Goal: Information Seeking & Learning: Compare options

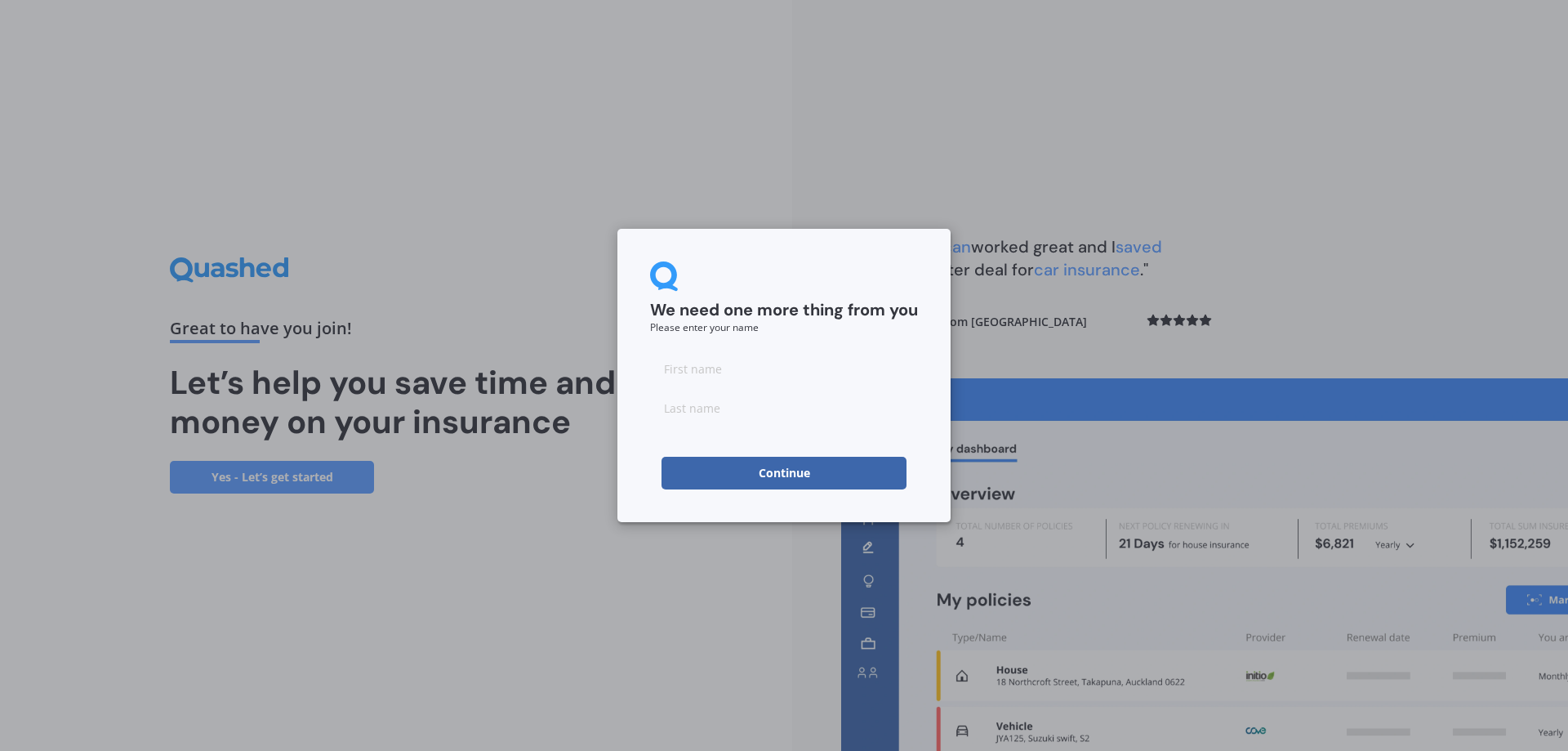
click at [685, 373] on input at bounding box center [784, 369] width 268 height 33
type input "[PERSON_NAME]"
click at [728, 405] on input at bounding box center [784, 408] width 268 height 33
type input "[PERSON_NAME]"
click at [746, 477] on button "Continue" at bounding box center [783, 473] width 245 height 33
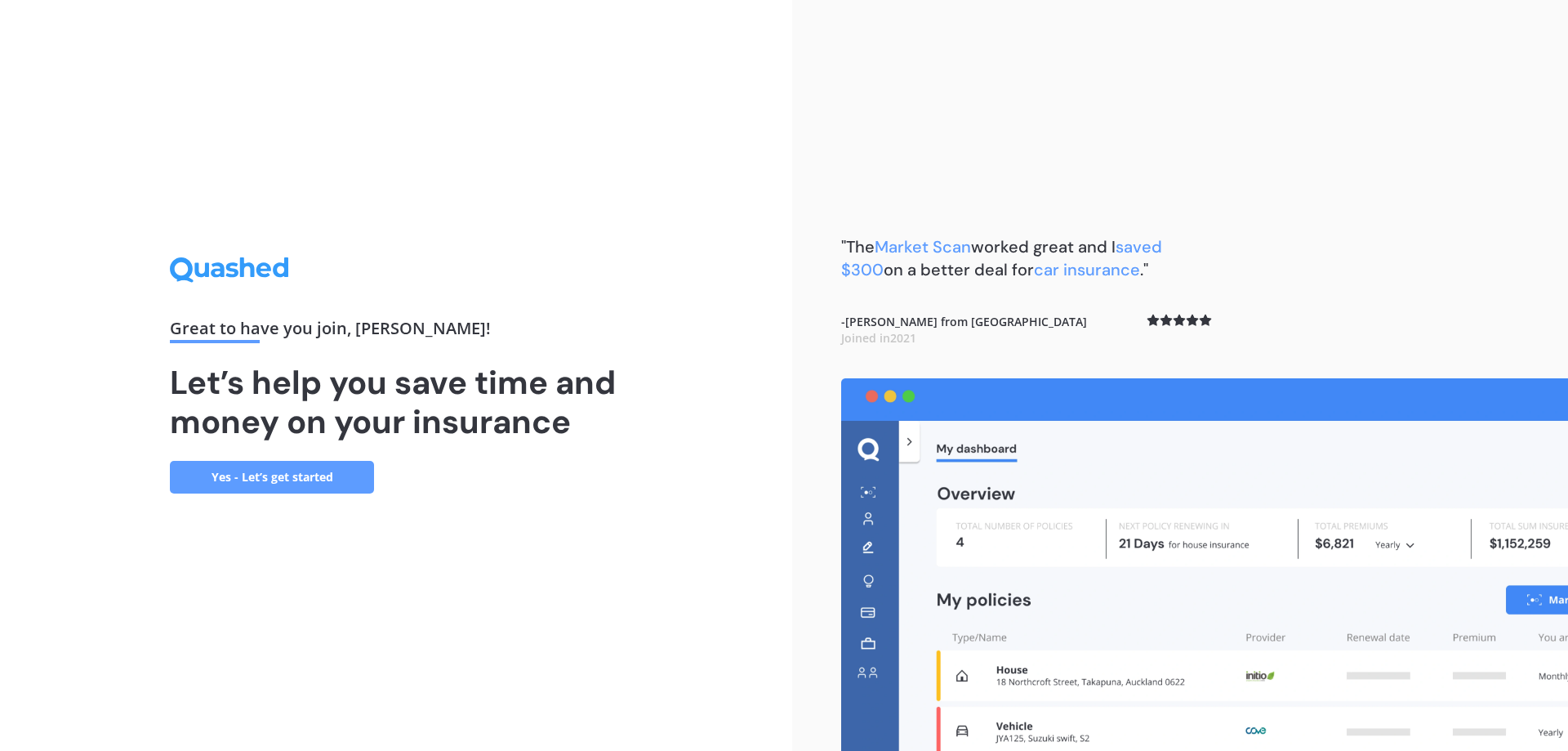
click at [292, 441] on h1 "Let’s help you save time and money on your insurance" at bounding box center [395, 402] width 452 height 78
click at [301, 461] on link "Yes - Let’s get started" at bounding box center [272, 477] width 204 height 33
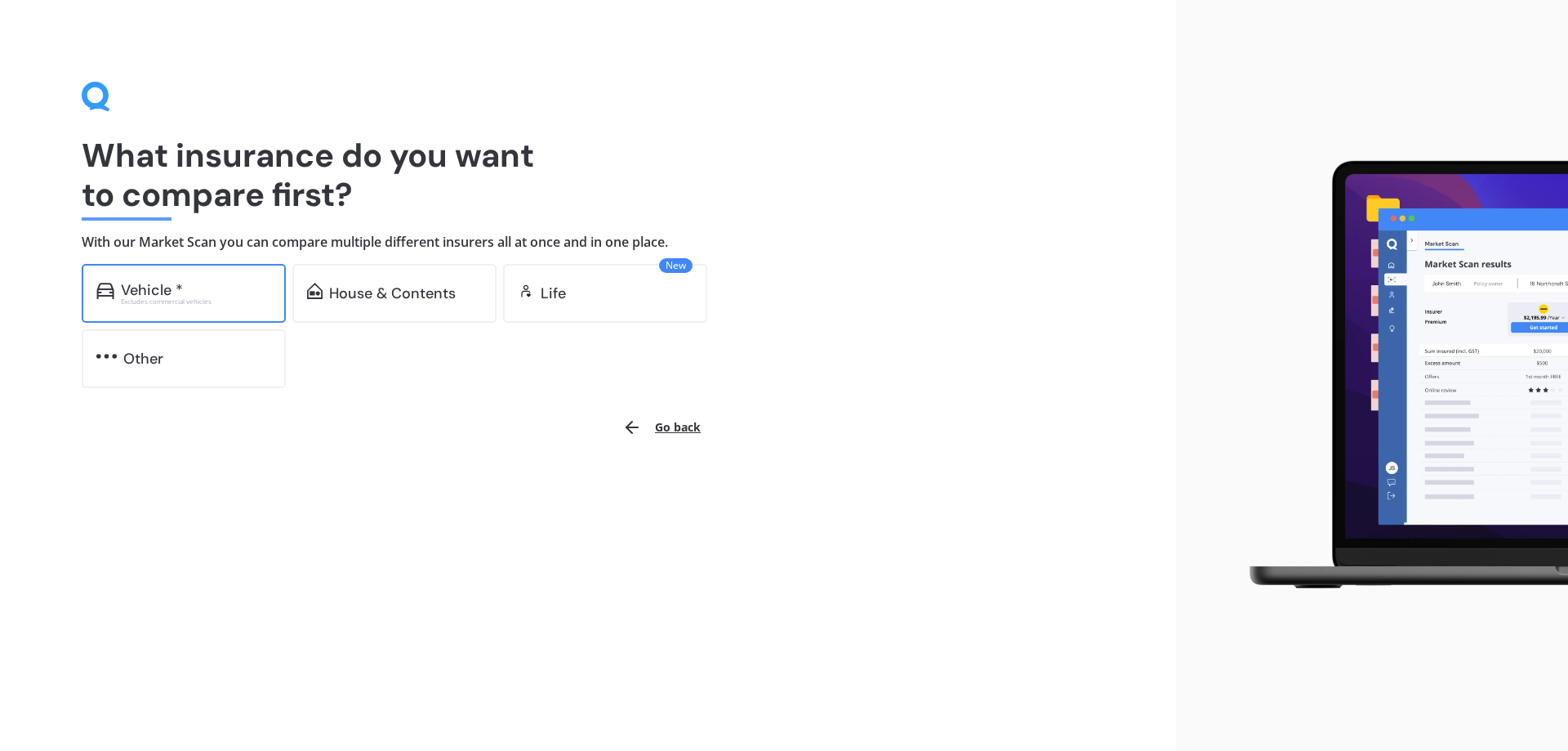
click at [144, 294] on div "Vehicle *" at bounding box center [152, 289] width 62 height 17
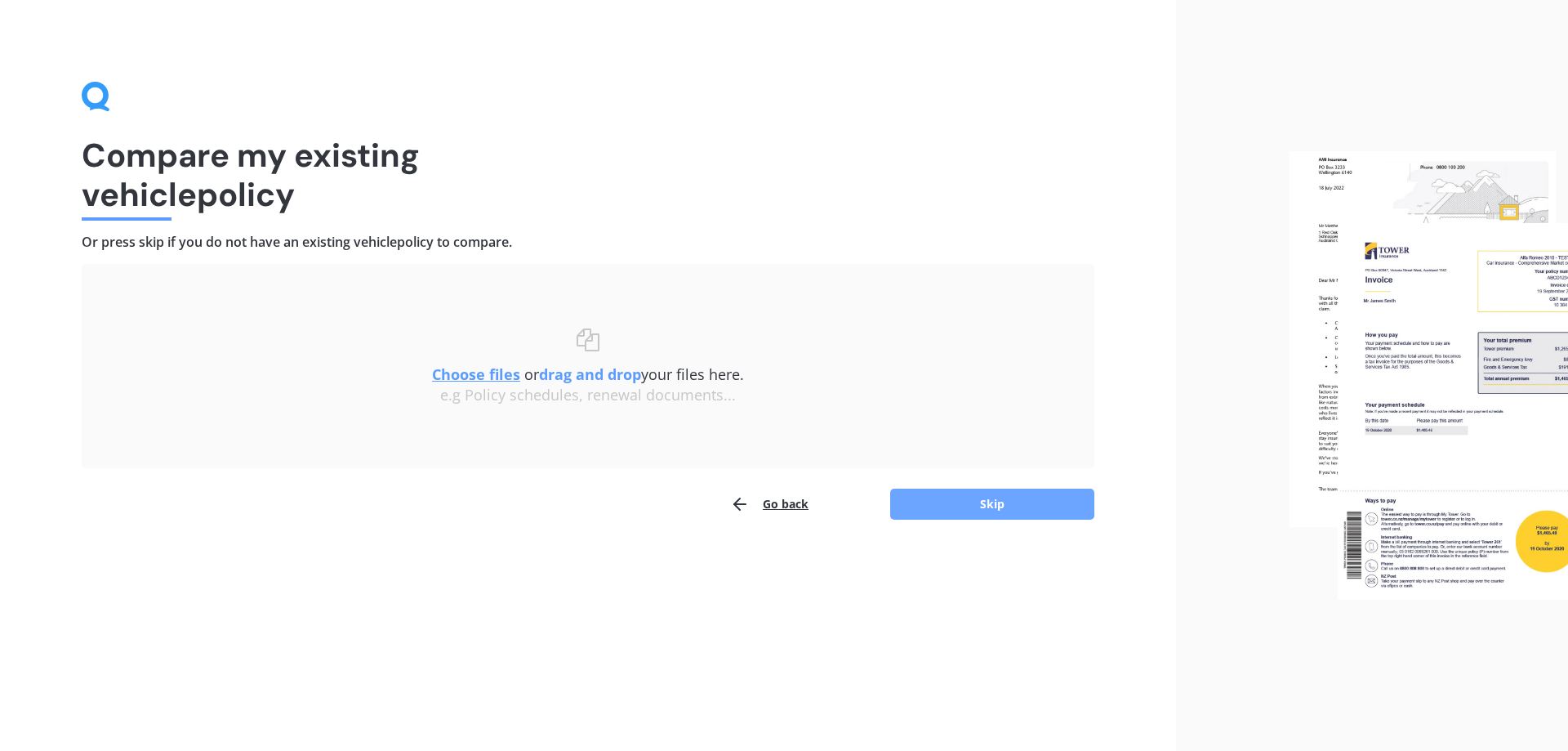
click at [992, 503] on button "Skip" at bounding box center [992, 504] width 204 height 31
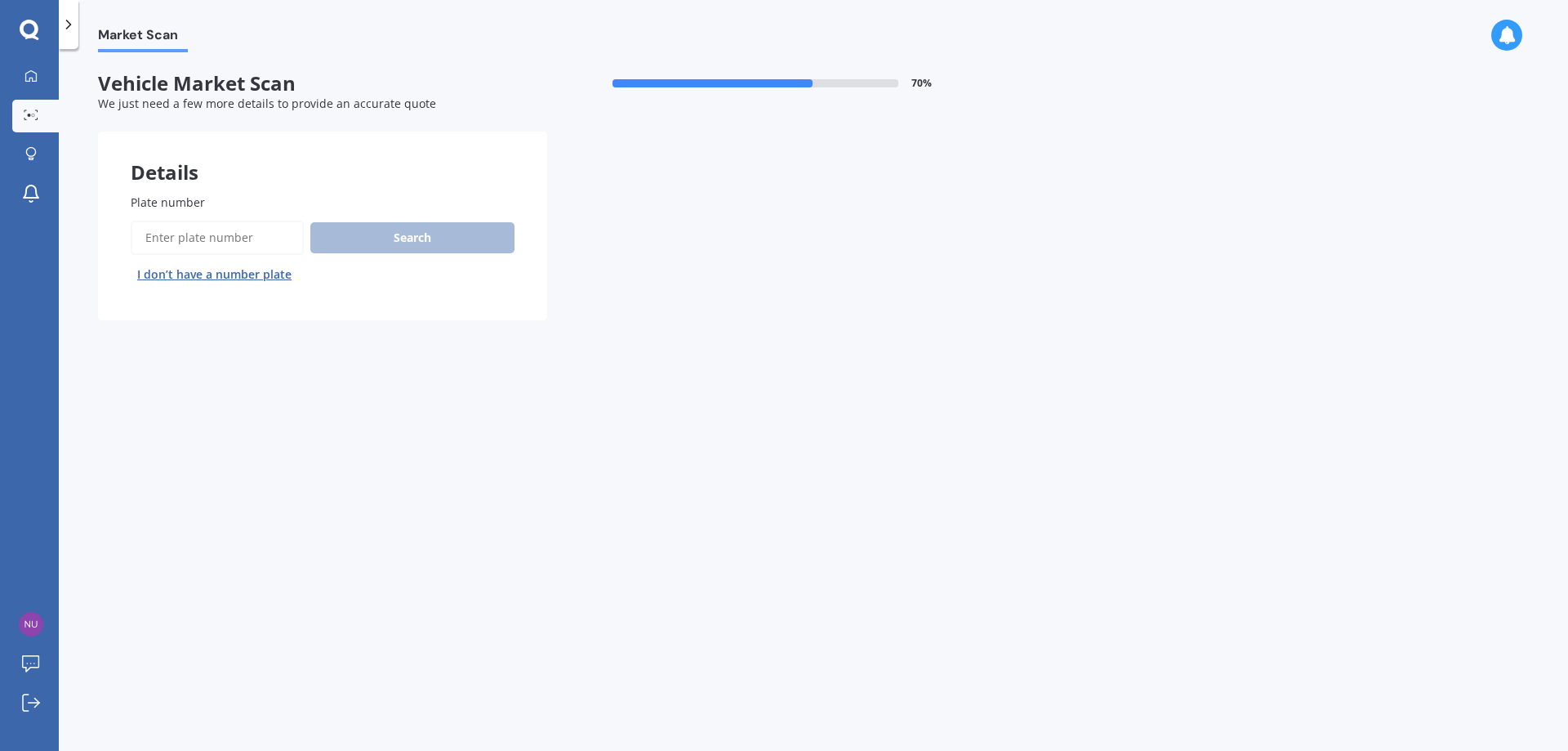
click at [229, 227] on input "Plate number" at bounding box center [217, 237] width 173 height 34
click at [255, 239] on input "Plate number" at bounding box center [217, 237] width 173 height 34
type input "C1TUQ"
click at [366, 251] on button "Search" at bounding box center [412, 238] width 204 height 31
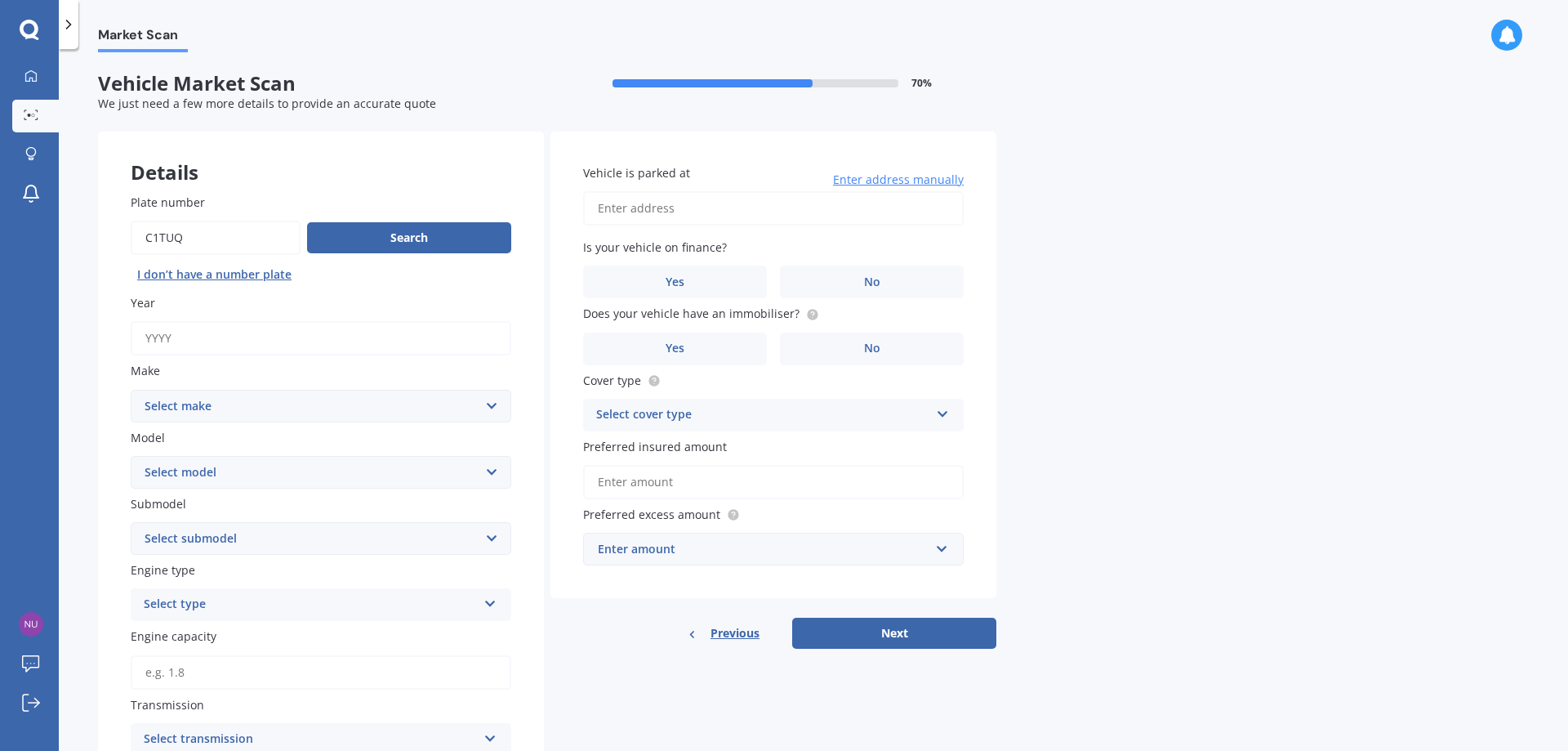
click at [224, 352] on input "Year" at bounding box center [321, 337] width 381 height 34
click at [221, 335] on input "Year" at bounding box center [321, 337] width 381 height 34
type input "2009"
click at [202, 407] on select "Select make AC ALFA ROMEO ASTON MARTIN AUDI AUSTIN BEDFORD Bentley BMW BYD CADI…" at bounding box center [321, 406] width 381 height 33
select select "TRIUMPH"
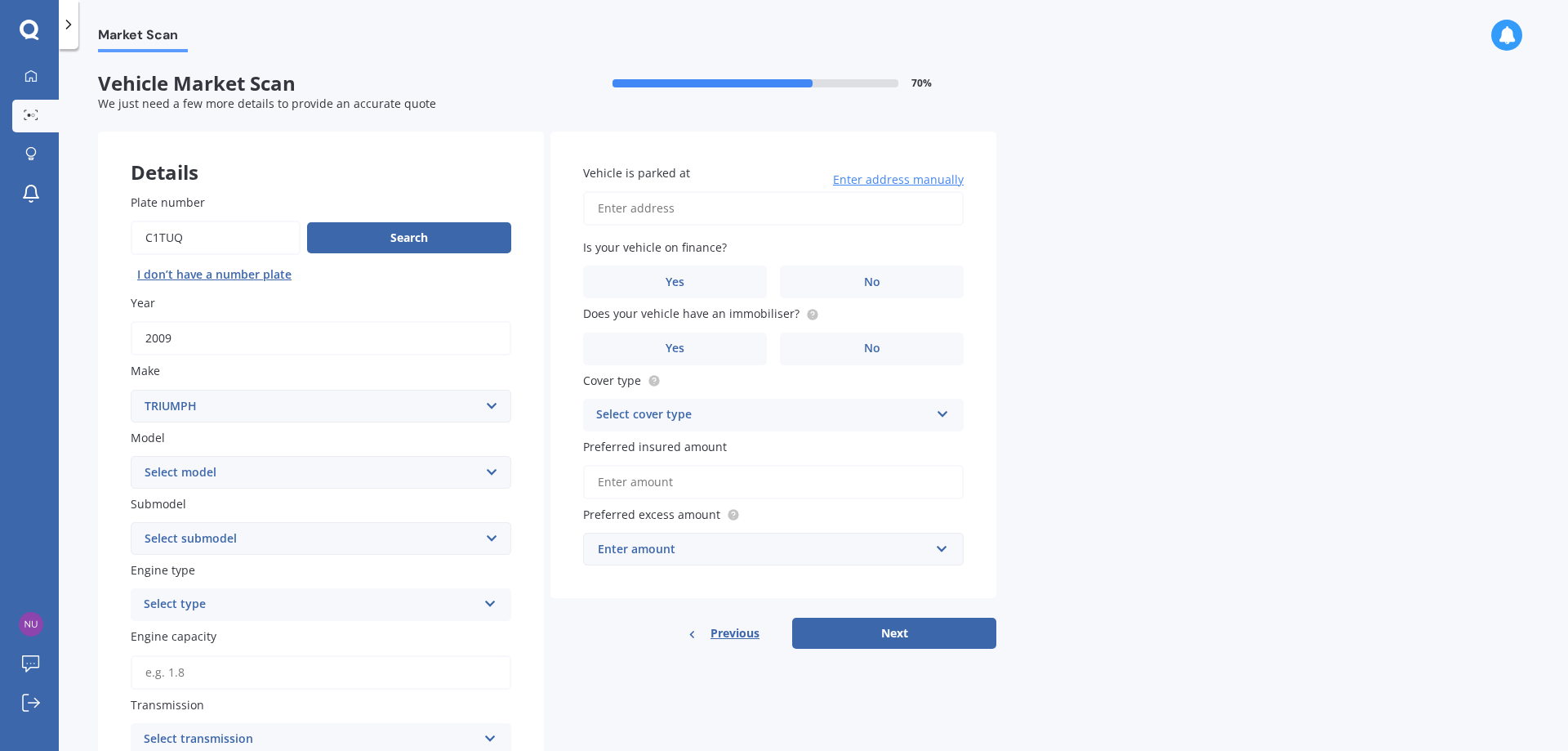
click at [131, 389] on select "Select make AC ALFA ROMEO ASTON MARTIN AUDI AUSTIN BEDFORD Bentley BMW BYD CADI…" at bounding box center [321, 406] width 381 height 33
click at [246, 478] on select "Select model" at bounding box center [321, 472] width 381 height 33
click at [244, 474] on select "Select model 2500TC" at bounding box center [321, 472] width 381 height 33
click at [244, 471] on select "Select model 2500TC" at bounding box center [321, 472] width 381 height 33
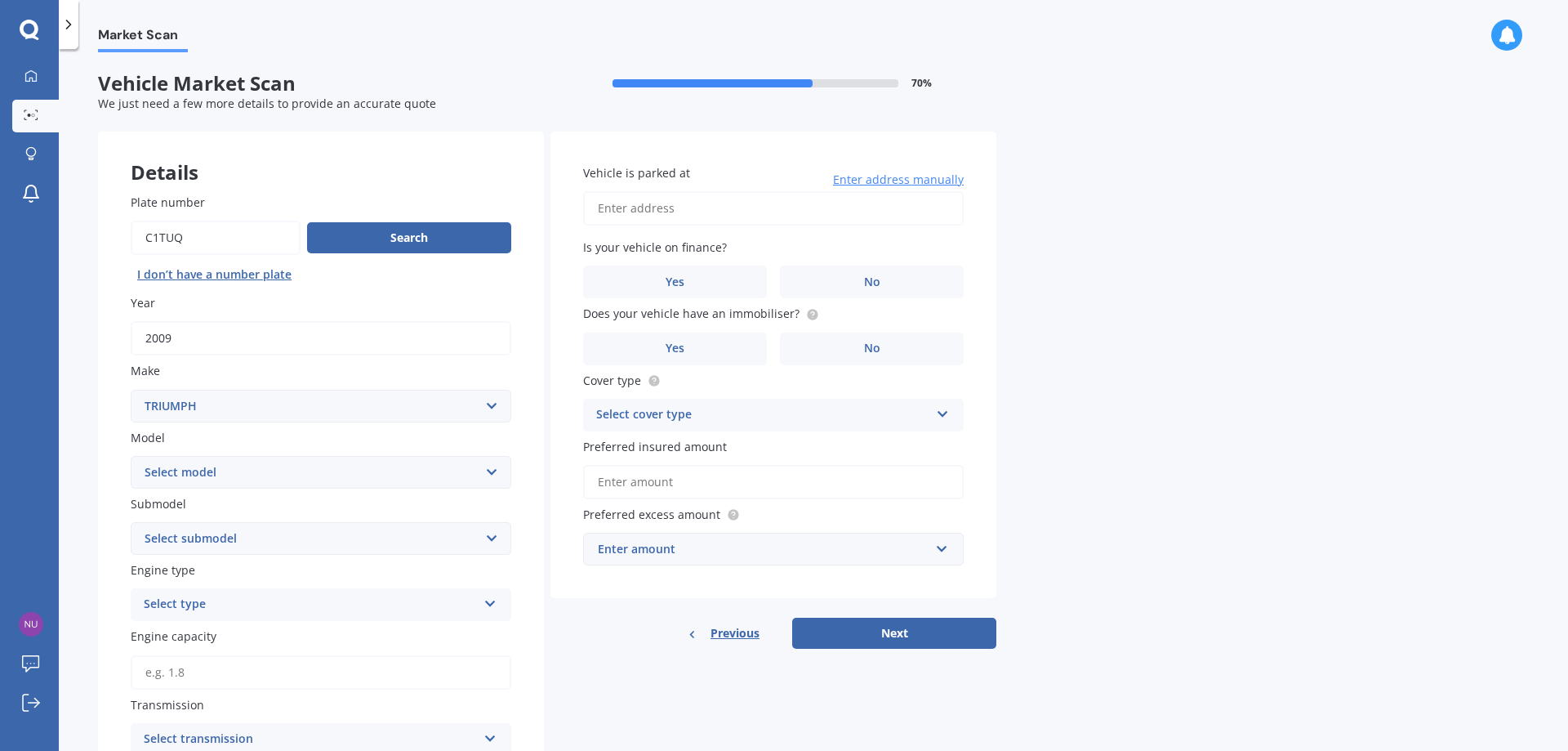
click at [220, 540] on select "Select submodel" at bounding box center [321, 538] width 381 height 33
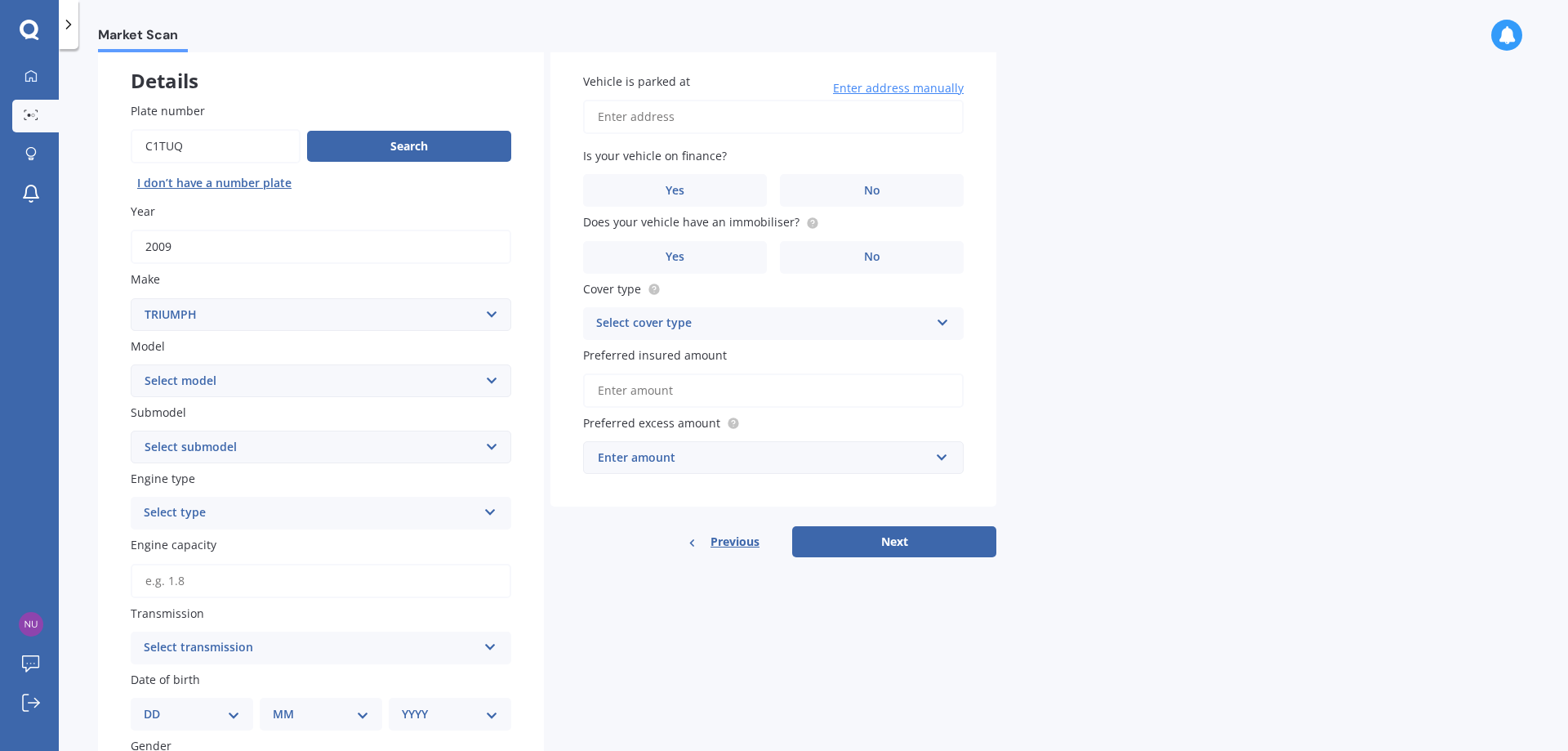
scroll to position [164, 0]
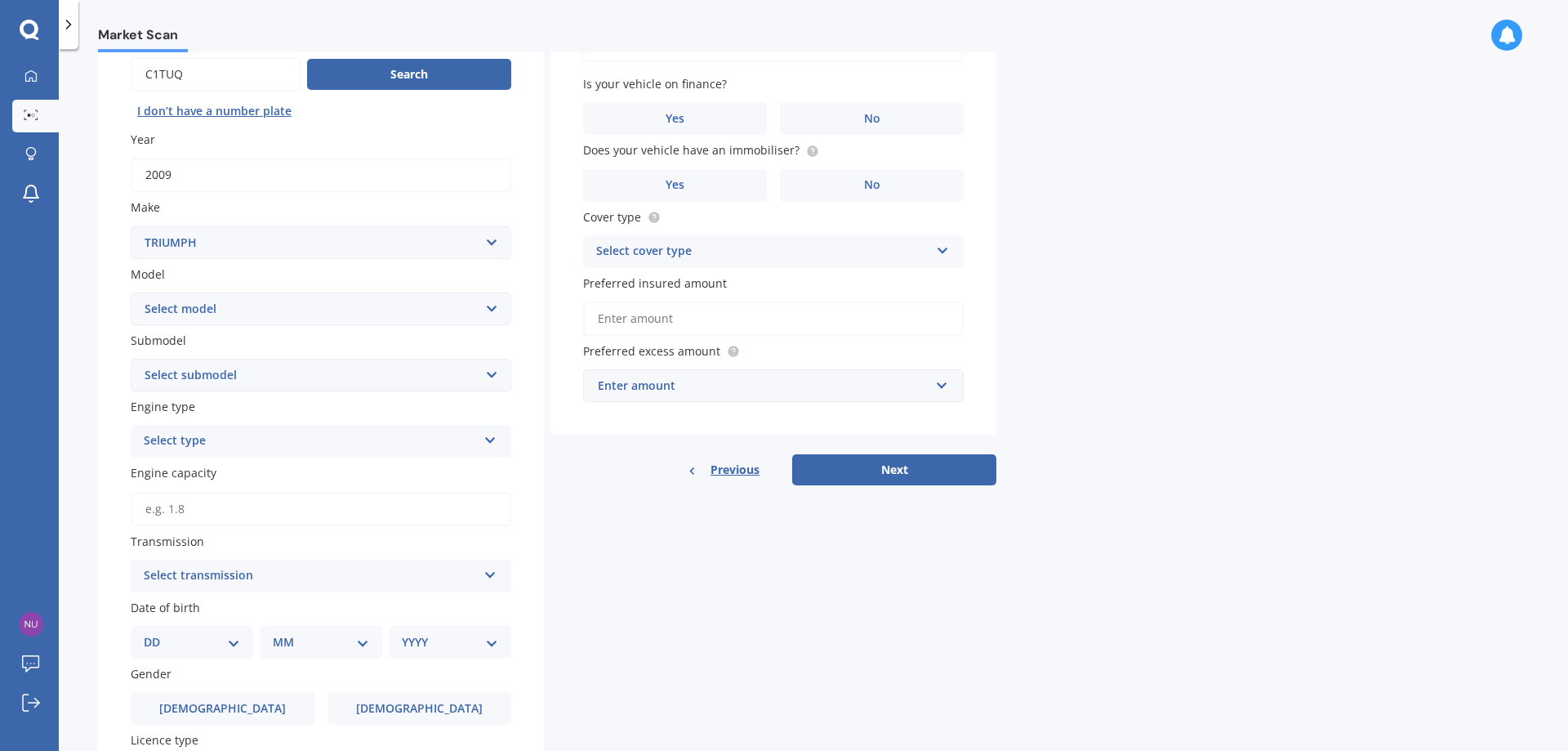
click at [235, 504] on input "Engine capacity" at bounding box center [321, 508] width 381 height 34
click at [203, 504] on input "1,600.0" at bounding box center [321, 508] width 381 height 34
type input "1,600.0"
click at [226, 578] on div "Select transmission" at bounding box center [310, 576] width 334 height 20
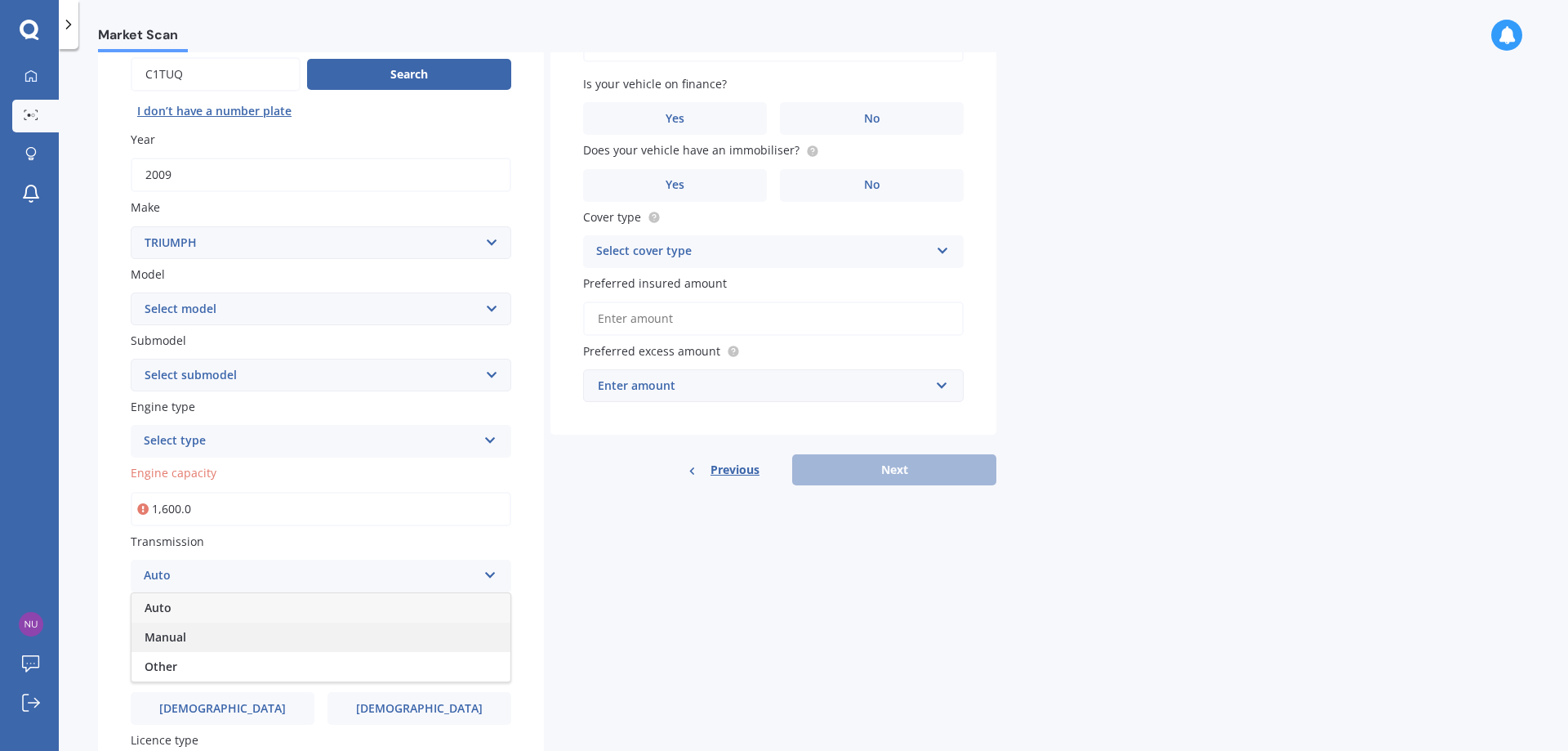
click at [200, 640] on div "Manual" at bounding box center [321, 637] width 379 height 30
click at [233, 506] on input "1,600.0" at bounding box center [321, 508] width 381 height 34
click at [231, 506] on input "1,600.0" at bounding box center [321, 508] width 381 height 34
click at [231, 505] on input "1,600.0" at bounding box center [321, 508] width 381 height 34
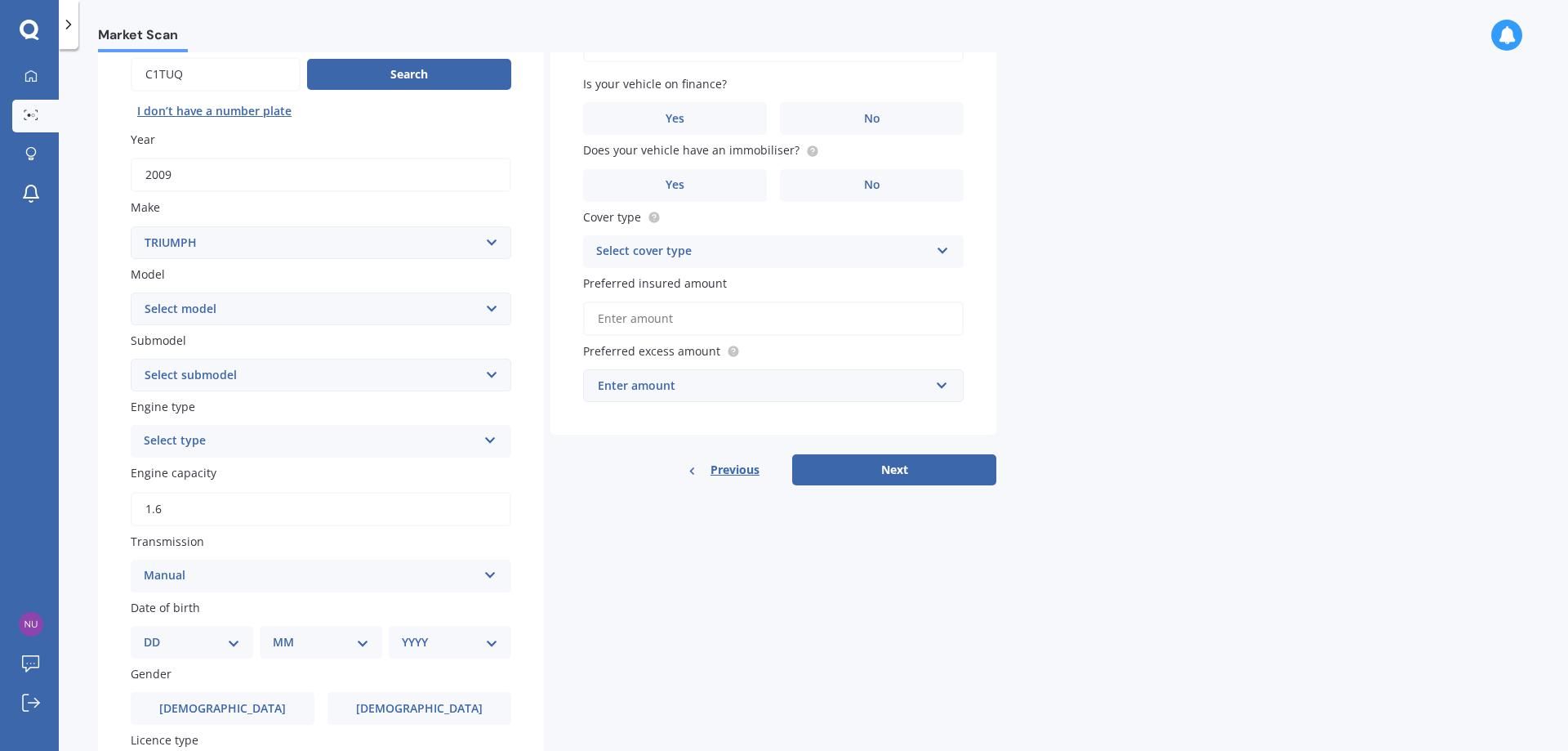
type input "1.6"
click at [236, 433] on div "Select type" at bounding box center [310, 441] width 334 height 20
click at [236, 468] on div "Petrol" at bounding box center [321, 473] width 379 height 30
click at [242, 365] on select "Select submodel" at bounding box center [321, 376] width 381 height 33
click at [248, 315] on select "Select model 2500TC" at bounding box center [321, 309] width 381 height 33
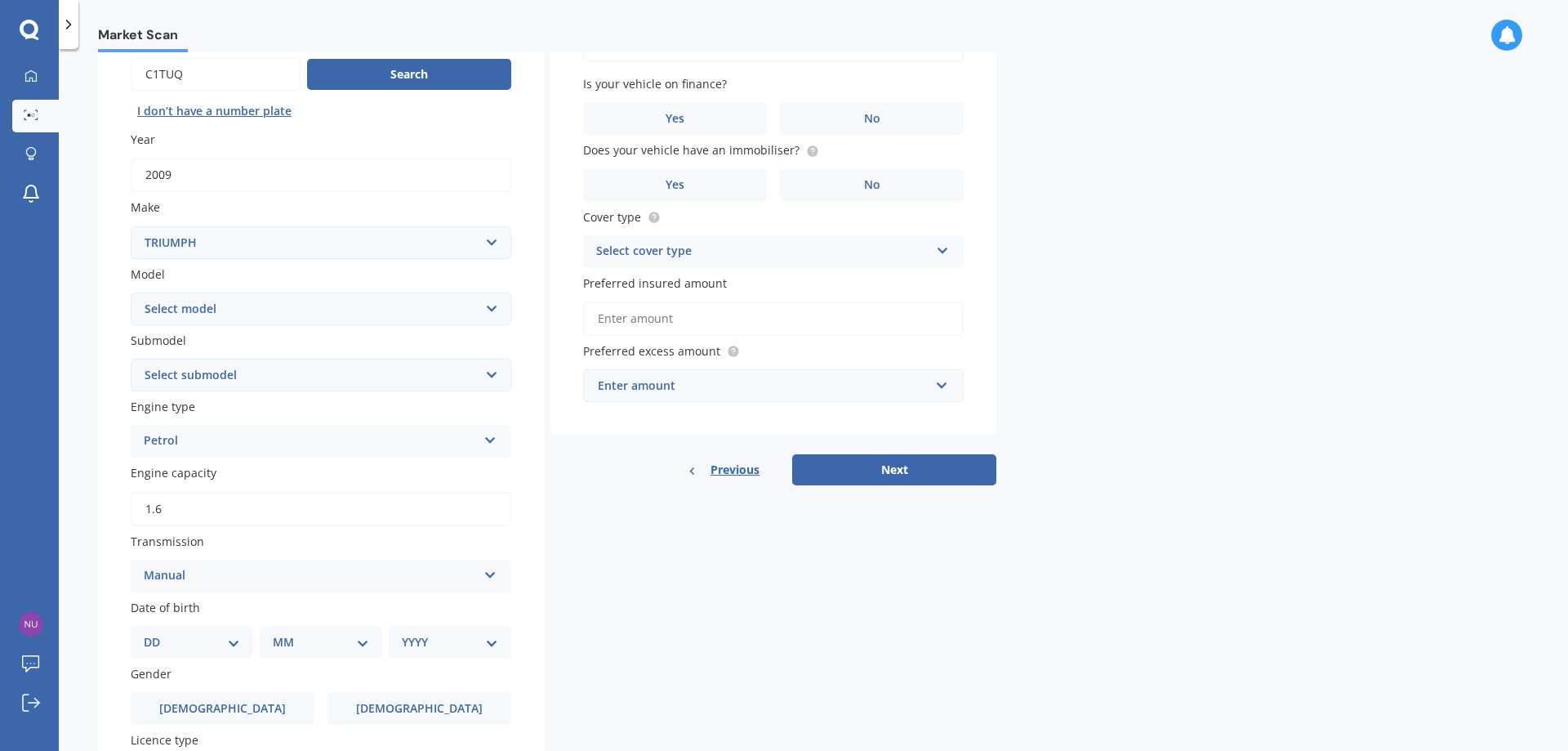
click at [255, 301] on select "Select model 2500TC" at bounding box center [321, 309] width 381 height 33
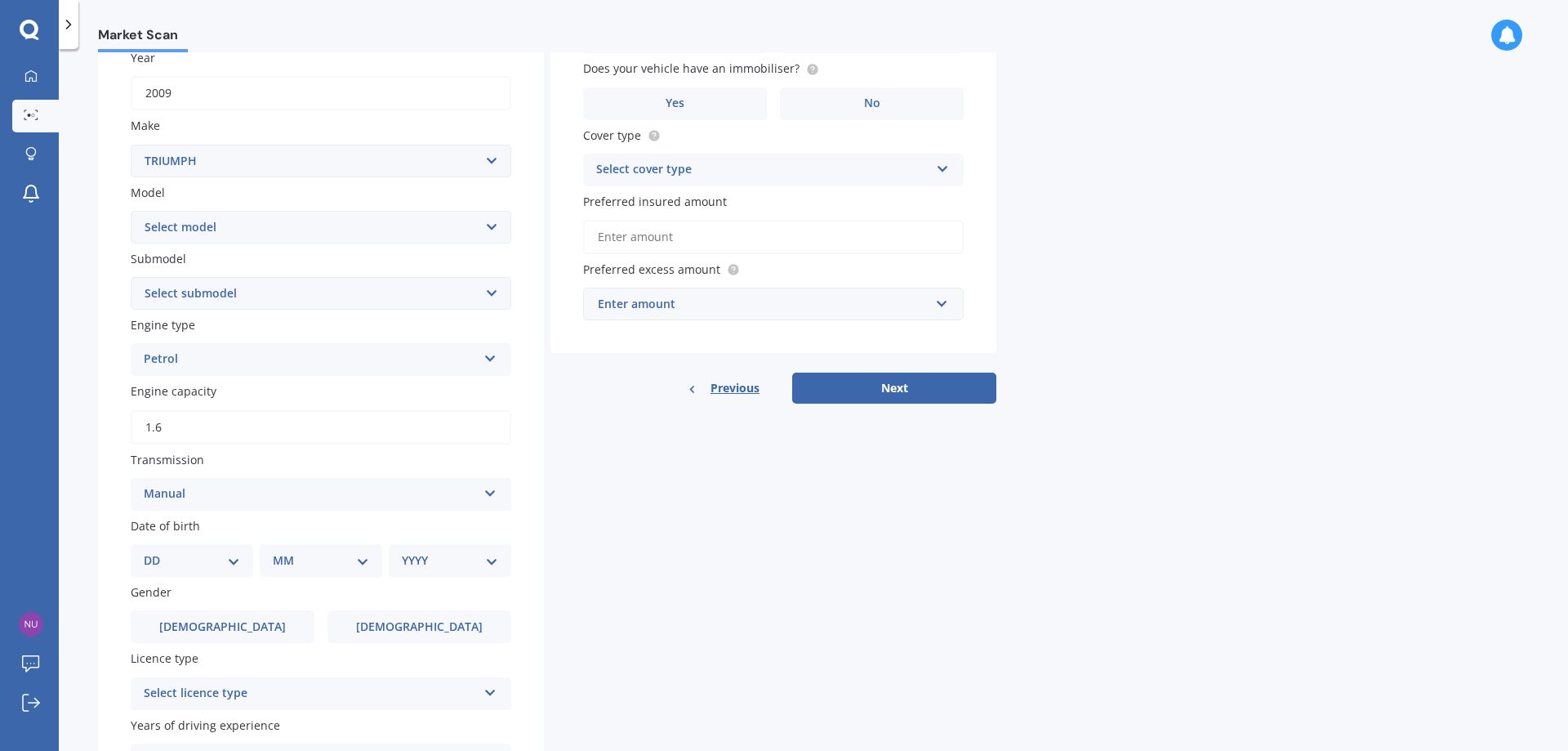
click at [233, 558] on select "DD 01 02 03 04 05 06 07 08 09 10 11 12 13 14 15 16 17 18 19 20 21 22 23 24 25 2…" at bounding box center [192, 560] width 97 height 18
select select "07"
click at [157, 551] on select "DD 01 02 03 04 05 06 07 08 09 10 11 12 13 14 15 16 17 18 19 20 21 22 23 24 25 2…" at bounding box center [192, 560] width 97 height 18
click at [367, 552] on select "MM 01 02 03 04 05 06 07 08 09 10 11 12" at bounding box center [324, 560] width 90 height 18
select select "07"
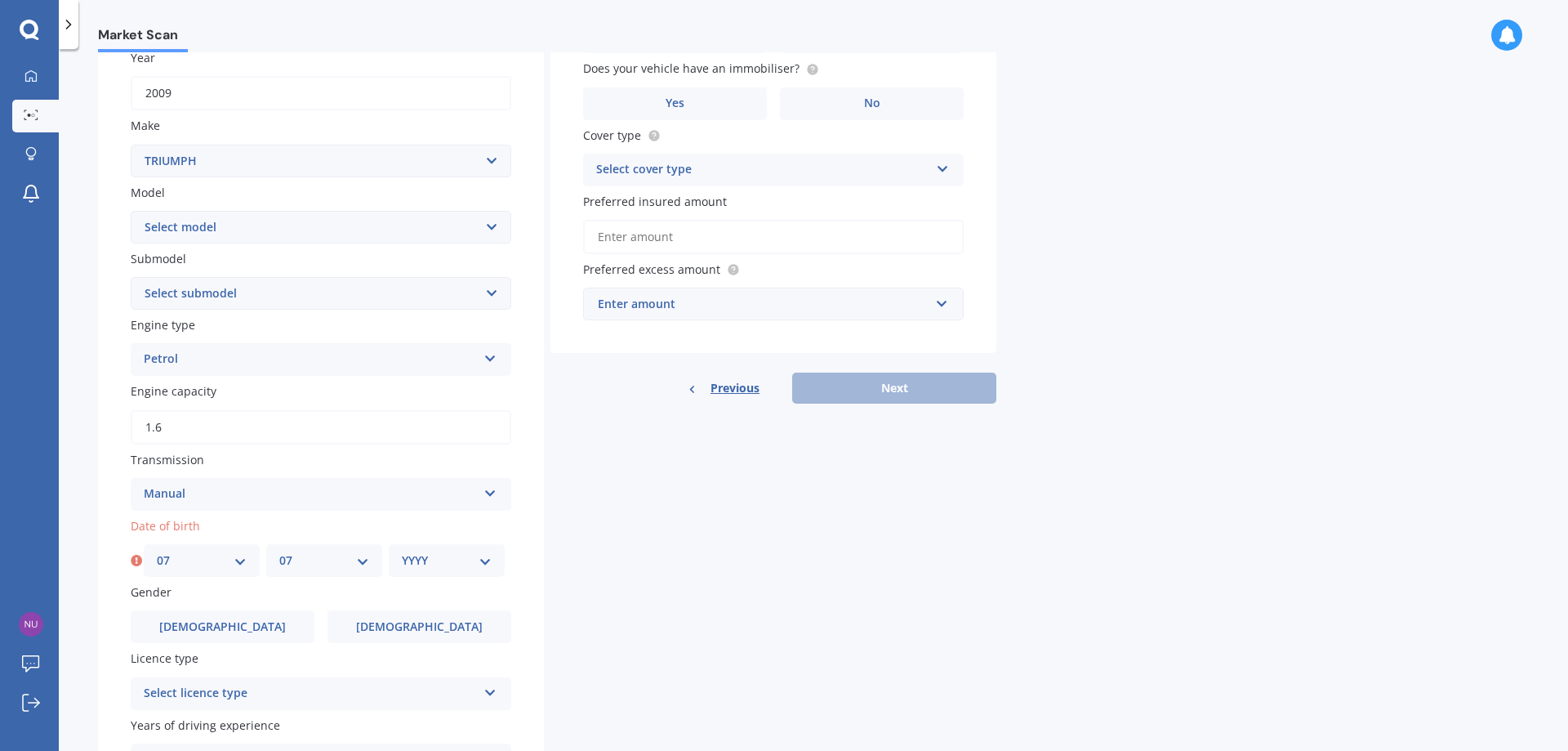
click at [280, 551] on select "MM 01 02 03 04 05 06 07 08 09 10 11 12" at bounding box center [324, 560] width 90 height 18
click at [486, 557] on select "YYYY 2025 2024 2023 2022 2021 2020 2019 2018 2017 2016 2015 2014 2013 2012 2011…" at bounding box center [446, 560] width 90 height 18
select select "1972"
click at [402, 551] on select "YYYY 2025 2024 2023 2022 2021 2020 2019 2018 2017 2016 2015 2014 2013 2012 2011…" at bounding box center [446, 560] width 90 height 18
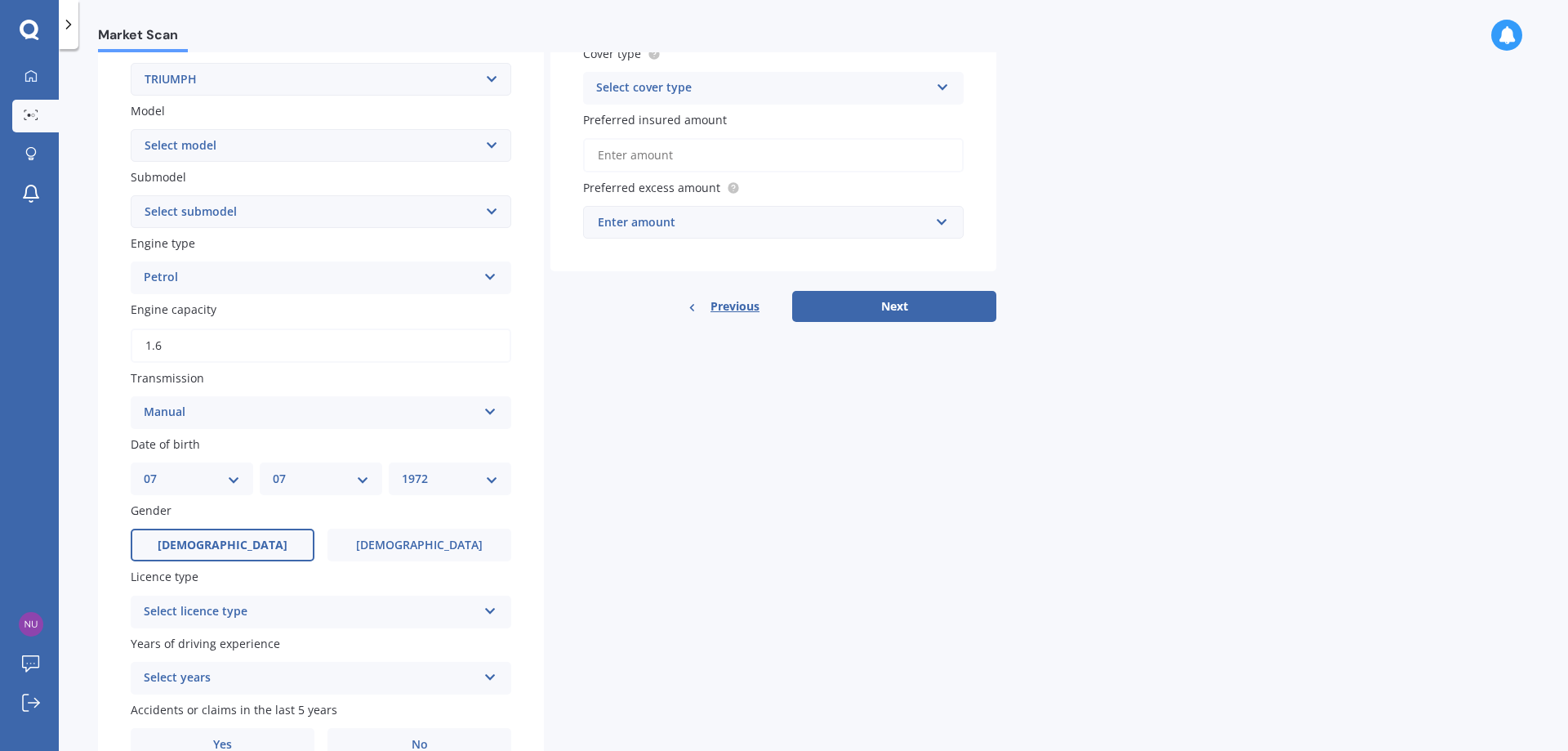
click at [285, 536] on label "[DEMOGRAPHIC_DATA]" at bounding box center [222, 545] width 184 height 33
click at [0, 0] on input "[DEMOGRAPHIC_DATA]" at bounding box center [0, 0] width 0 height 0
click at [266, 617] on div "Select licence type" at bounding box center [310, 612] width 334 height 20
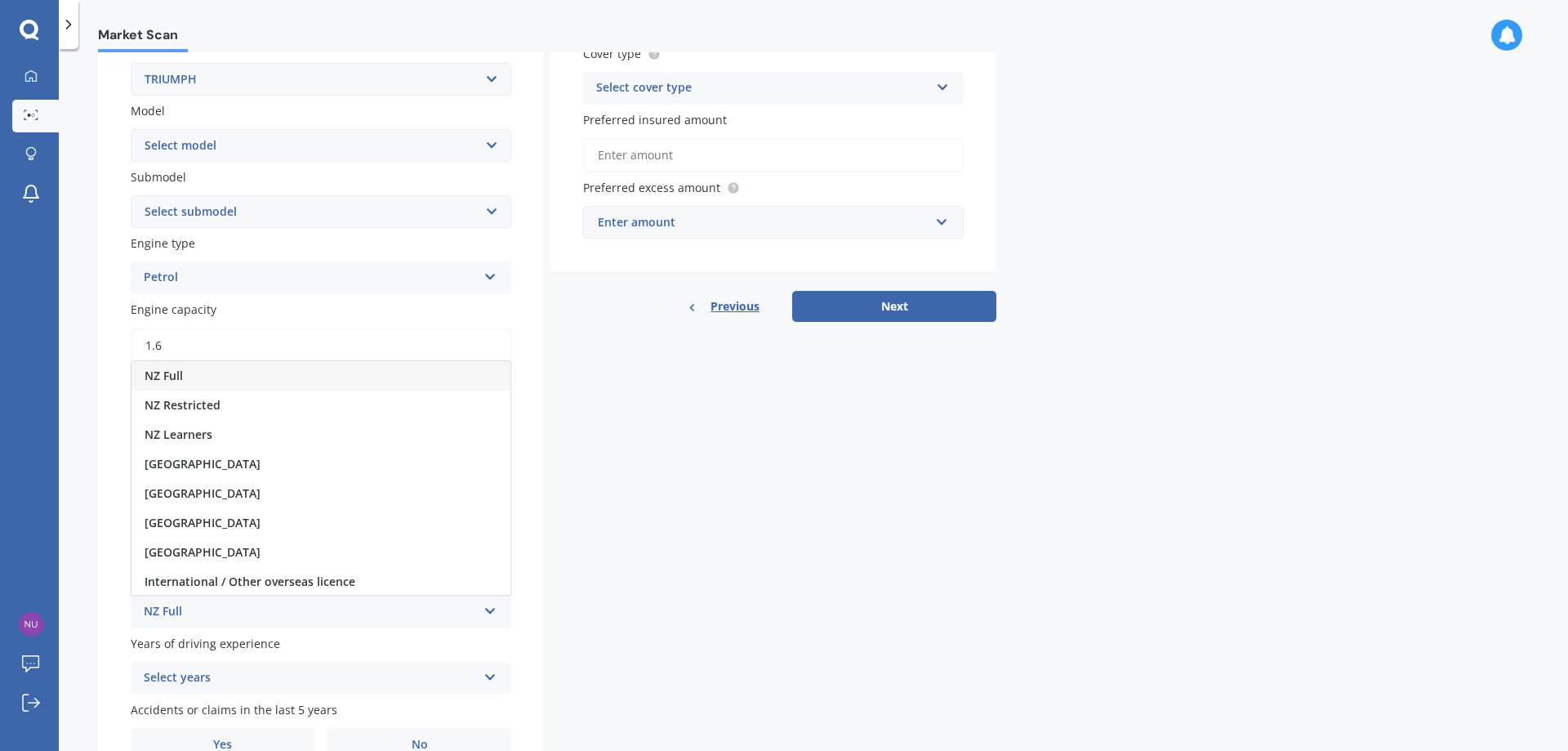
click at [197, 376] on div "NZ Full" at bounding box center [321, 376] width 379 height 30
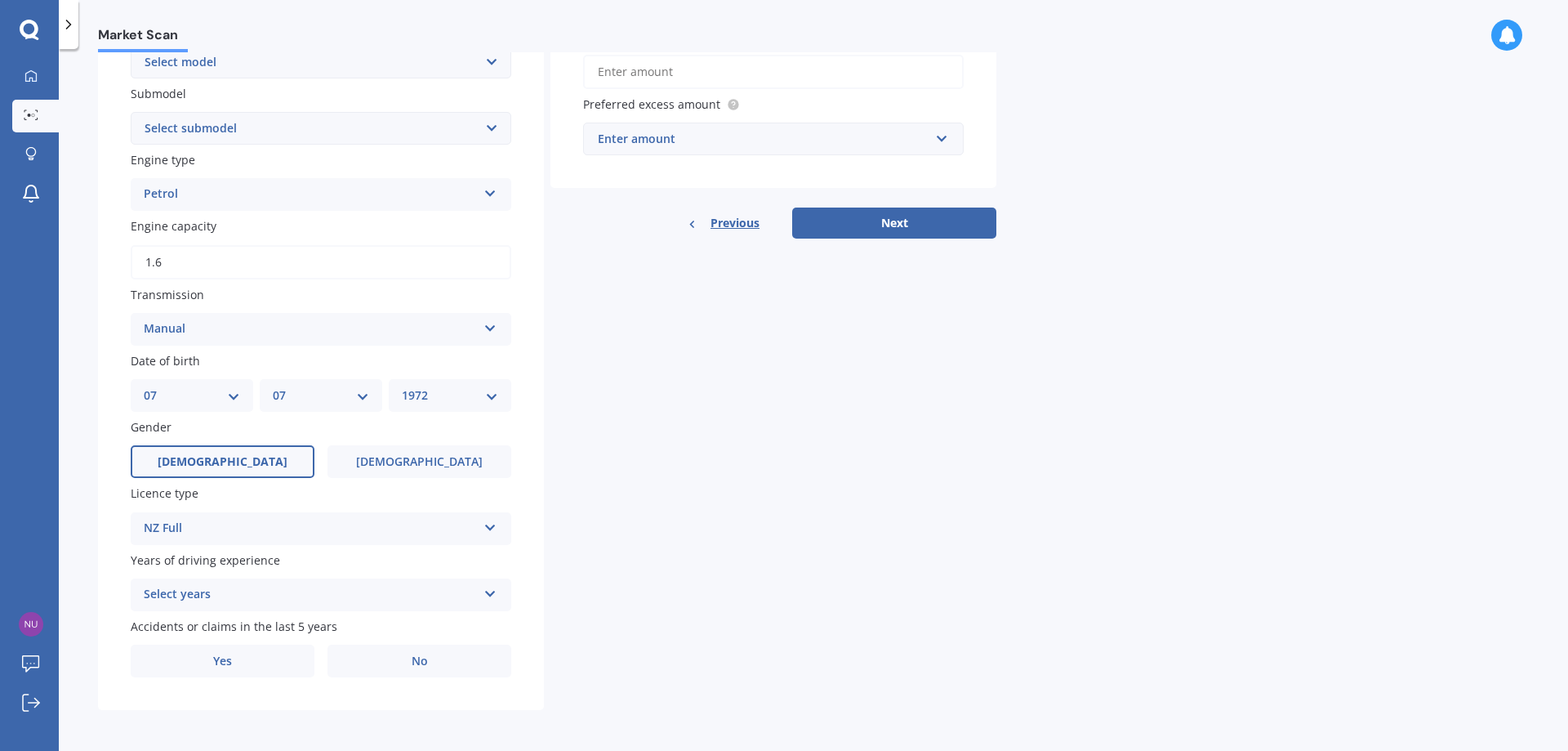
scroll to position [412, 0]
click at [239, 593] on div "Select years" at bounding box center [310, 592] width 334 height 20
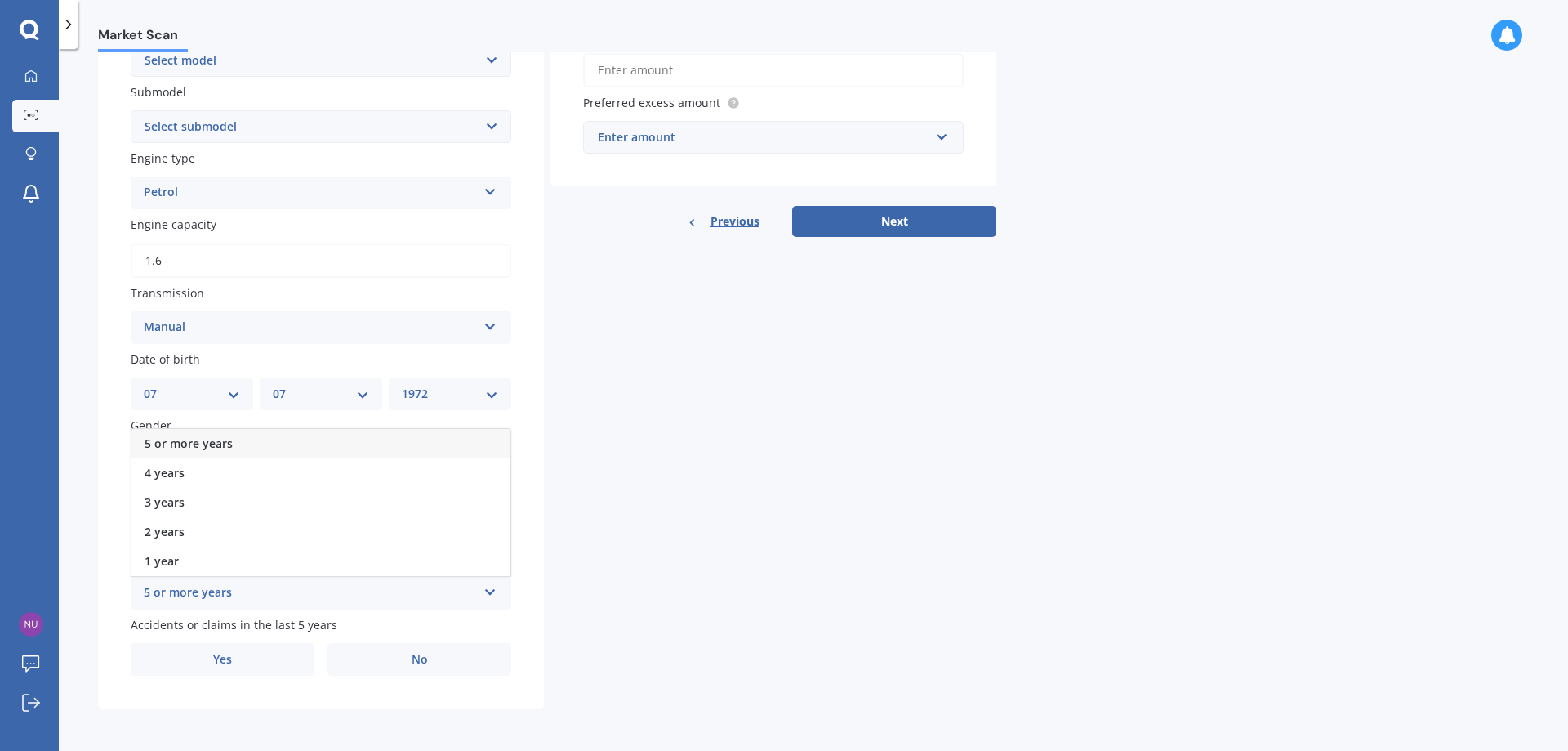
click at [268, 449] on div "5 or more years" at bounding box center [321, 443] width 379 height 30
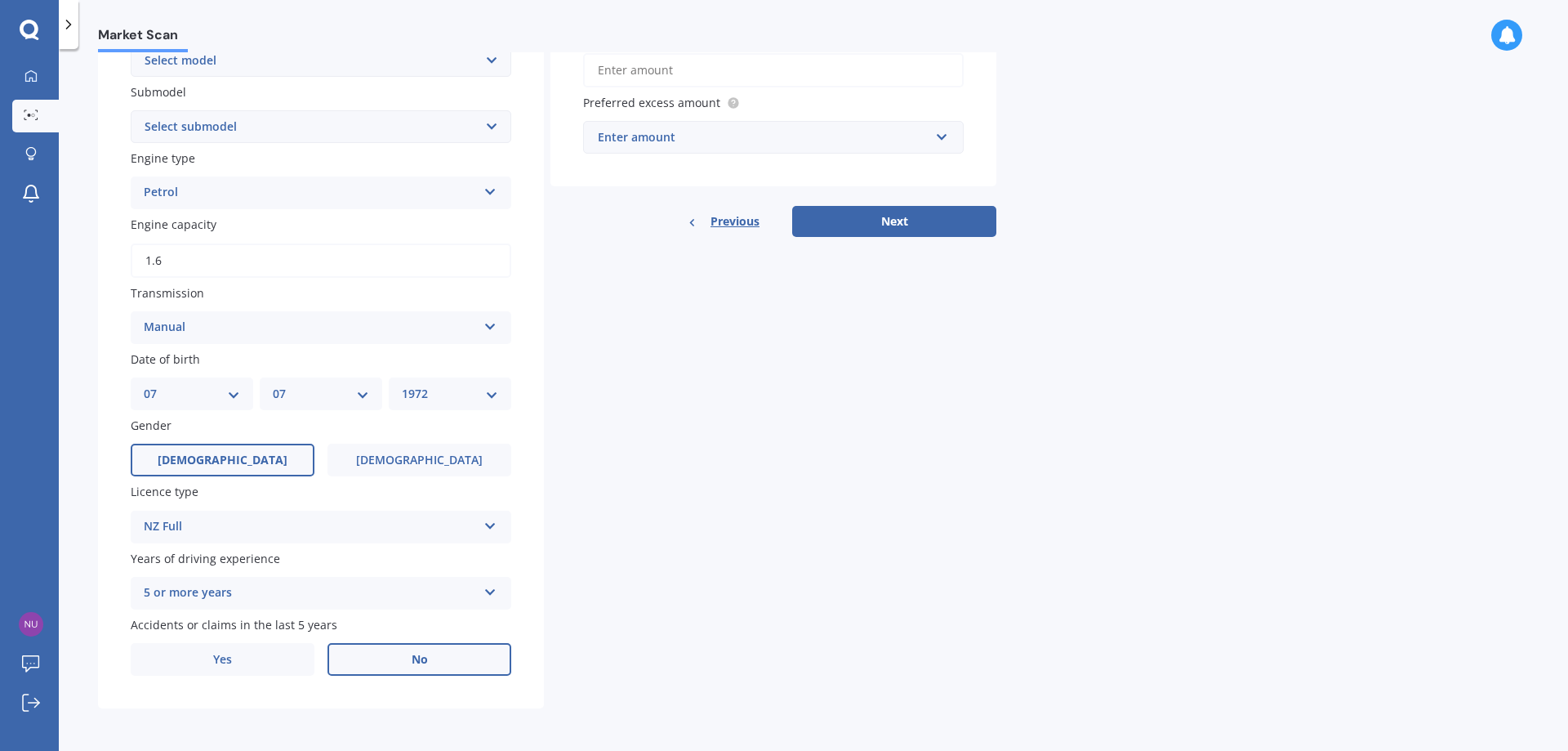
click at [402, 652] on label "No" at bounding box center [419, 660] width 184 height 33
click at [0, 0] on input "No" at bounding box center [0, 0] width 0 height 0
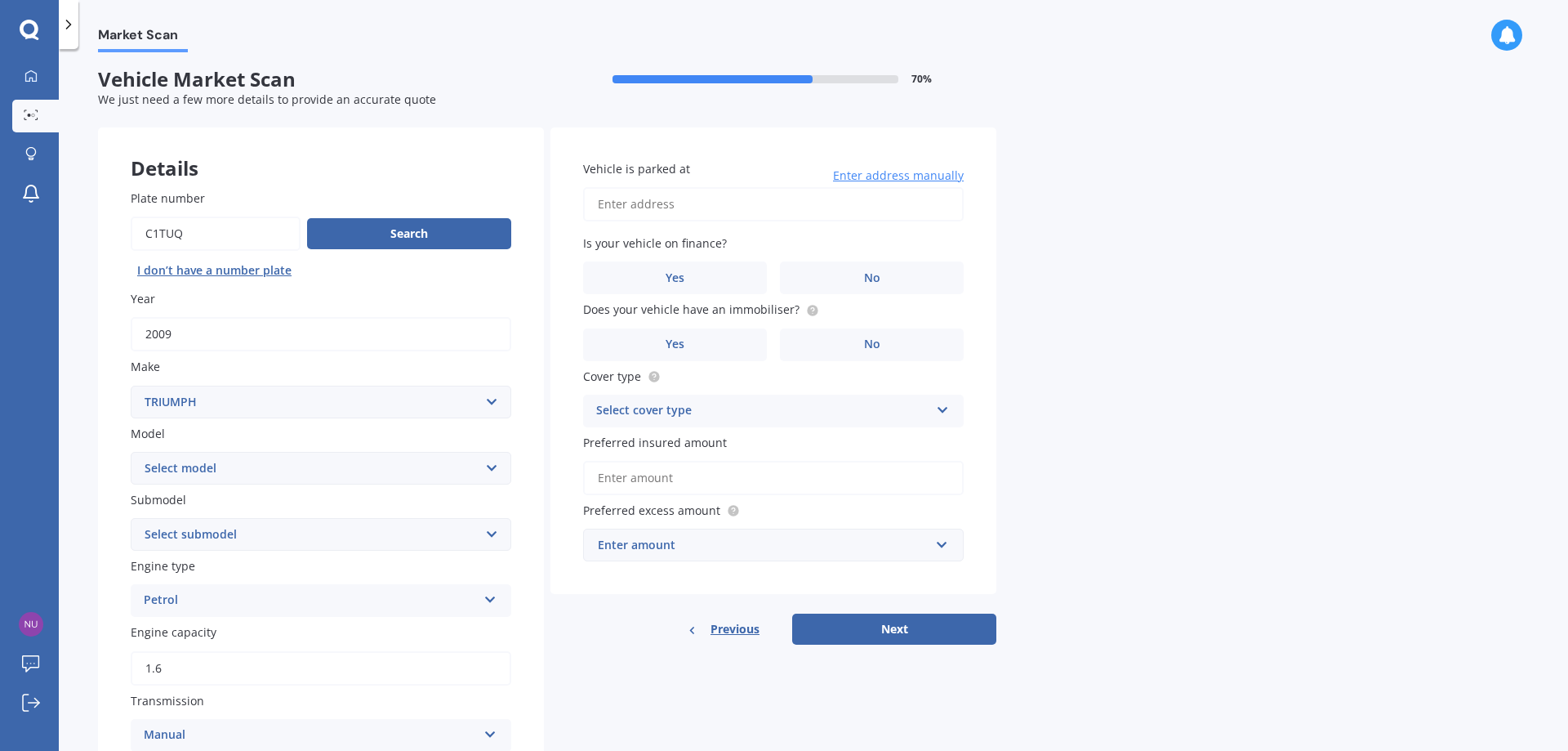
scroll to position [0, 0]
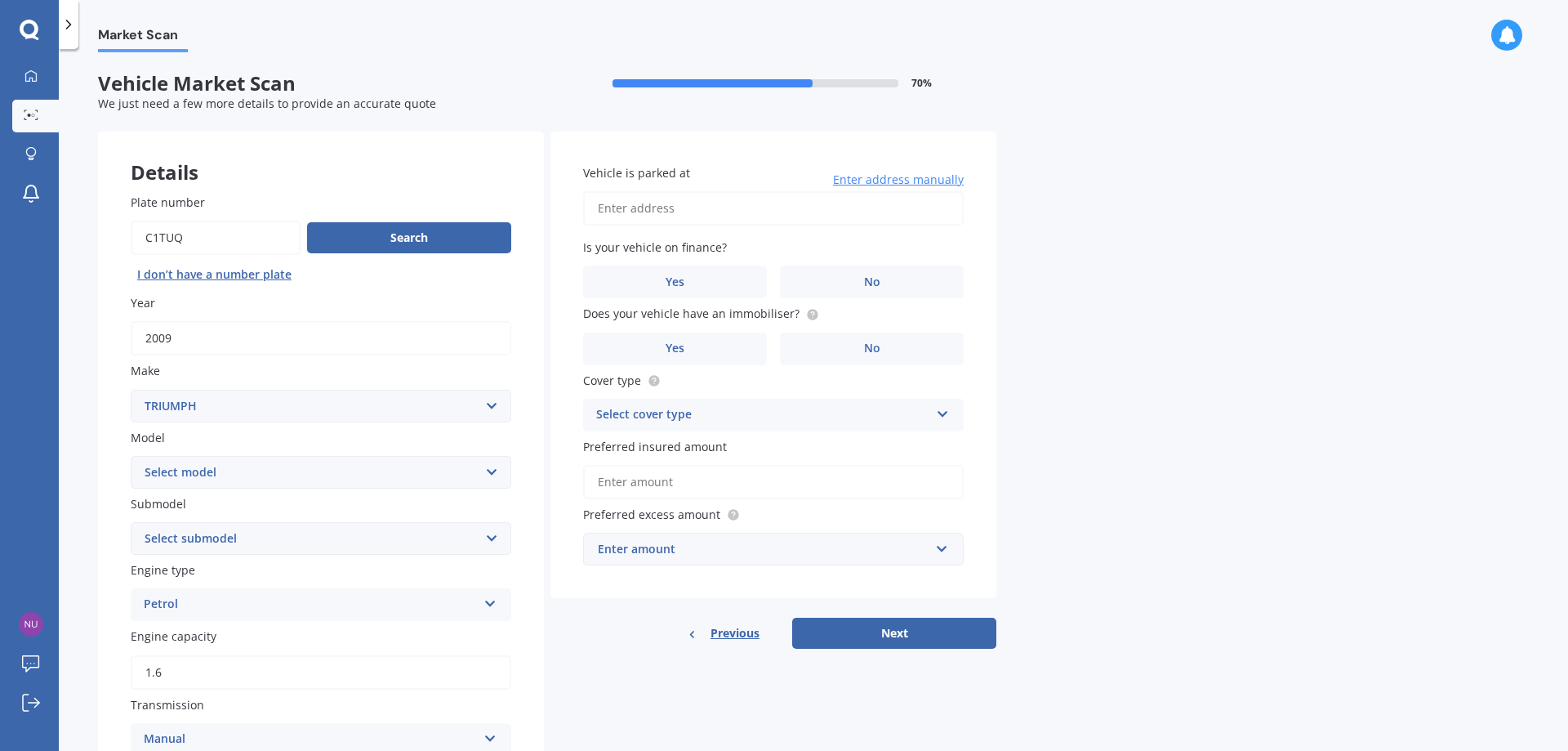
click at [687, 206] on input "Vehicle is parked at" at bounding box center [773, 207] width 381 height 34
type input "[STREET_ADDRESS][PERSON_NAME]"
click at [800, 281] on label "No" at bounding box center [871, 282] width 184 height 33
click at [0, 0] on input "No" at bounding box center [0, 0] width 0 height 0
click at [735, 348] on label "Yes" at bounding box center [674, 349] width 184 height 33
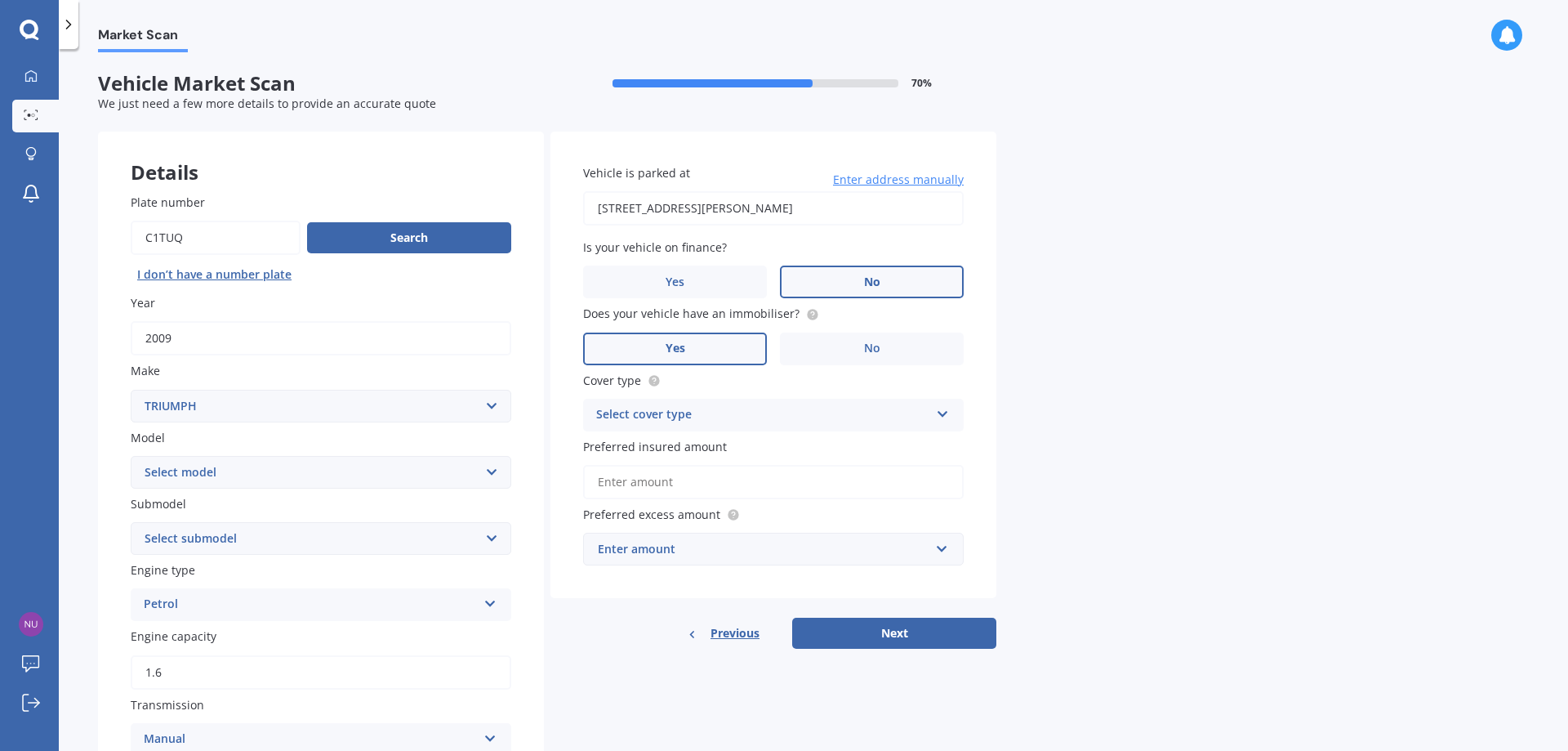
click at [0, 0] on input "Yes" at bounding box center [0, 0] width 0 height 0
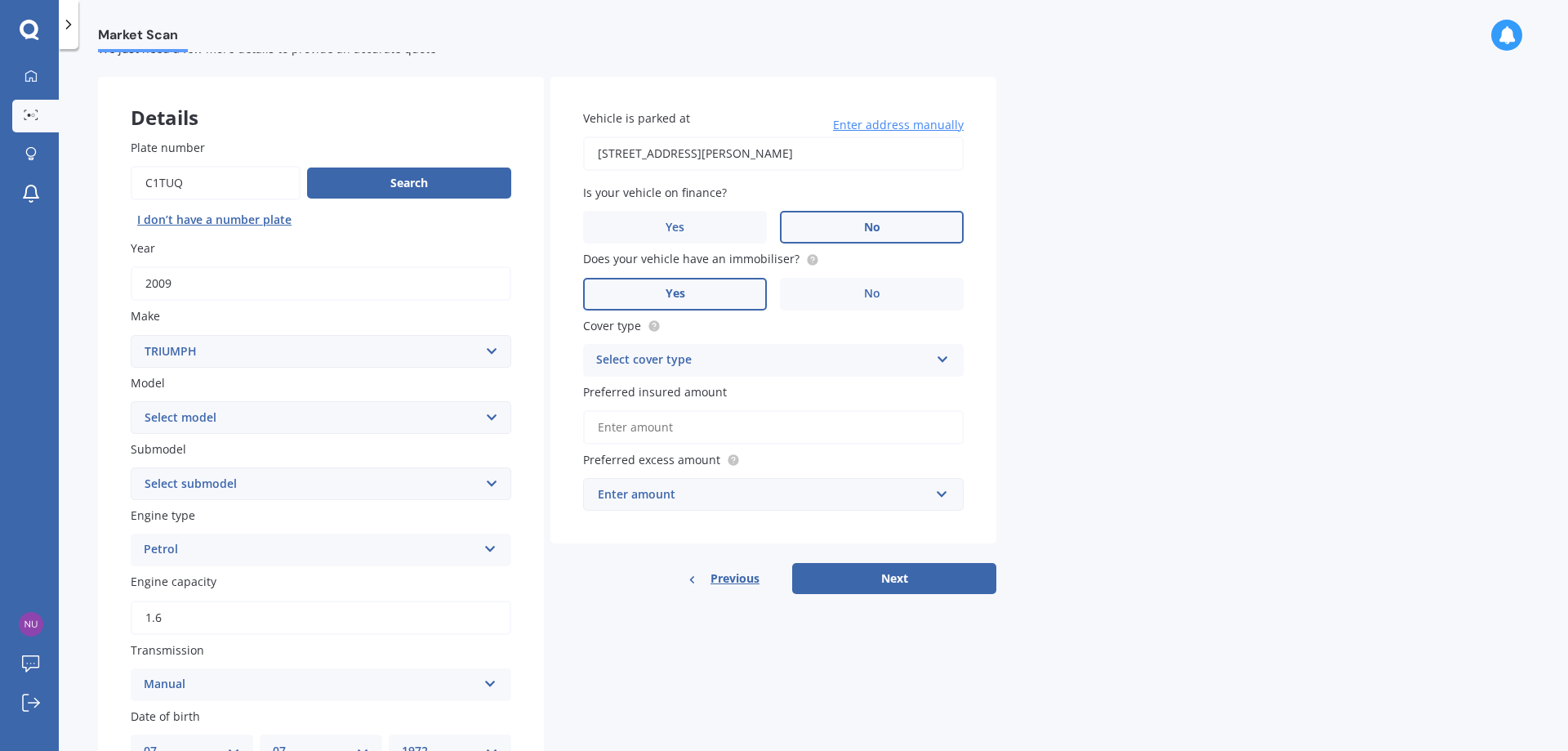
scroll to position [82, 0]
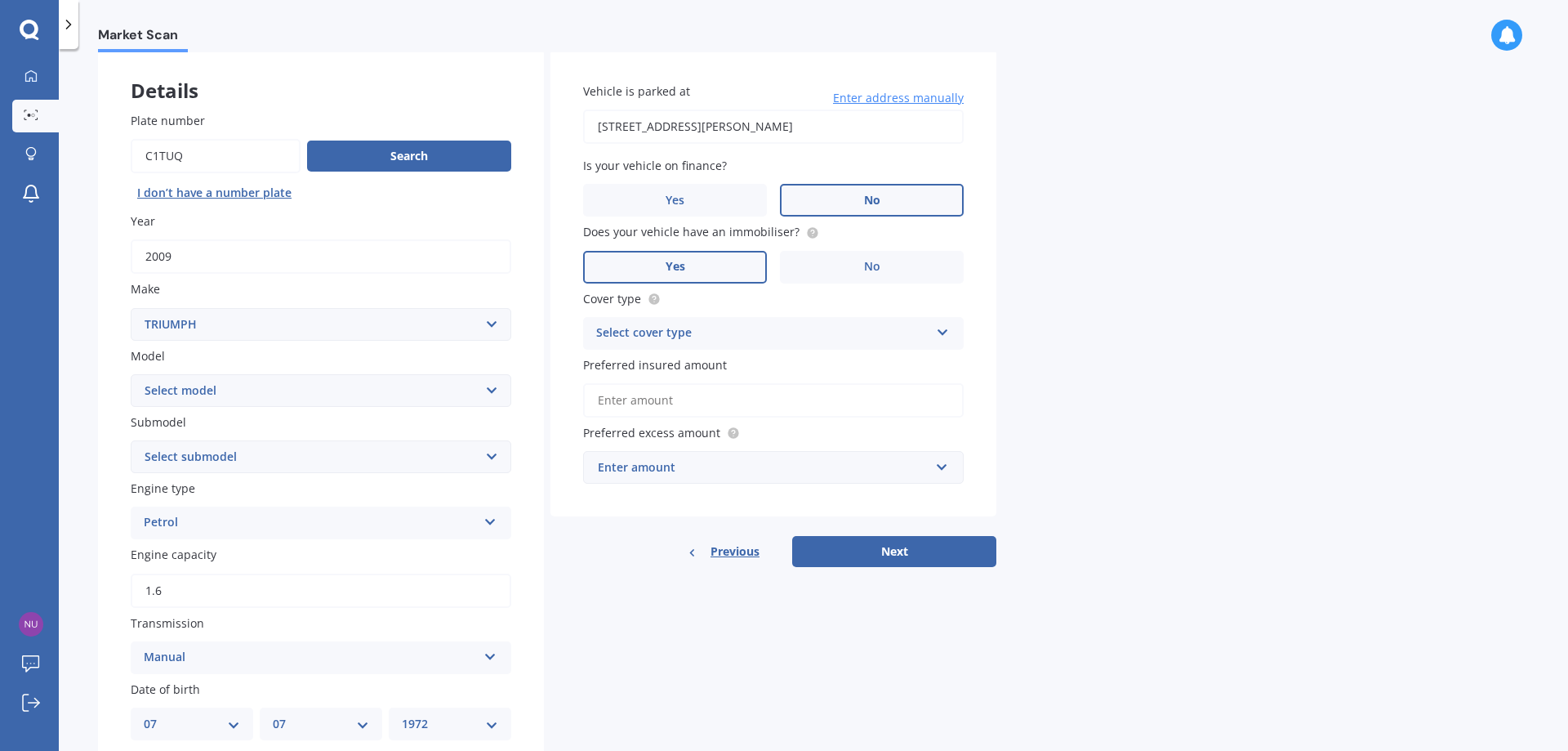
click at [755, 328] on div "Select cover type" at bounding box center [762, 333] width 334 height 20
click at [745, 369] on div "Comprehensive" at bounding box center [773, 365] width 379 height 30
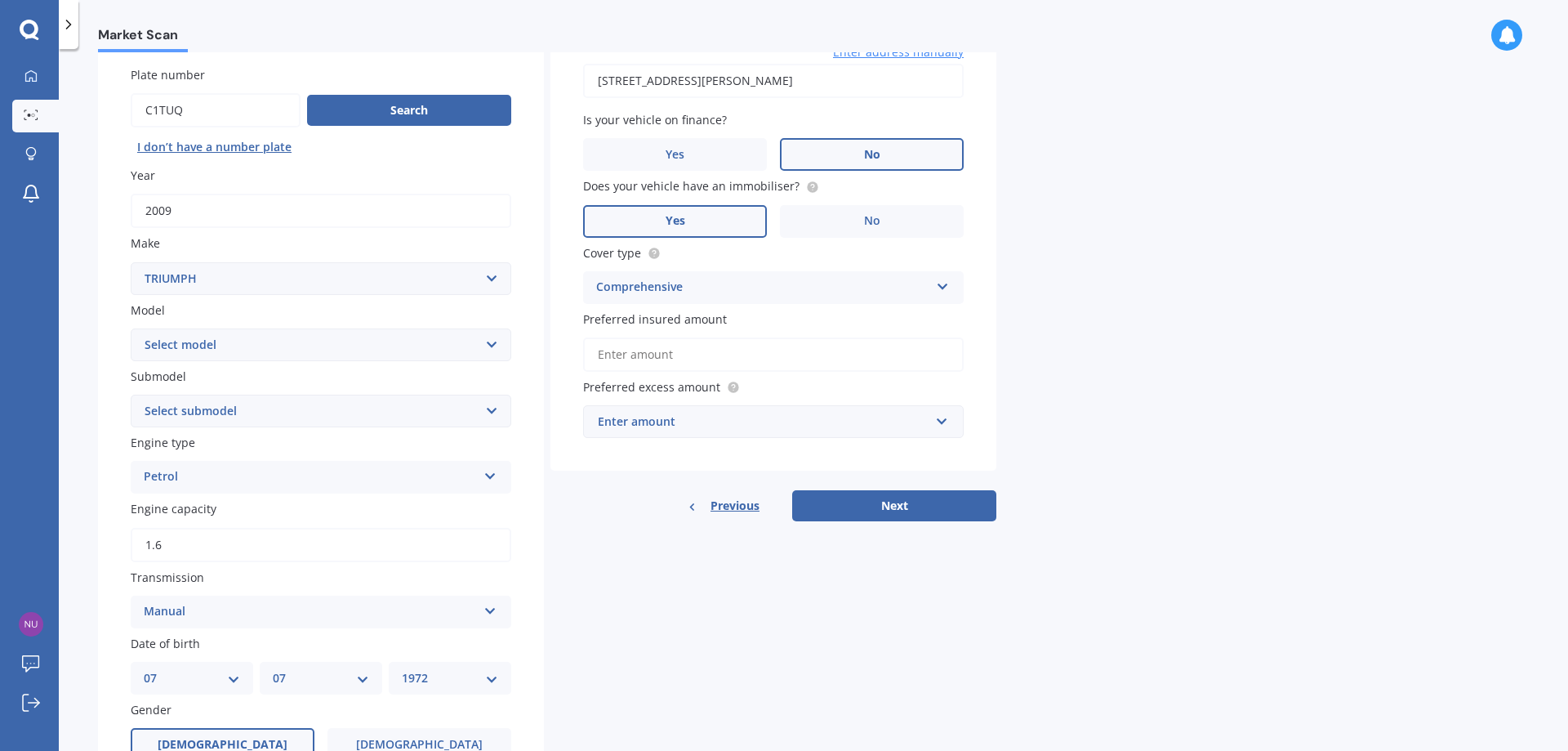
scroll to position [164, 0]
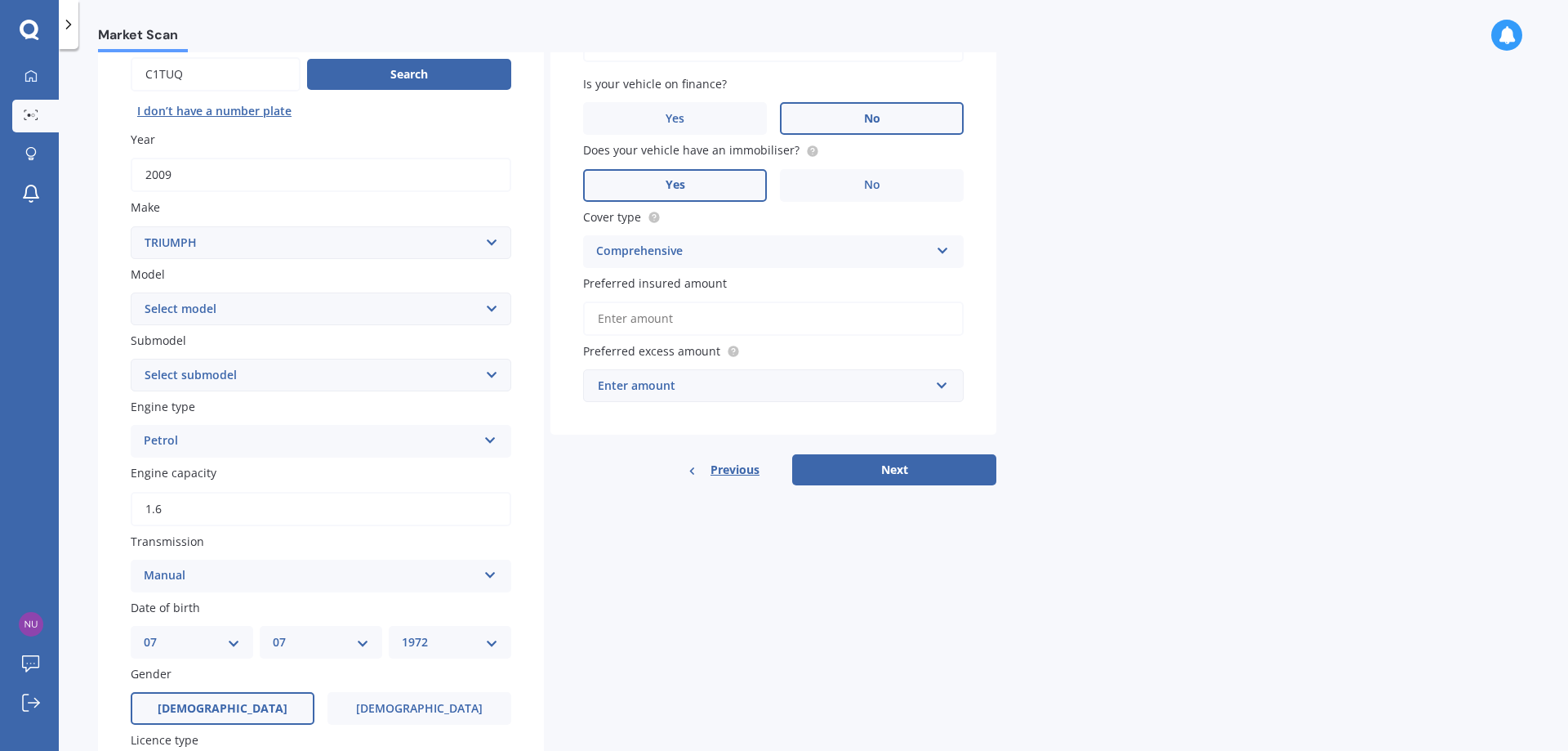
click at [757, 308] on input "Preferred insured amount" at bounding box center [773, 318] width 381 height 34
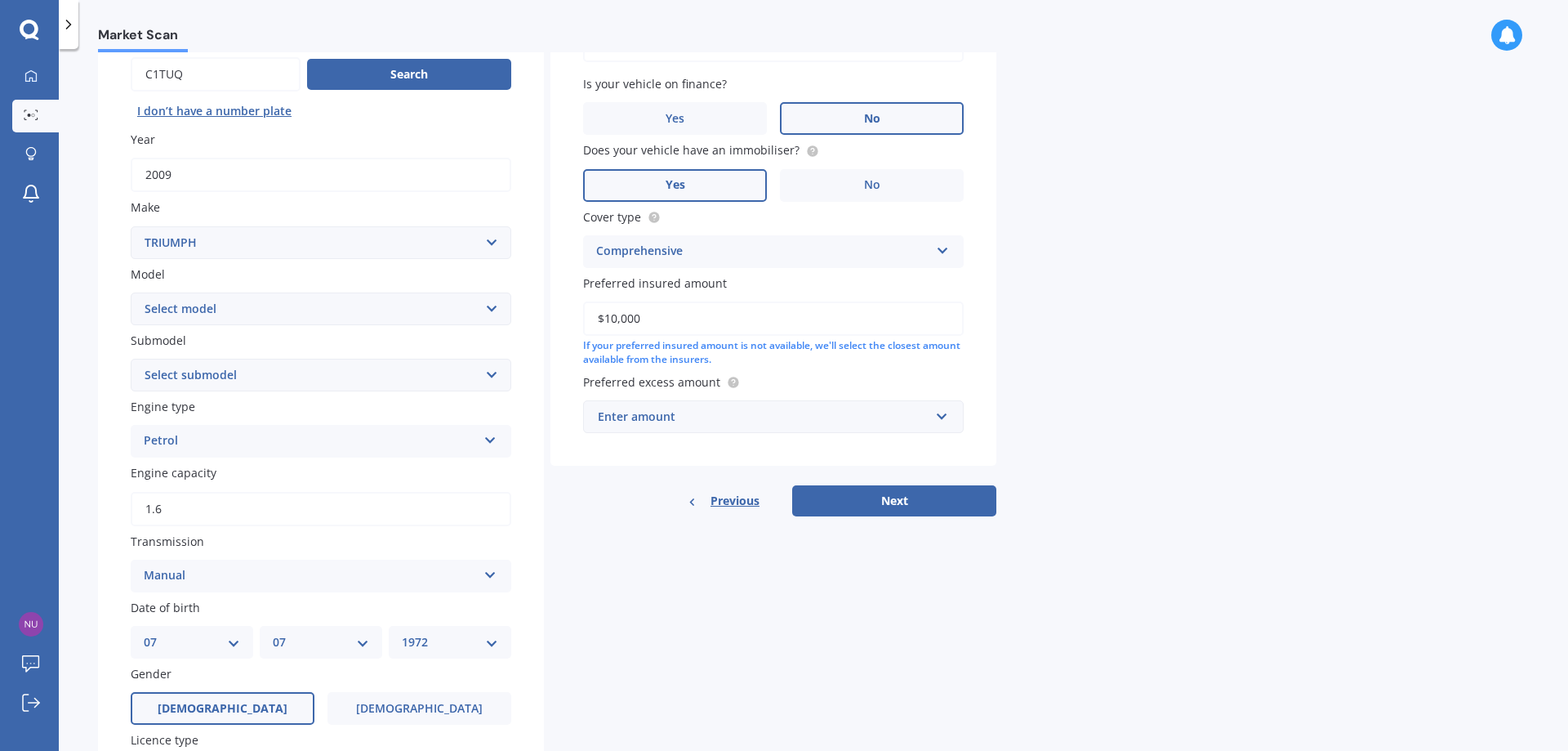
type input "$10,000"
click at [831, 413] on div "Enter amount" at bounding box center [763, 416] width 332 height 18
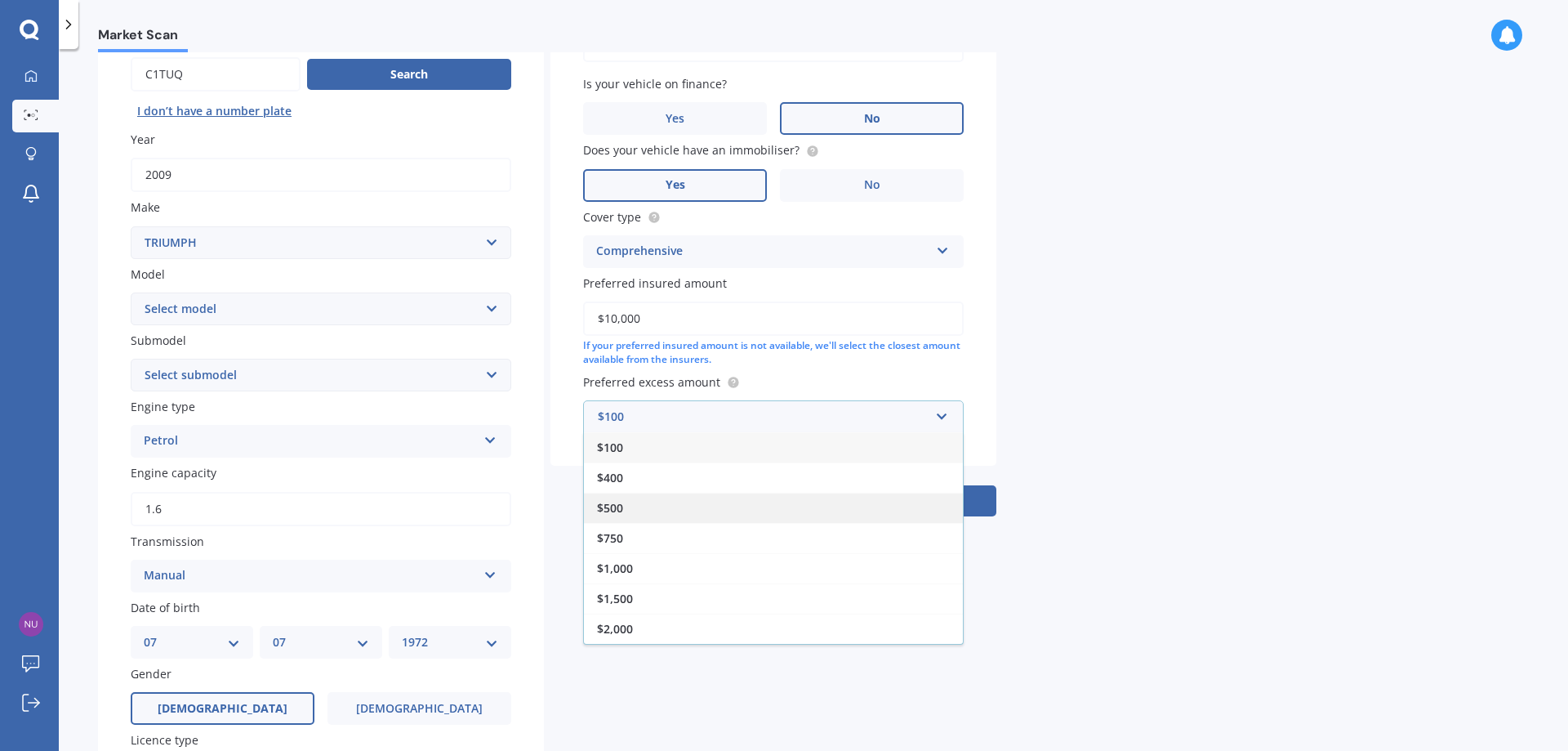
click at [741, 510] on div "$500" at bounding box center [773, 507] width 379 height 30
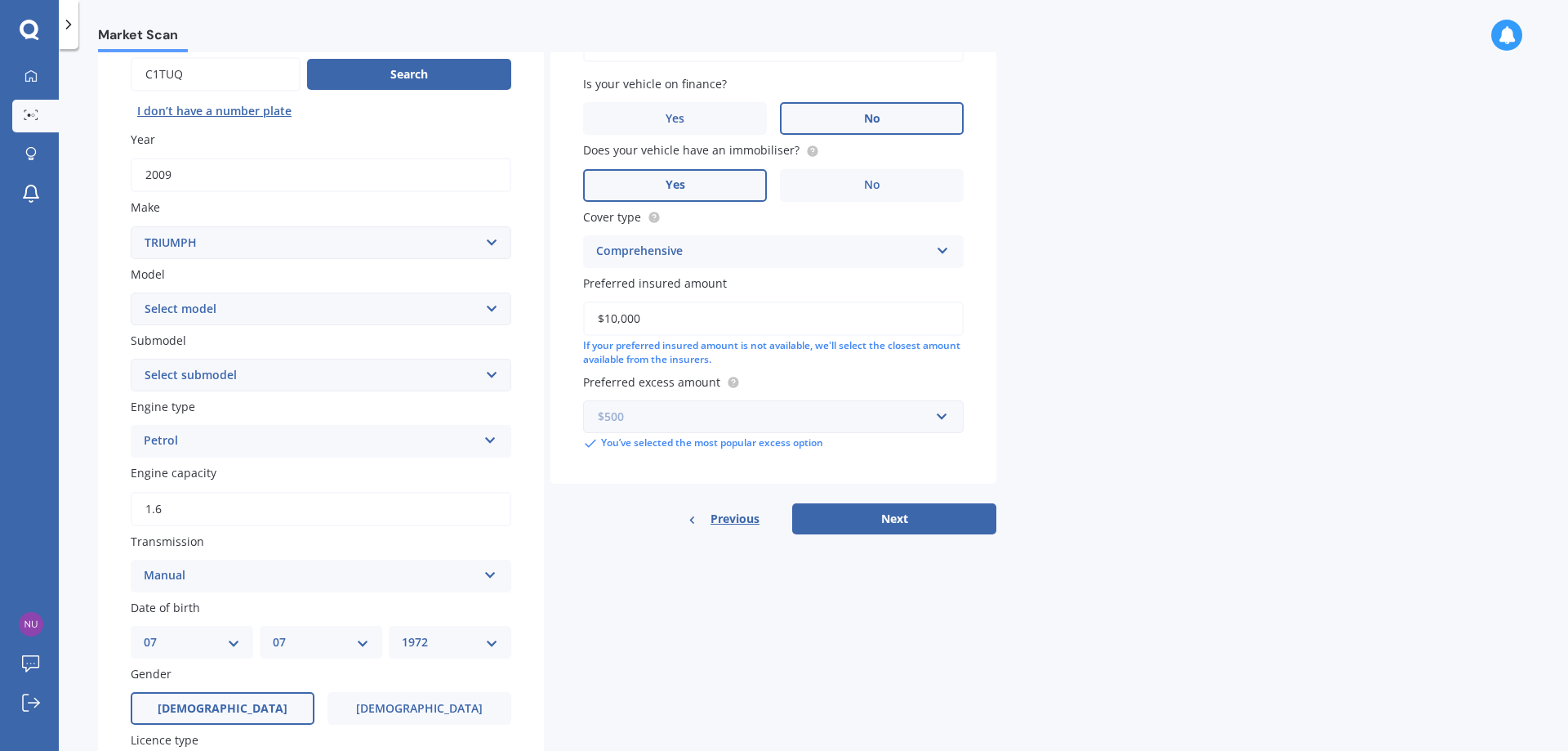
click at [947, 416] on input "text" at bounding box center [767, 416] width 366 height 31
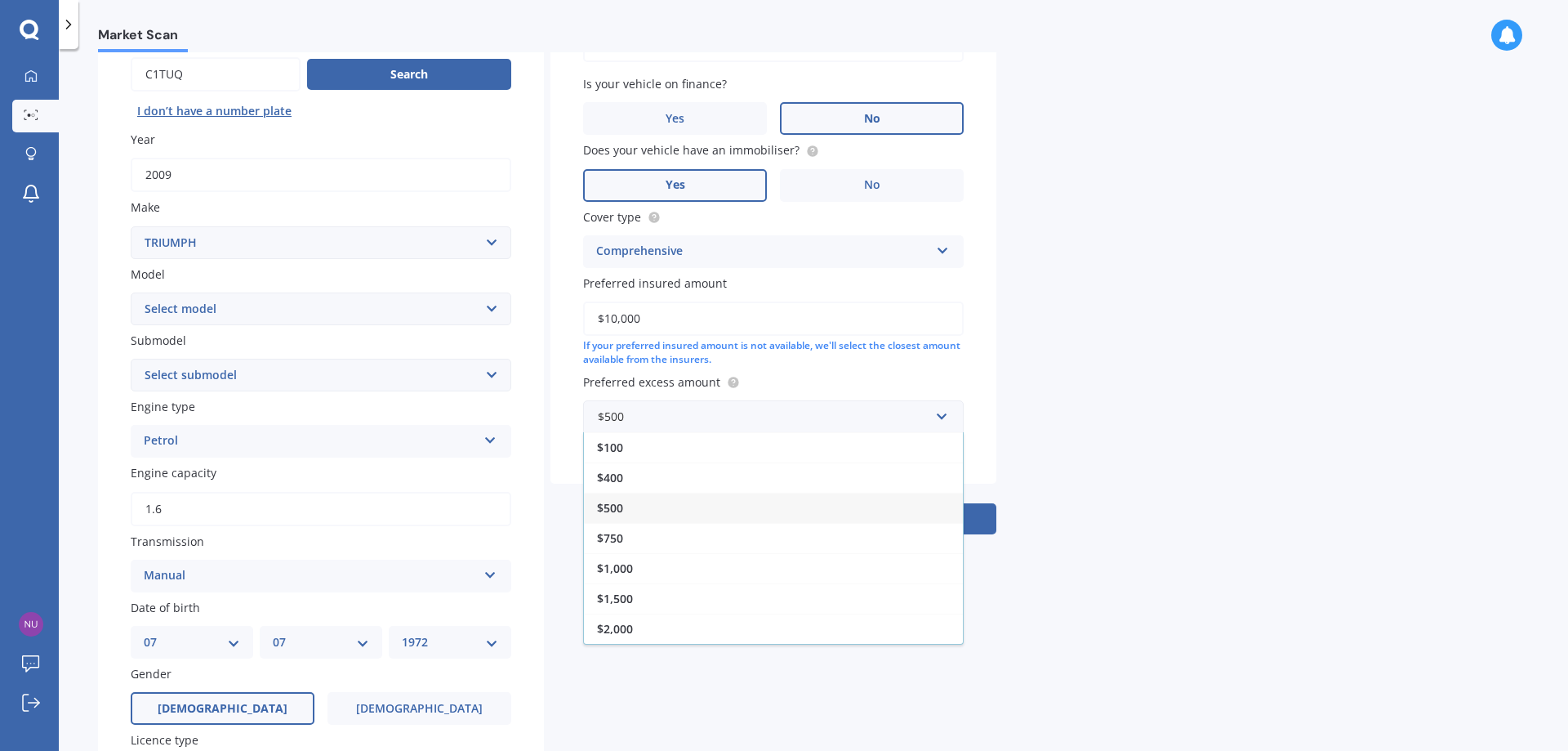
click at [727, 572] on div "$1,000" at bounding box center [773, 568] width 379 height 30
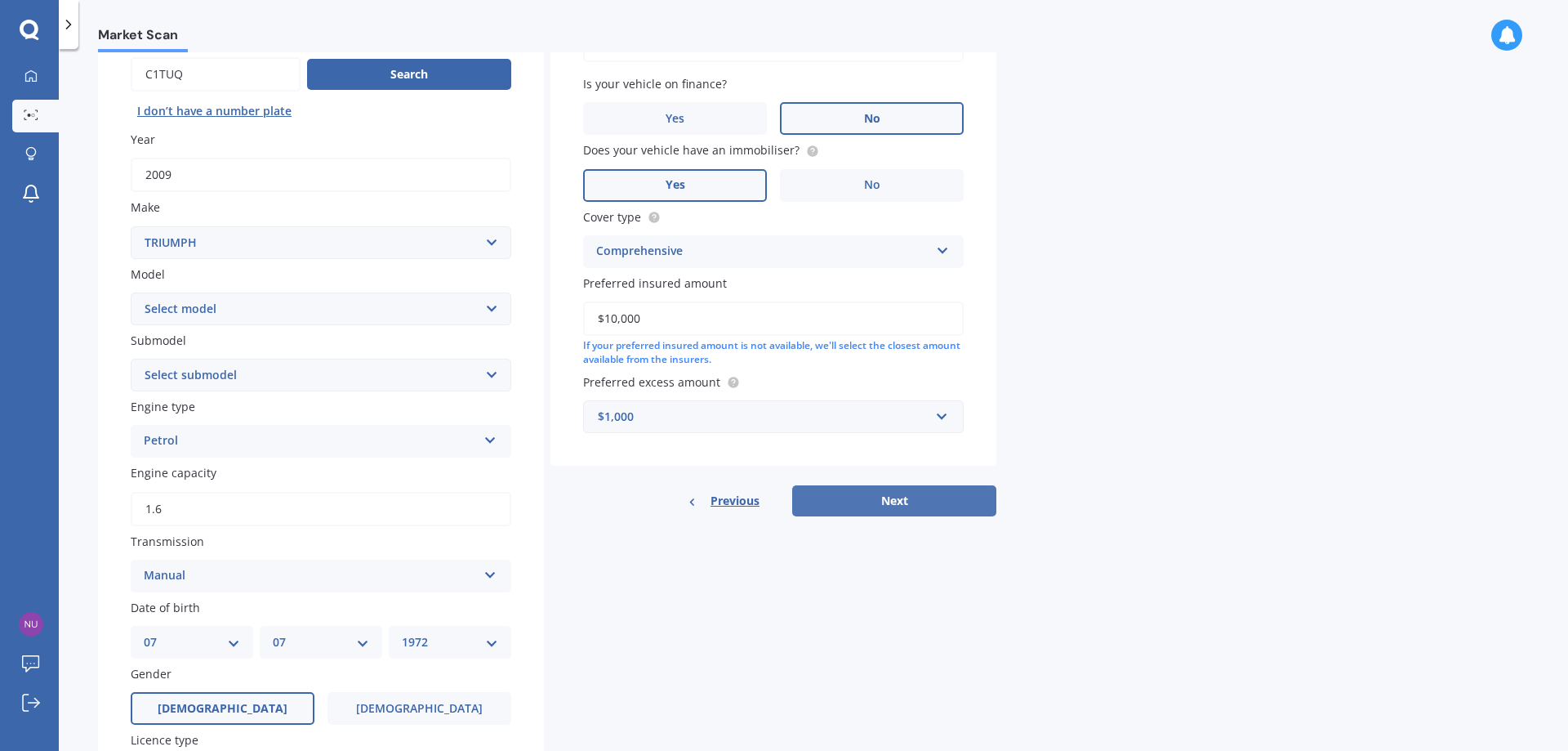
click at [854, 507] on button "Next" at bounding box center [895, 501] width 204 height 31
click at [228, 301] on select "Select model 2500TC" at bounding box center [321, 309] width 381 height 33
select select "2500TC"
click at [131, 293] on select "Select model 2500TC" at bounding box center [321, 309] width 381 height 33
click at [249, 368] on select "Select submodel (All)" at bounding box center [321, 376] width 381 height 33
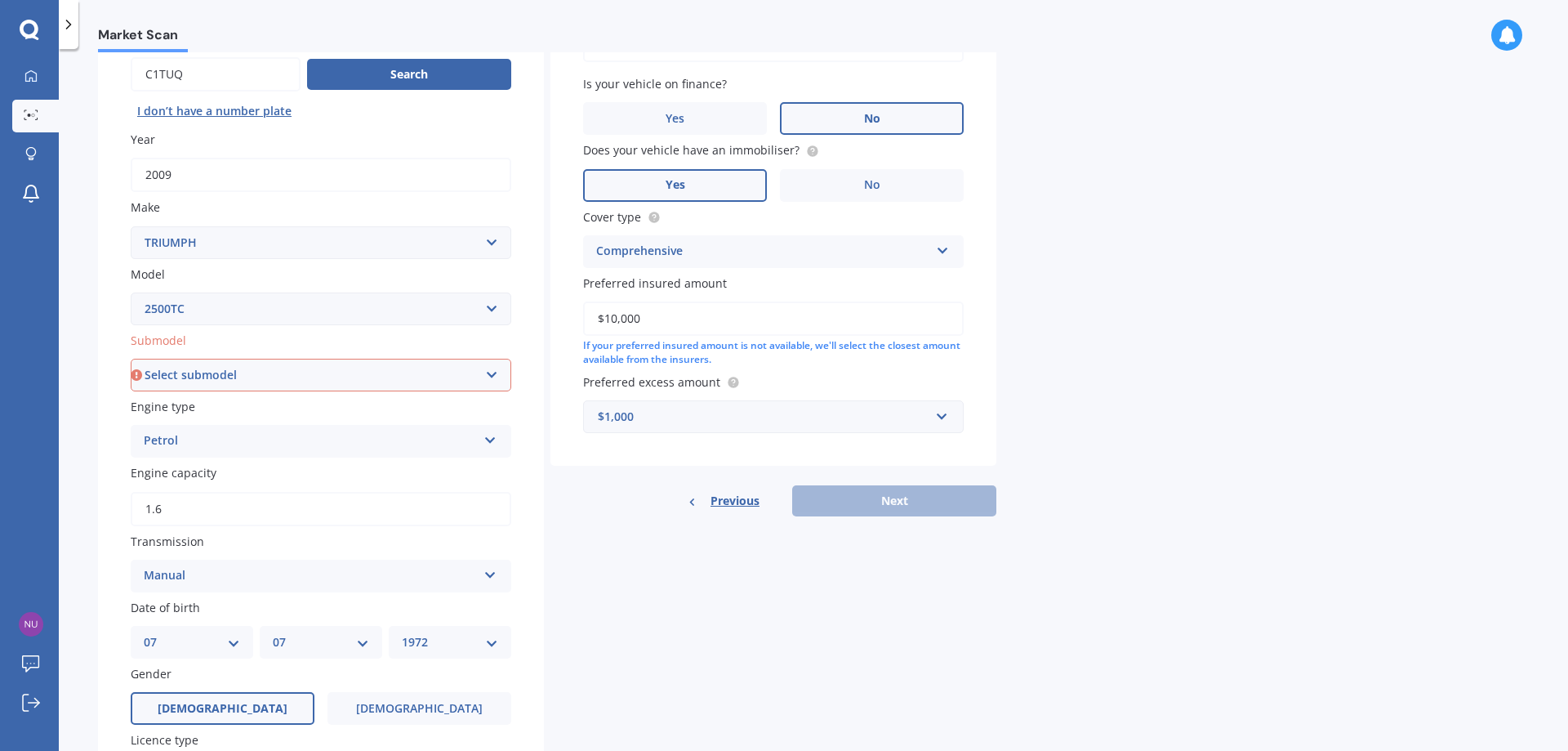
select select "(ALL)"
click at [131, 359] on select "Select submodel (All)" at bounding box center [321, 376] width 381 height 33
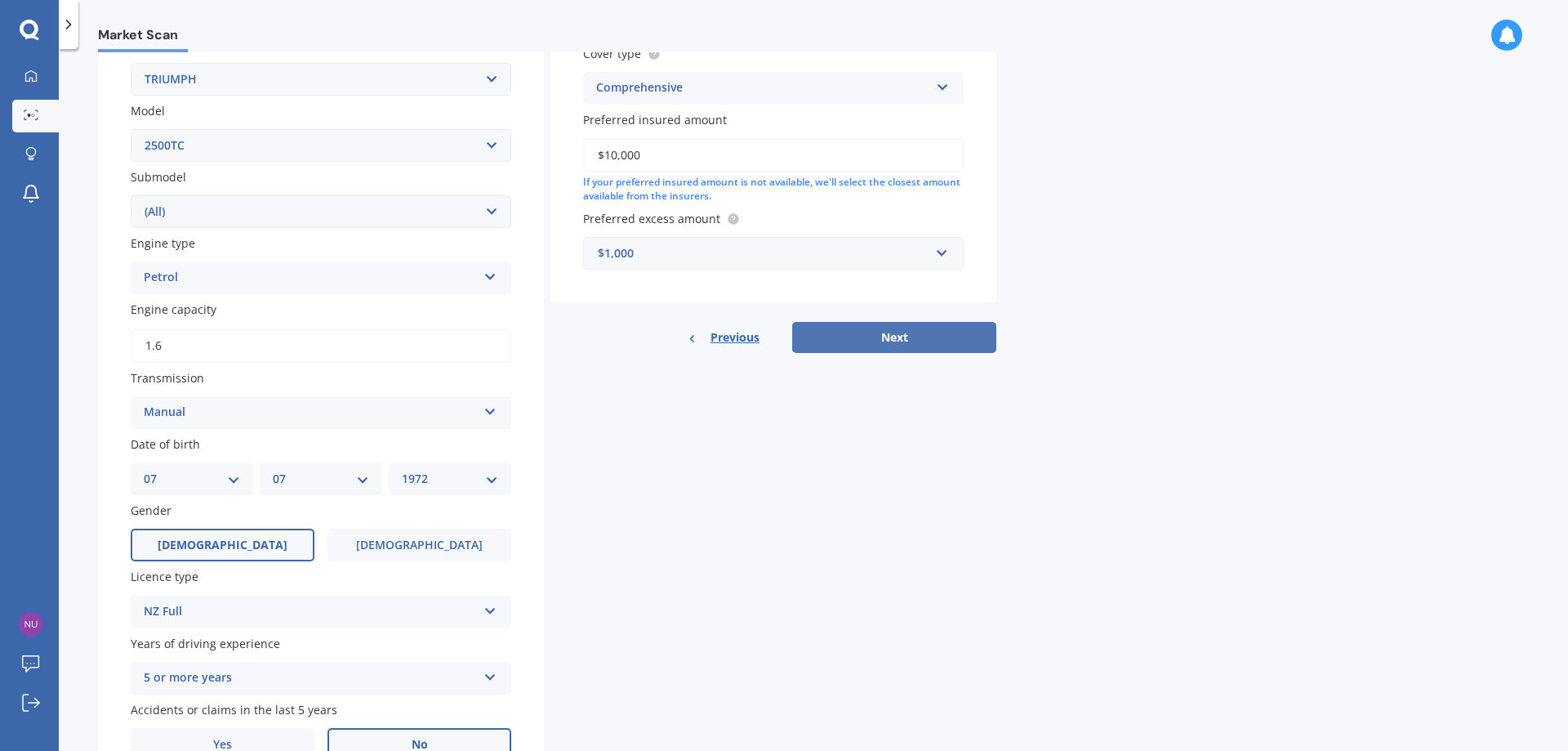
click at [853, 339] on button "Next" at bounding box center [895, 337] width 204 height 31
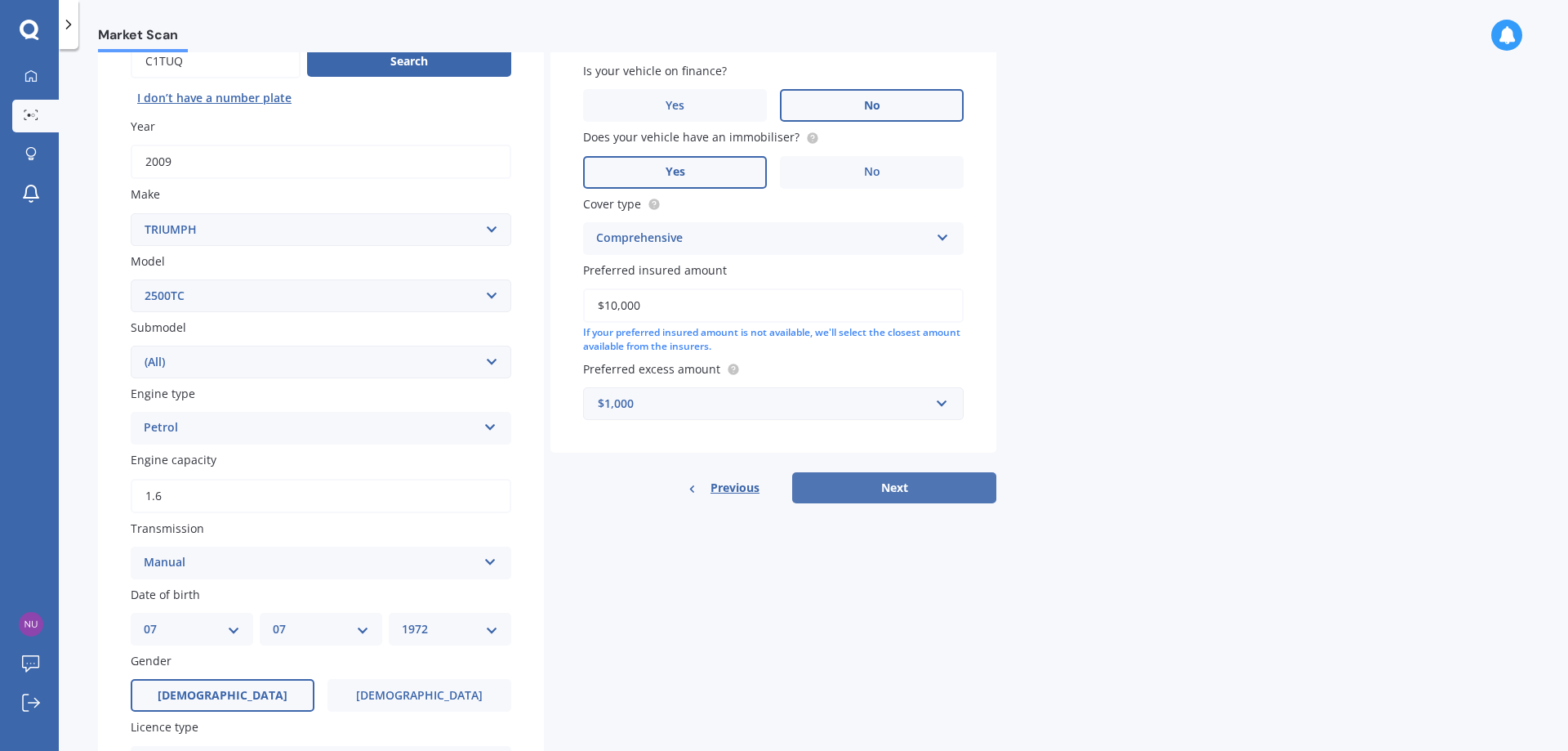
select select "07"
select select "1972"
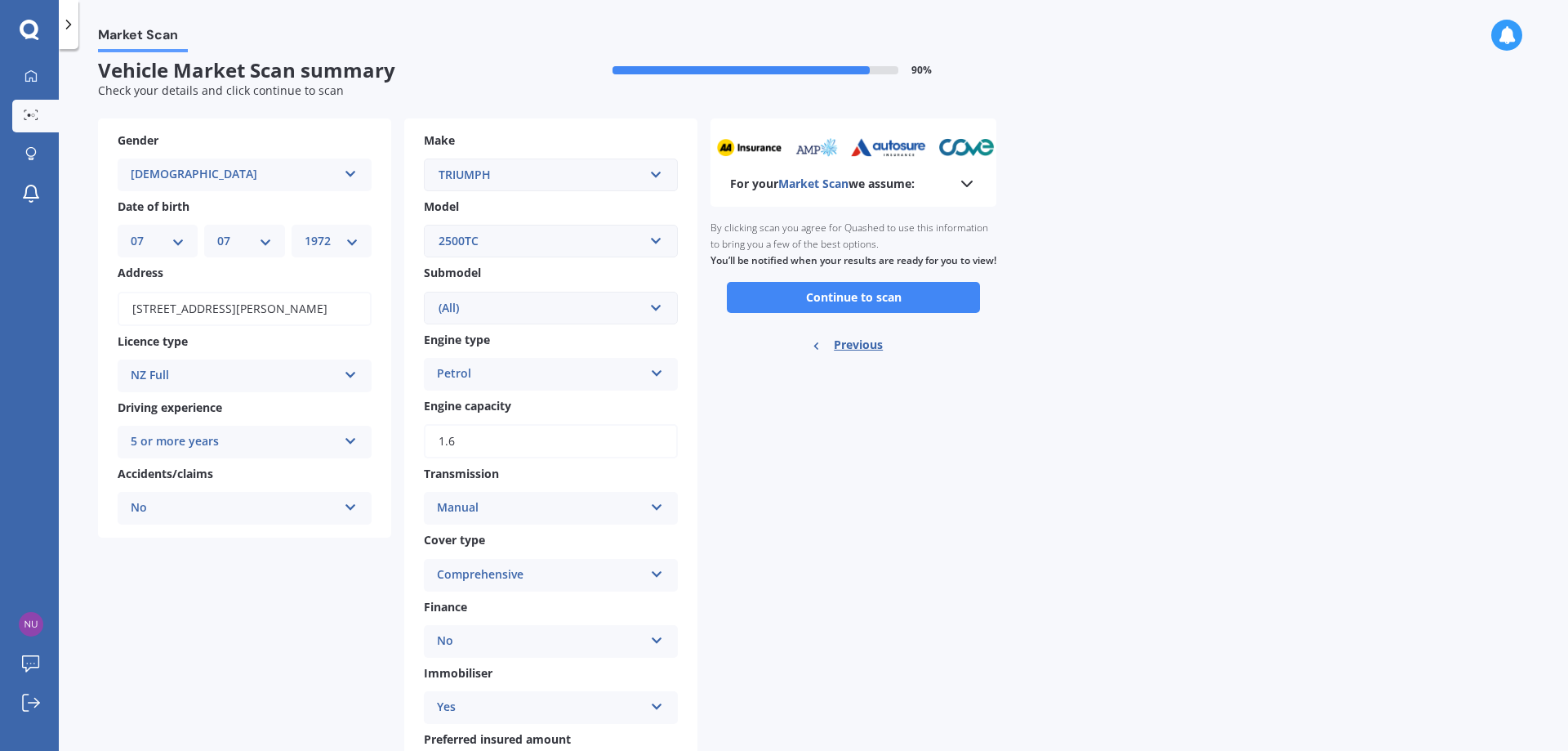
scroll to position [0, 0]
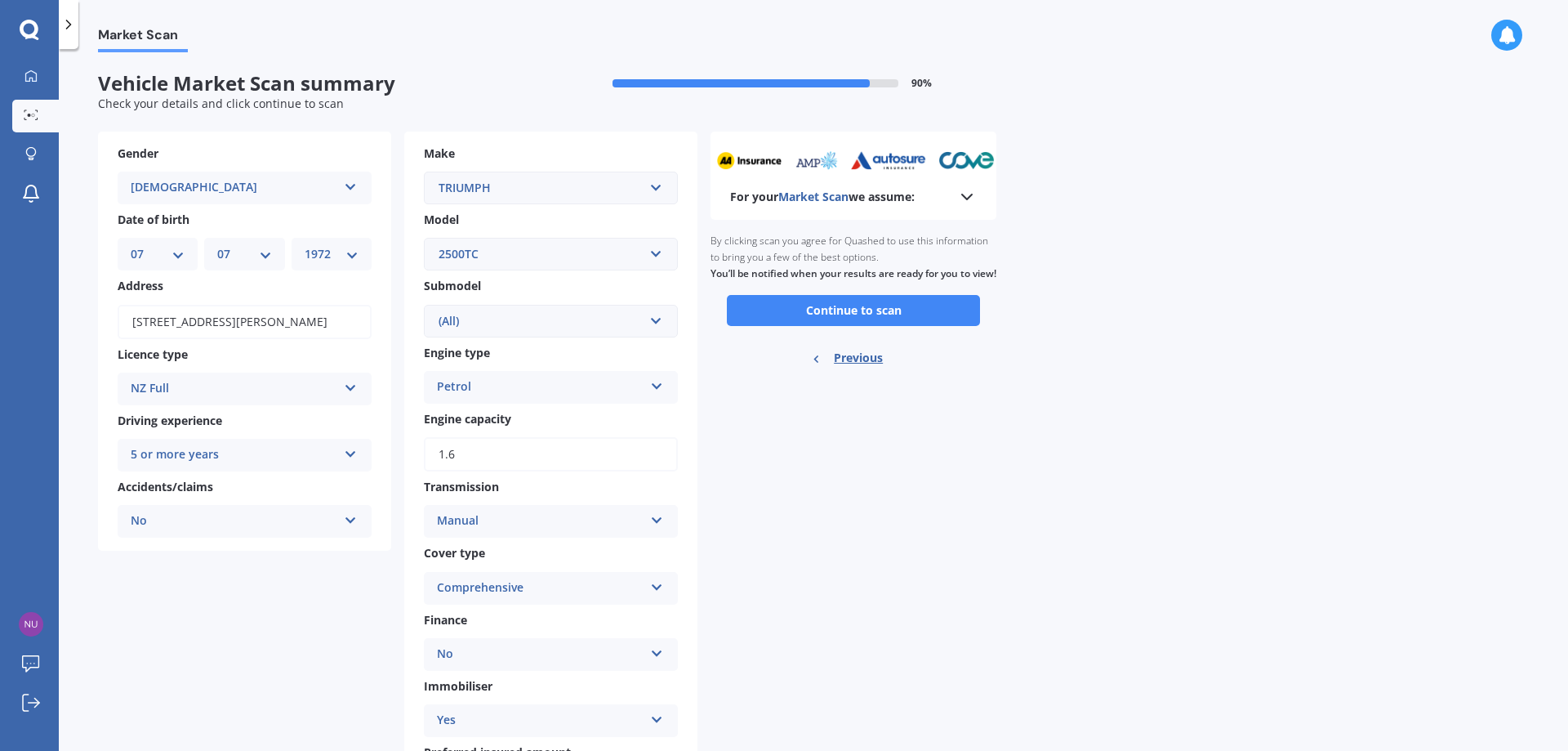
click at [594, 247] on div "2500TC" at bounding box center [541, 254] width 205 height 18
click at [667, 245] on div "2500TC 2500TC" at bounding box center [551, 254] width 254 height 33
click at [549, 246] on input "text" at bounding box center [545, 254] width 240 height 31
click at [524, 319] on div "(All)" at bounding box center [541, 321] width 205 height 18
click at [888, 469] on div "For your Market Scan we assume: Ready to go By clicking scan you agree for Quas…" at bounding box center [854, 508] width 286 height 754
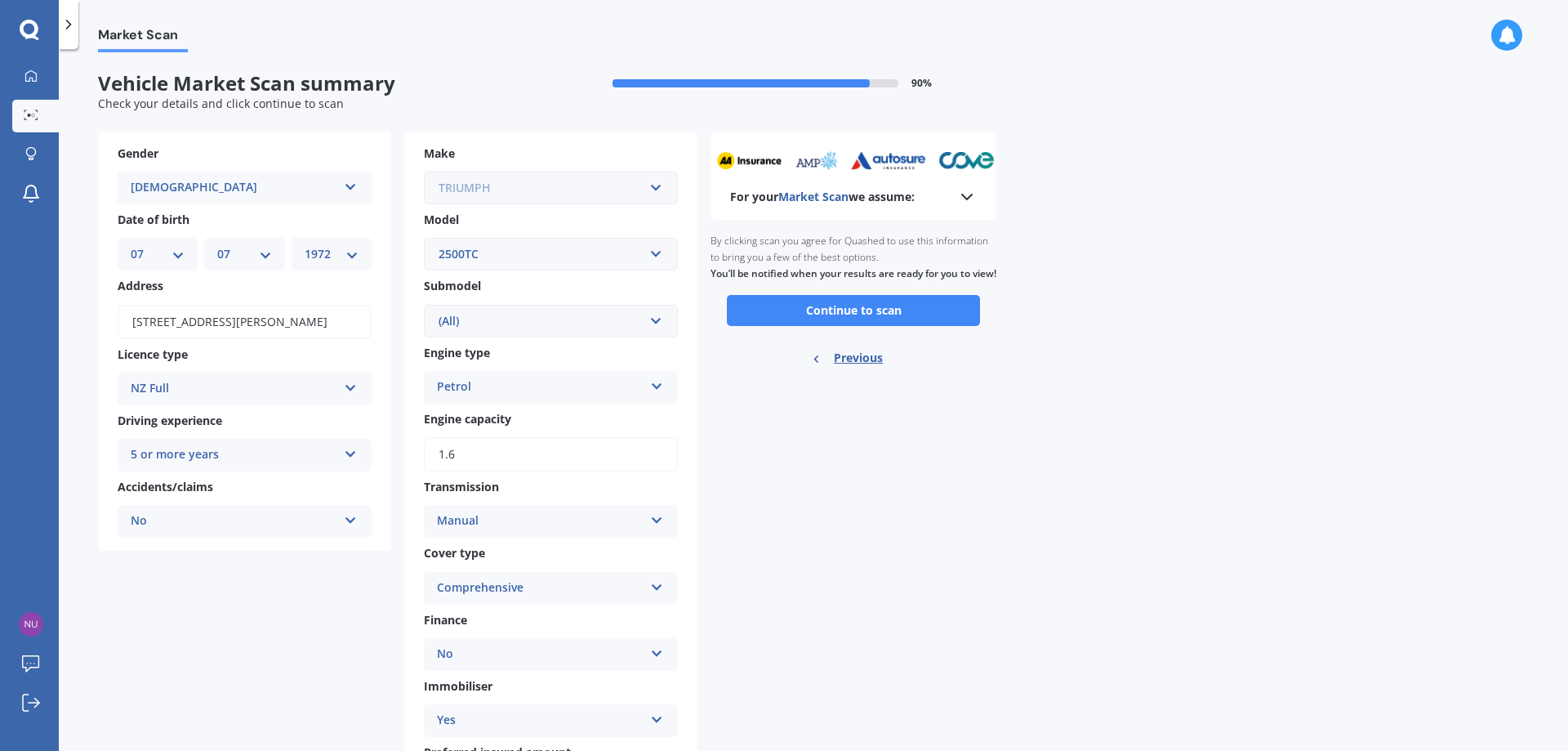
click at [645, 192] on input "text" at bounding box center [545, 188] width 240 height 31
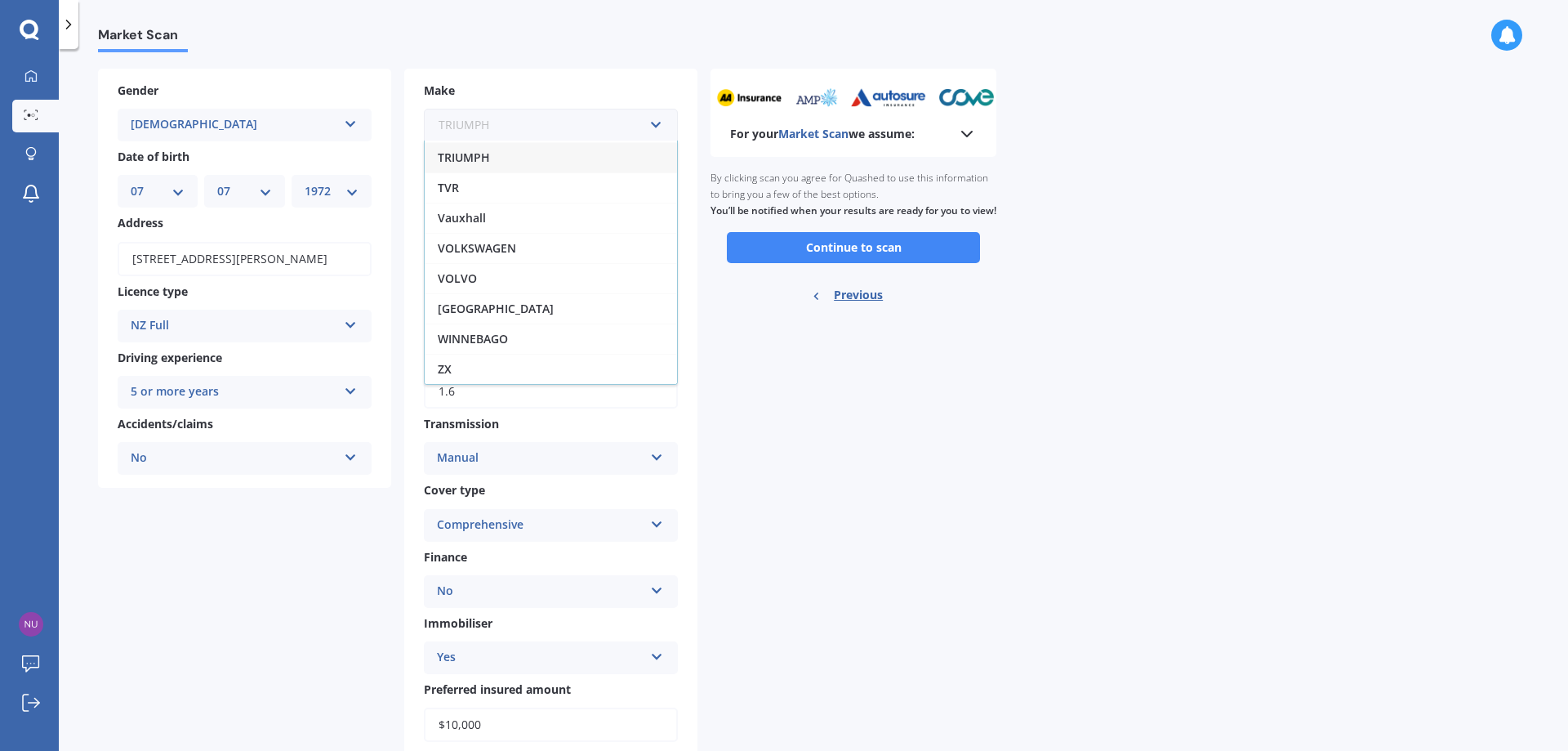
scroll to position [177, 0]
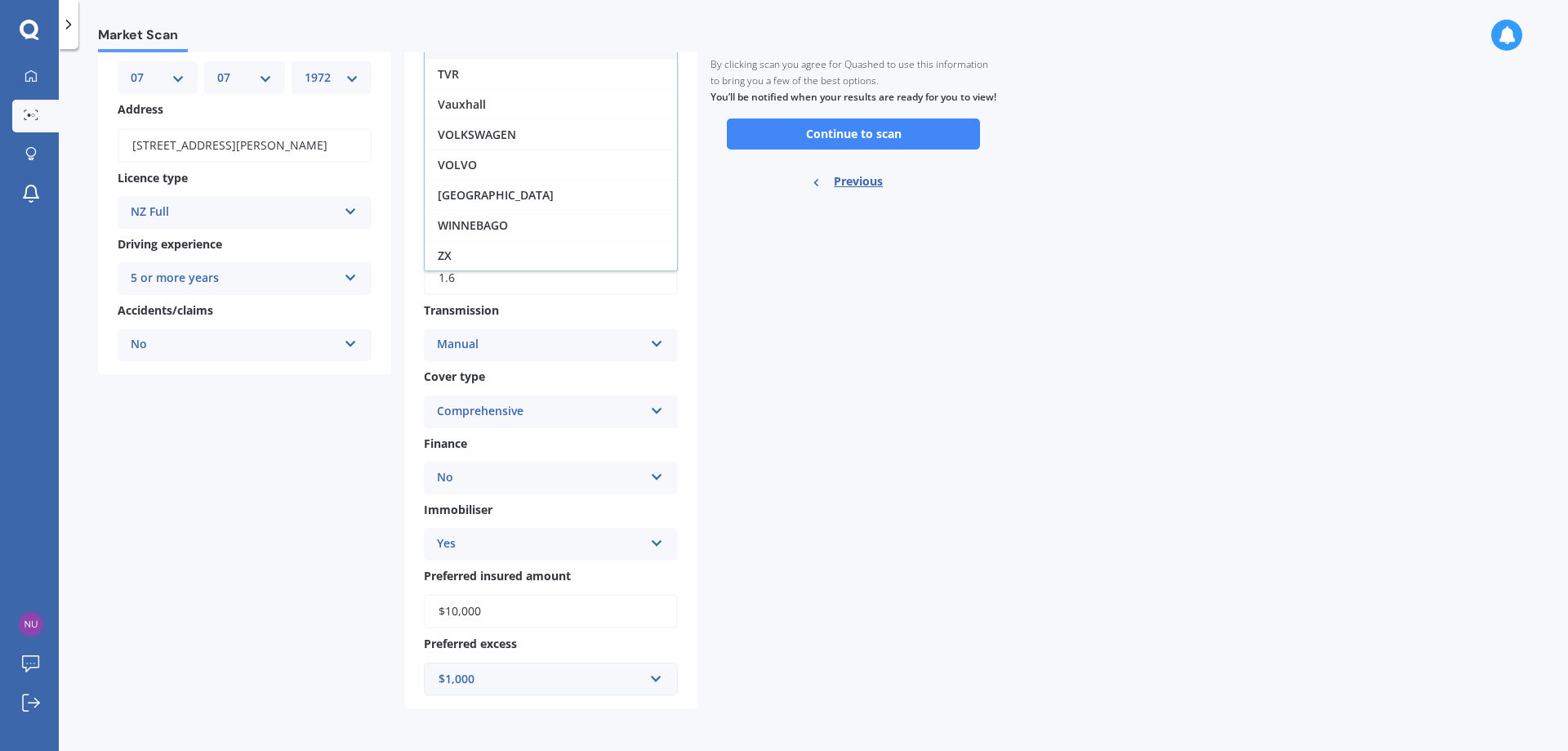
click at [871, 450] on div "For your Market Scan we assume: Ready to go By clicking scan you agree for Quas…" at bounding box center [854, 331] width 286 height 754
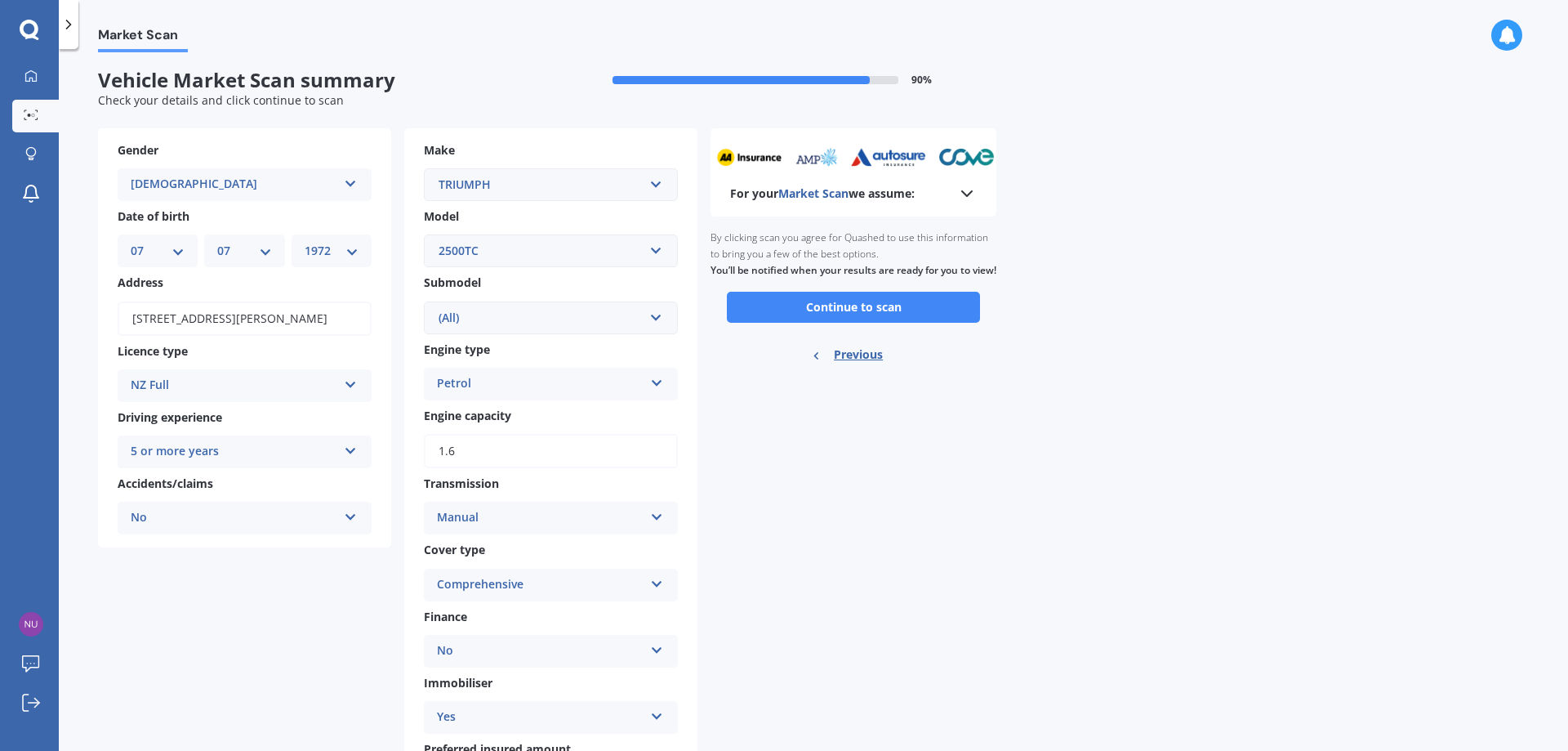
scroll to position [0, 0]
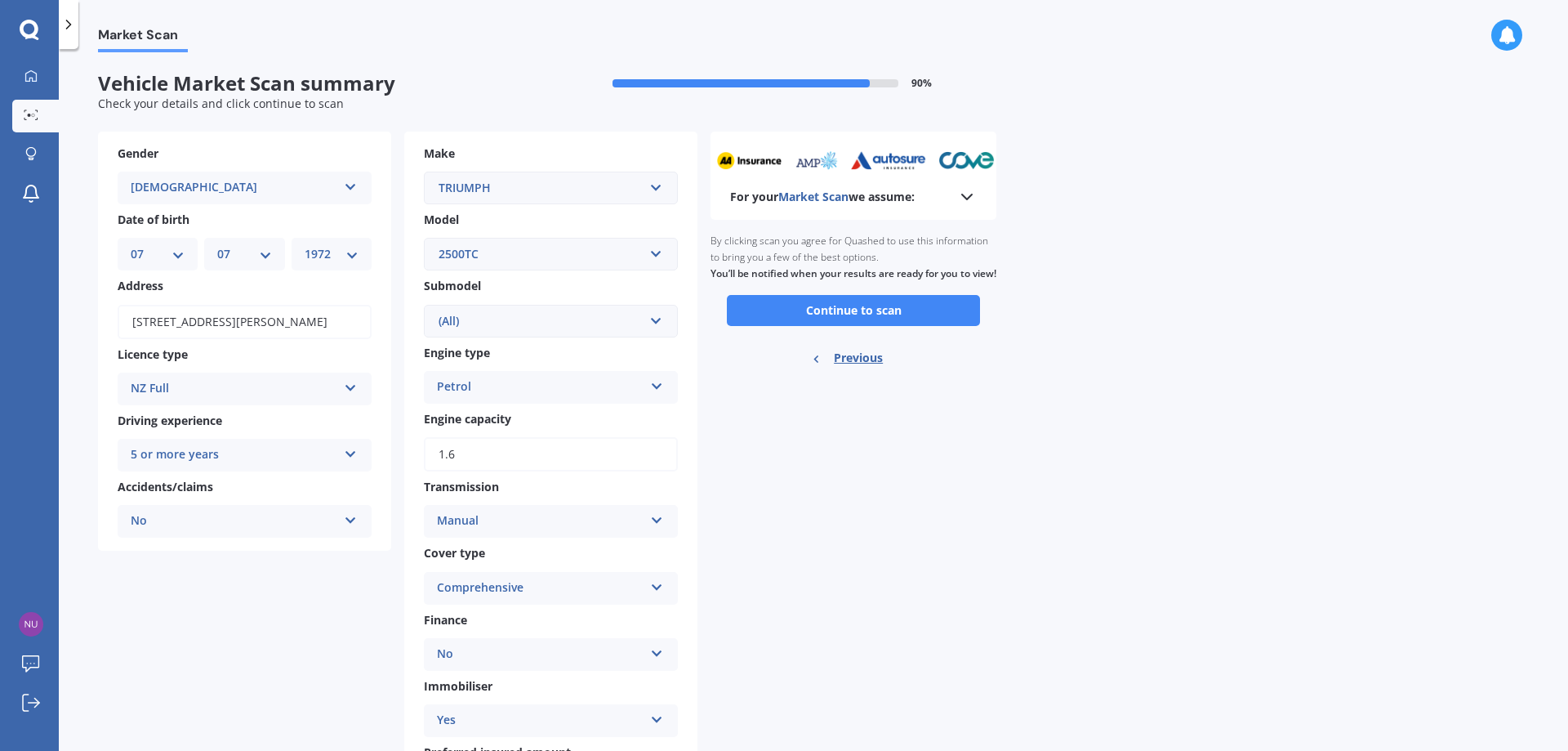
click at [896, 198] on b "For your Market Scan we assume:" at bounding box center [822, 197] width 185 height 17
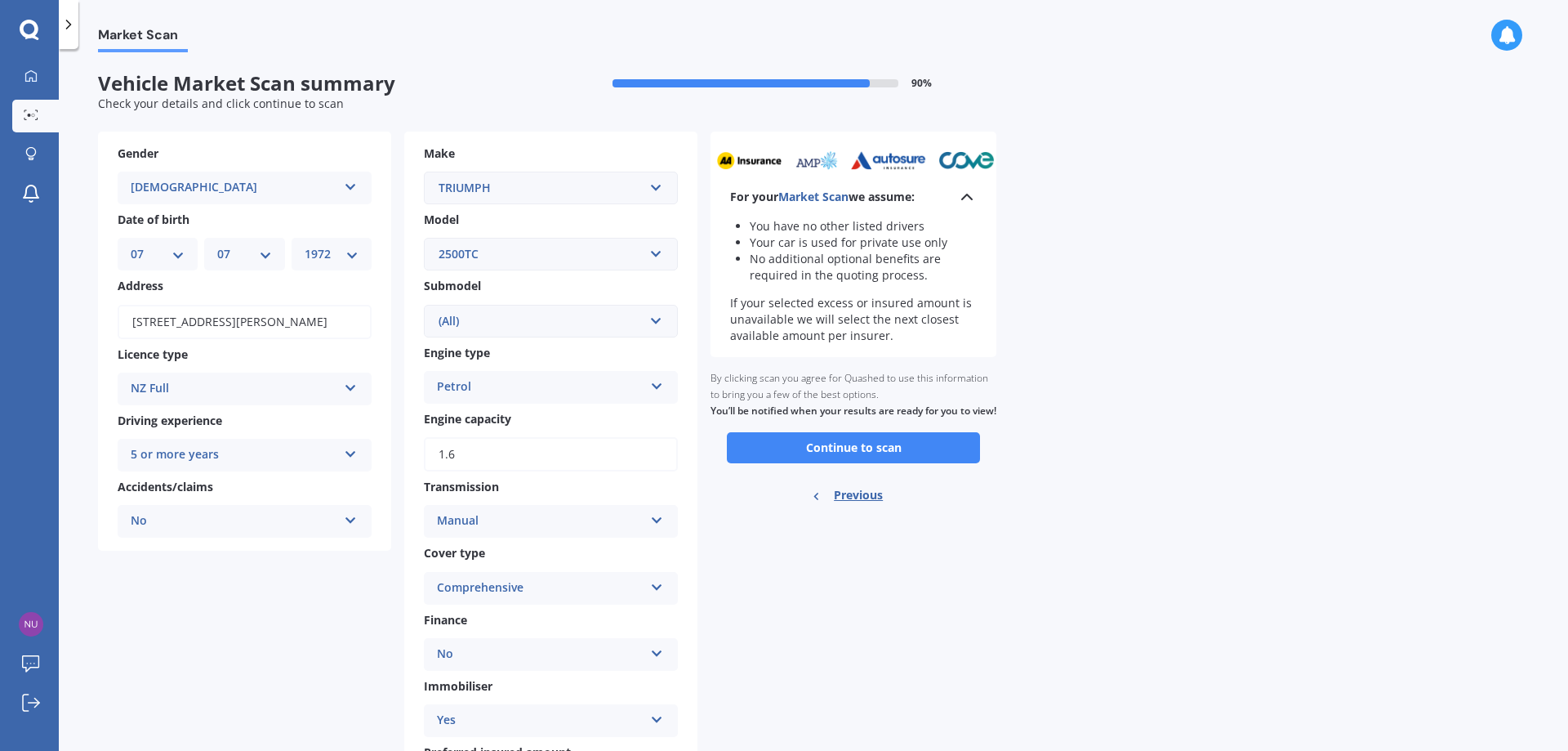
click at [1130, 334] on div "Market Scan Vehicle Market Scan summary 90 % Check your details and click conti…" at bounding box center [814, 403] width 1510 height 701
click at [851, 507] on span "Previous" at bounding box center [858, 495] width 49 height 24
select select "TRIUMPH"
select select "2500TC"
select select "(ALL)"
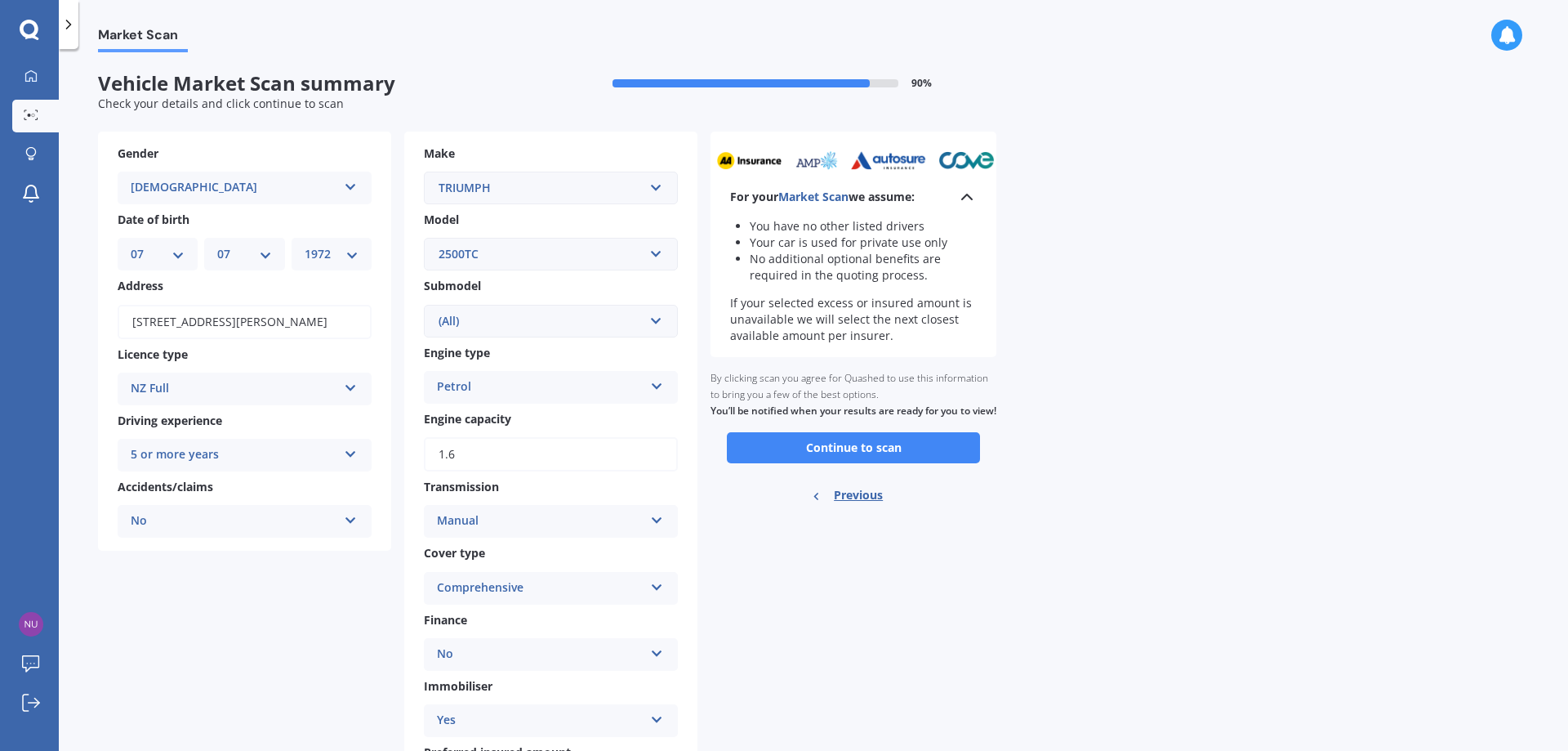
select select "07"
select select "1972"
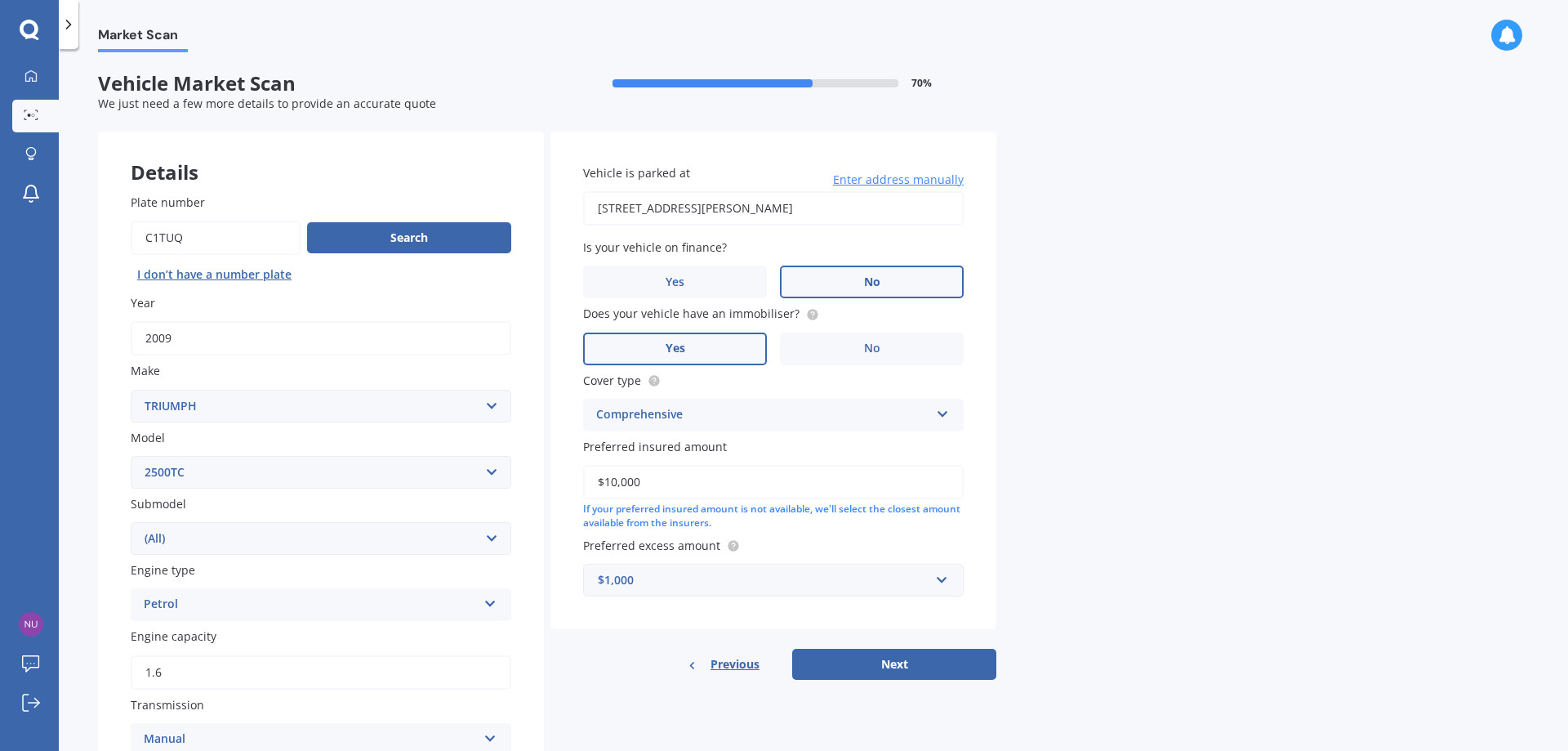
click at [734, 669] on span "Previous" at bounding box center [735, 664] width 49 height 24
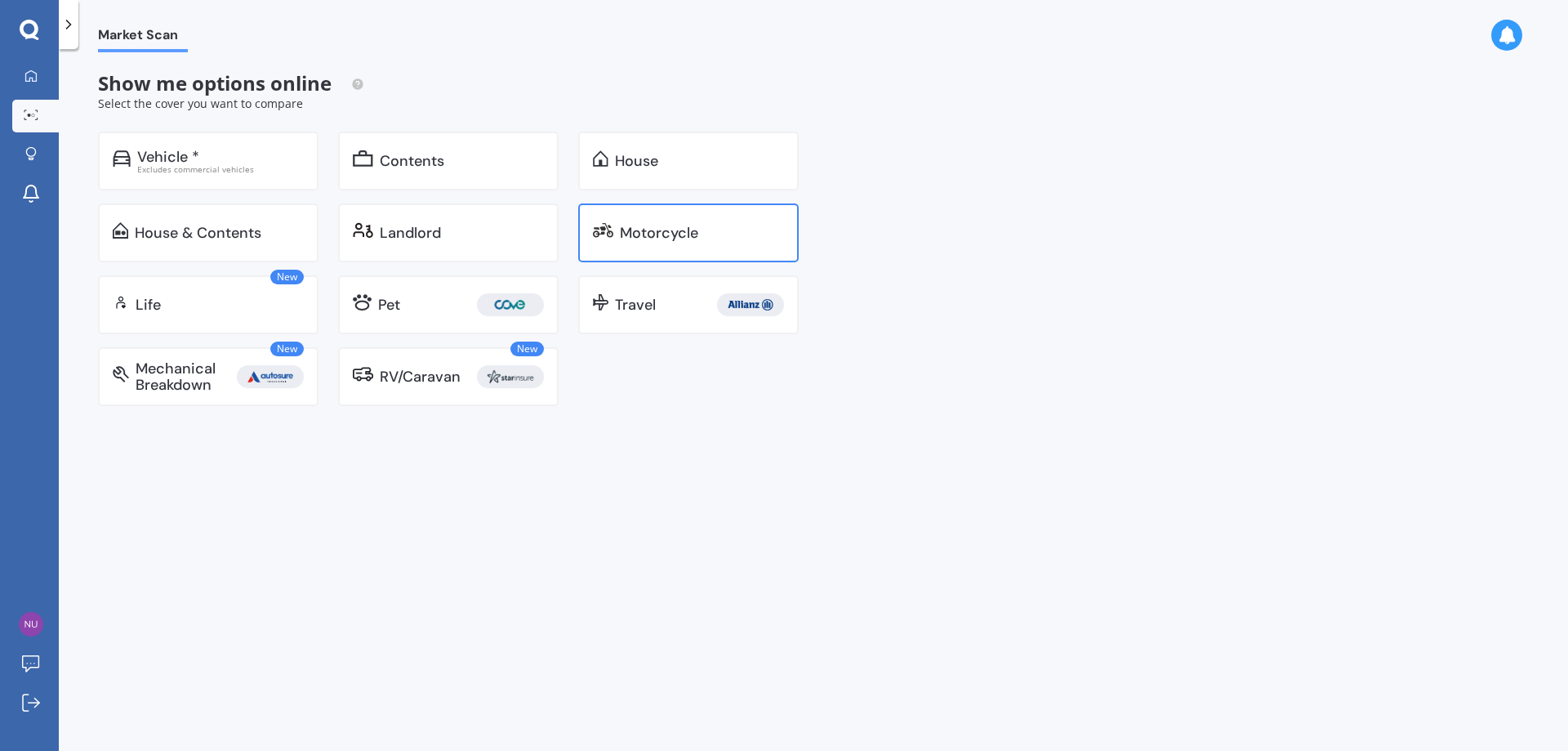
click at [638, 208] on div "Motorcycle" at bounding box center [688, 233] width 220 height 59
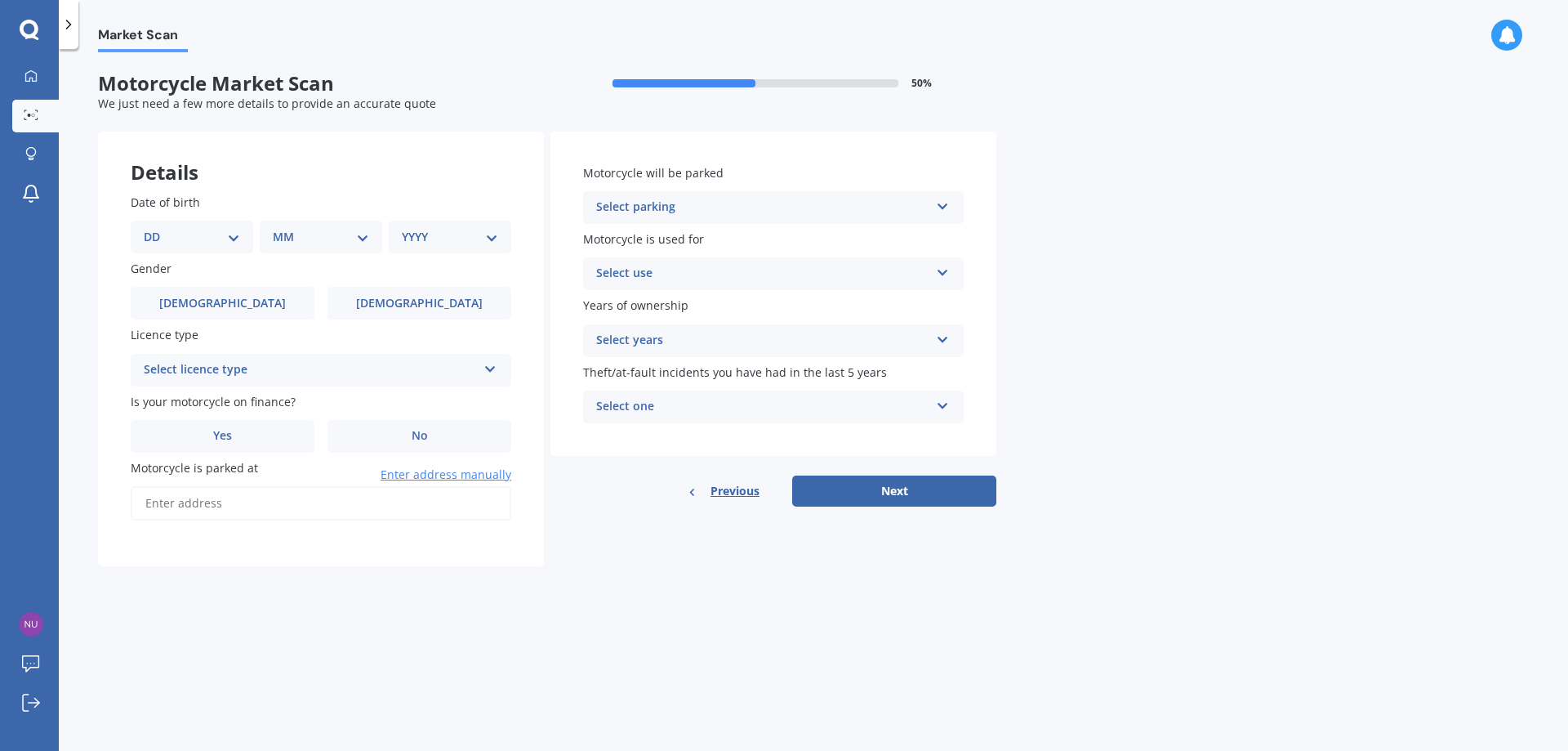
click at [200, 232] on select "DD 01 02 03 04 05 06 07 08 09 10 11 12 13 14 15 16 17 18 19 20 21 22 23 24 25 2…" at bounding box center [192, 237] width 97 height 18
select select "07"
click at [157, 228] on select "DD 01 02 03 04 05 06 07 08 09 10 11 12 13 14 15 16 17 18 19 20 21 22 23 24 25 2…" at bounding box center [192, 237] width 97 height 18
click at [330, 236] on select "MM 01 02 03 04 05 06 07 08 09 10 11 12" at bounding box center [324, 237] width 90 height 18
select select "07"
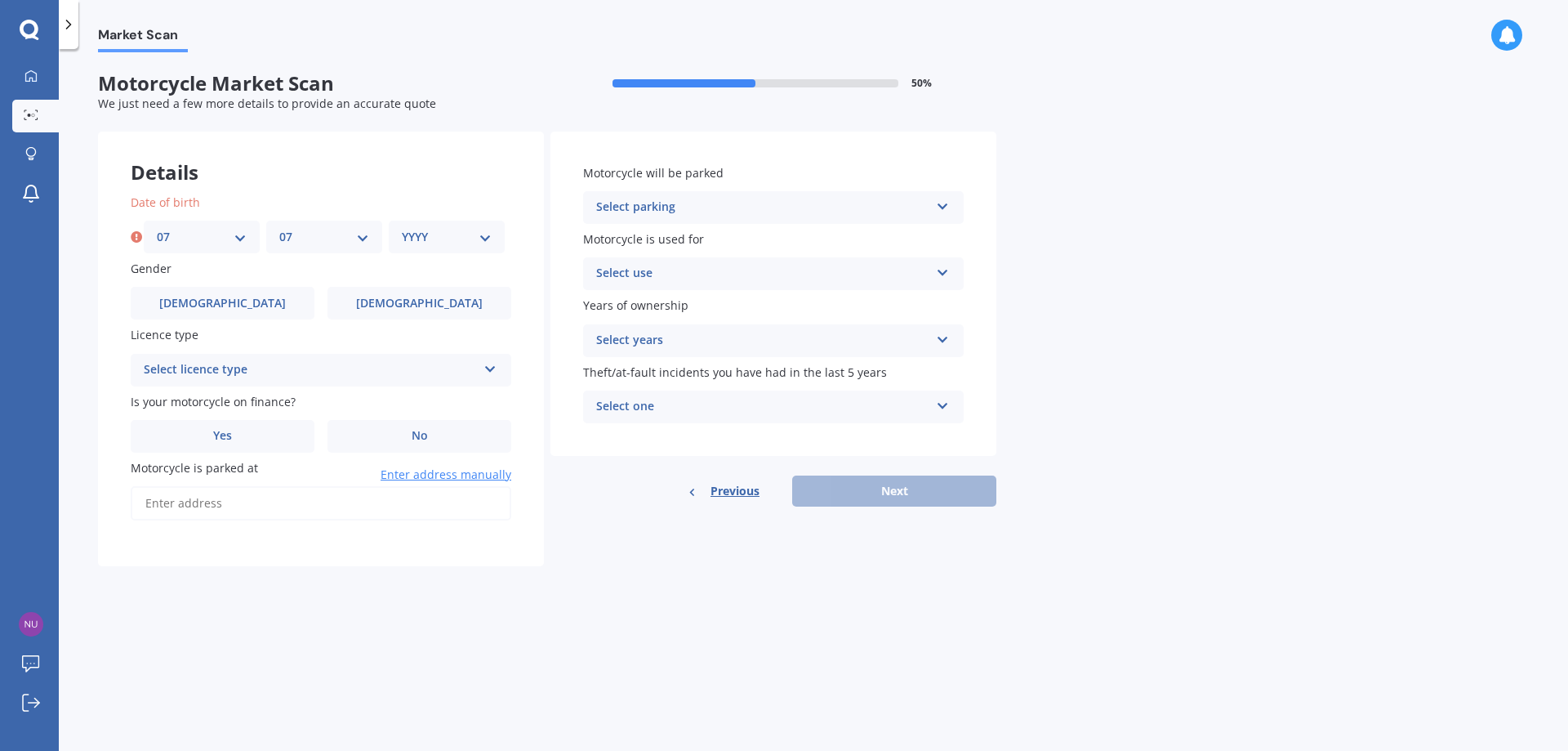
click at [280, 228] on select "MM 01 02 03 04 05 06 07 08 09 10 11 12" at bounding box center [324, 237] width 90 height 18
click at [433, 235] on select "YYYY 2025 2024 2023 2022 2021 2020 2019 2018 2017 2016 2015 2014 2013 2012 2011…" at bounding box center [446, 237] width 90 height 18
select select "1972"
click at [402, 228] on select "YYYY 2025 2024 2023 2022 2021 2020 2019 2018 2017 2016 2015 2014 2013 2012 2011…" at bounding box center [446, 237] width 90 height 18
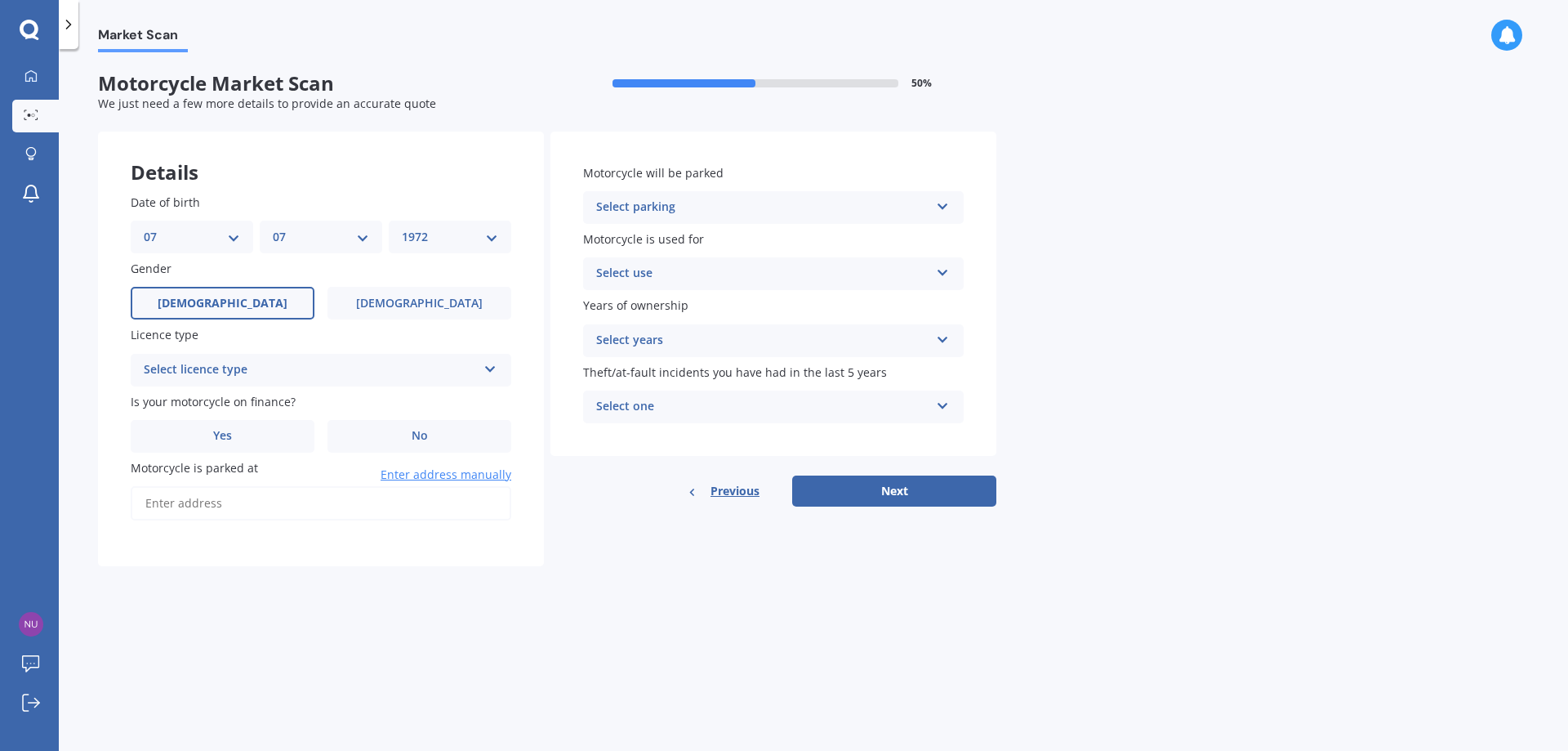
click at [259, 301] on label "[DEMOGRAPHIC_DATA]" at bounding box center [222, 303] width 184 height 33
click at [0, 0] on input "[DEMOGRAPHIC_DATA]" at bounding box center [0, 0] width 0 height 0
click at [272, 374] on div "Select licence type" at bounding box center [310, 370] width 334 height 20
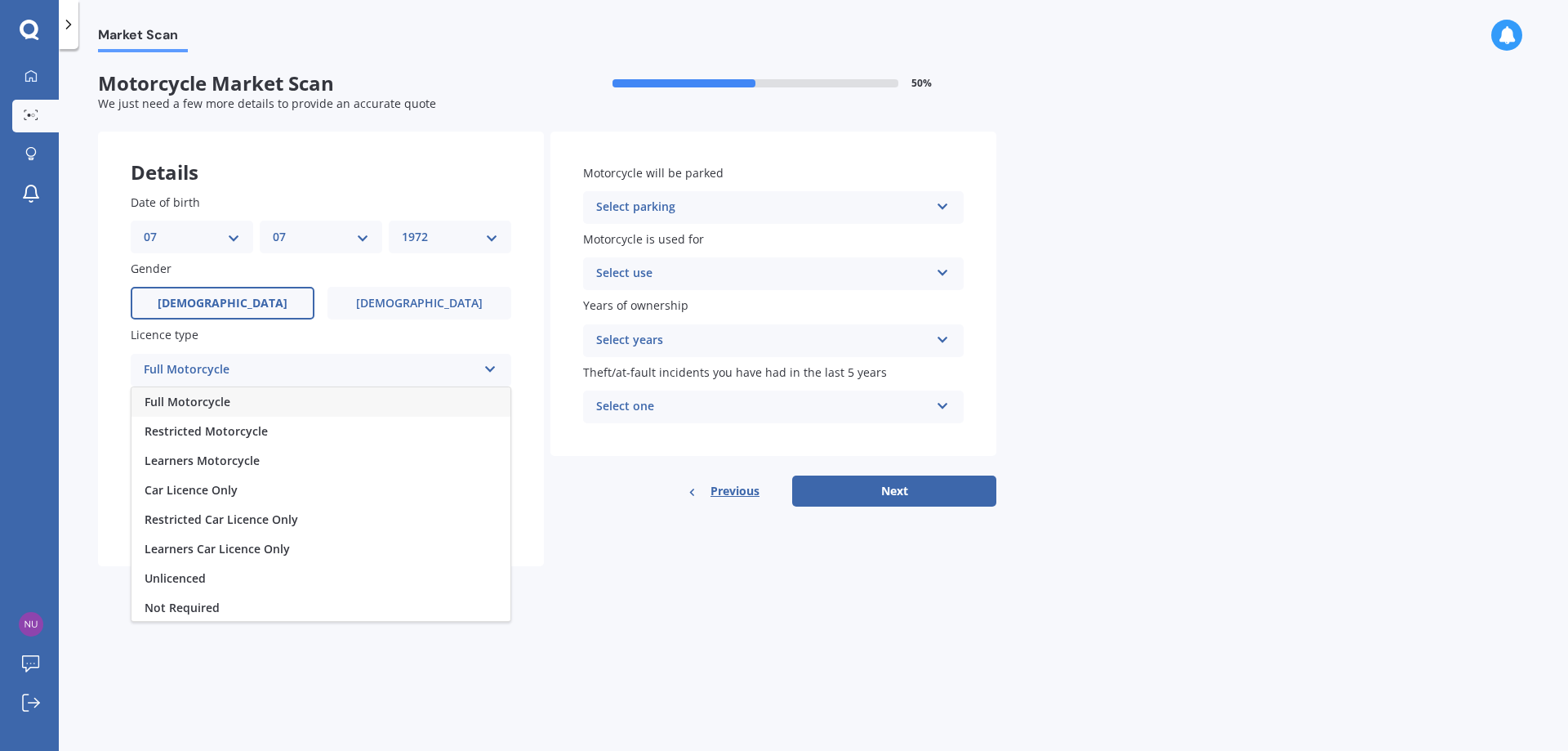
click at [260, 404] on div "Full Motorcycle" at bounding box center [321, 402] width 379 height 30
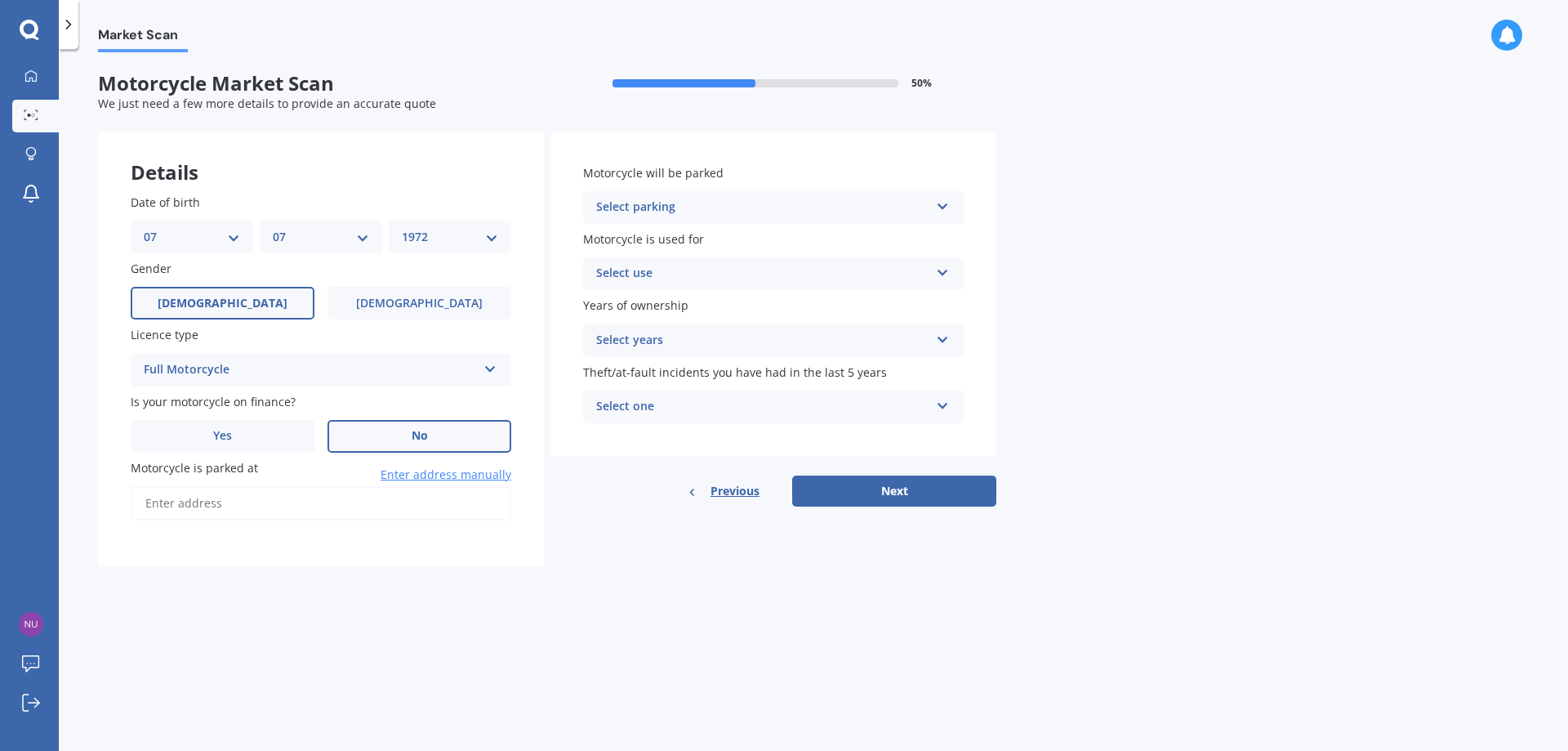
click at [374, 439] on label "No" at bounding box center [419, 436] width 184 height 33
click at [0, 0] on input "No" at bounding box center [0, 0] width 0 height 0
click at [271, 504] on input "Motorcycle is parked at" at bounding box center [321, 503] width 381 height 34
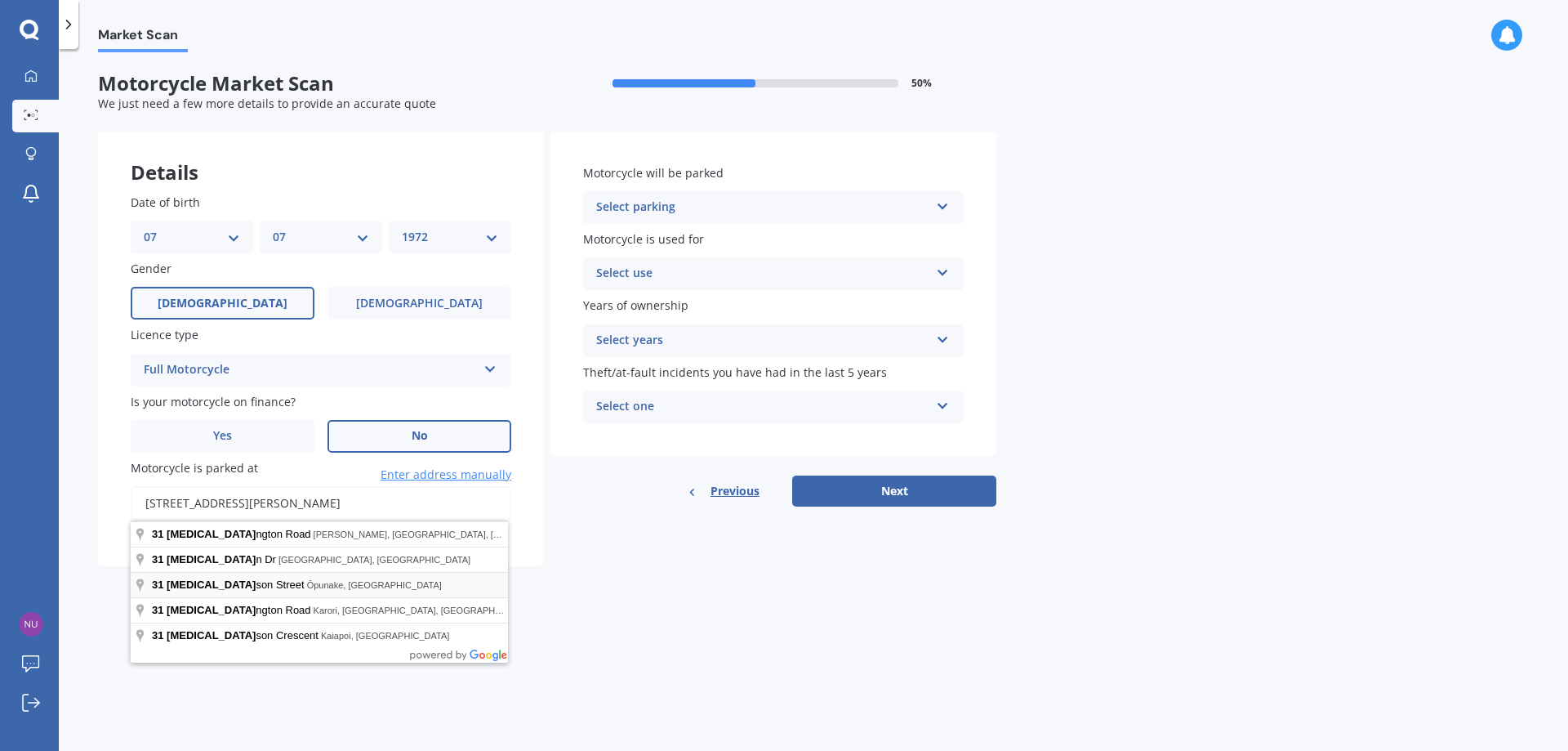
type input "[STREET_ADDRESS][PERSON_NAME]"
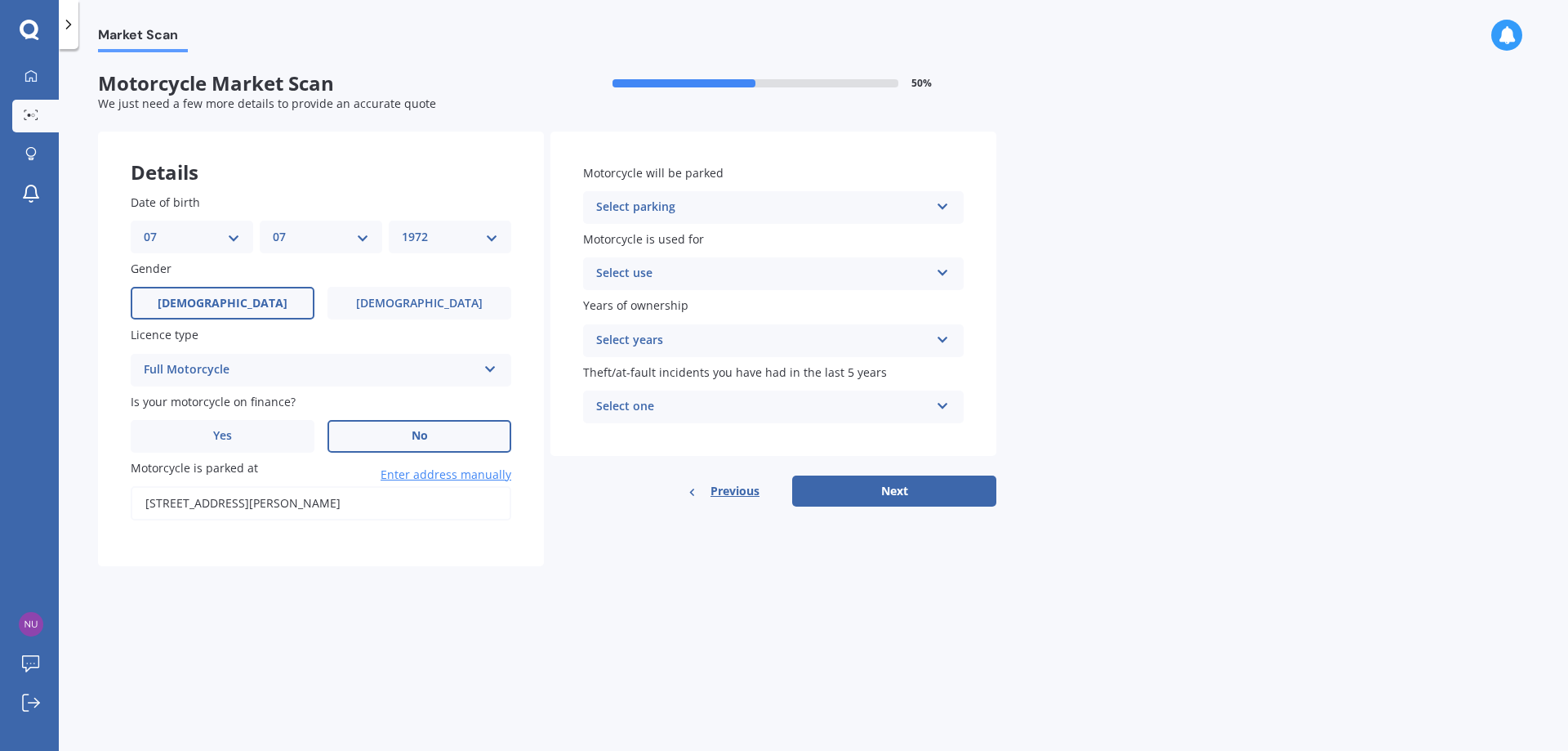
click at [650, 214] on div "Select parking" at bounding box center [762, 207] width 334 height 20
click at [648, 243] on span "In a garage" at bounding box center [627, 239] width 61 height 16
click at [653, 273] on div "Select use" at bounding box center [762, 274] width 334 height 20
click at [655, 309] on span "Recreational riding" at bounding box center [650, 305] width 106 height 16
click at [681, 342] on div "Select years" at bounding box center [762, 341] width 334 height 20
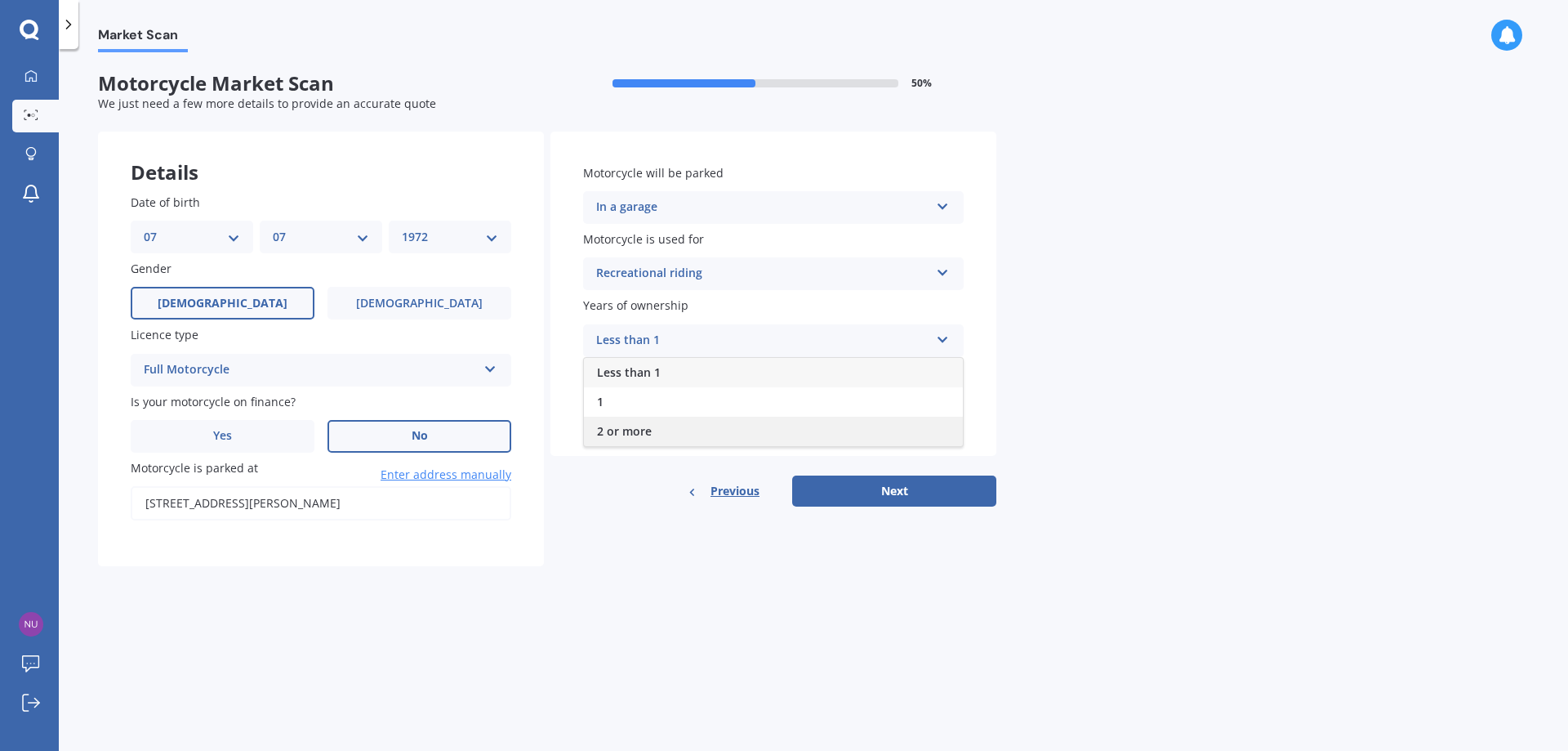
click at [647, 429] on span "2 or more" at bounding box center [624, 431] width 55 height 16
click at [725, 404] on div "Select one" at bounding box center [762, 407] width 334 height 20
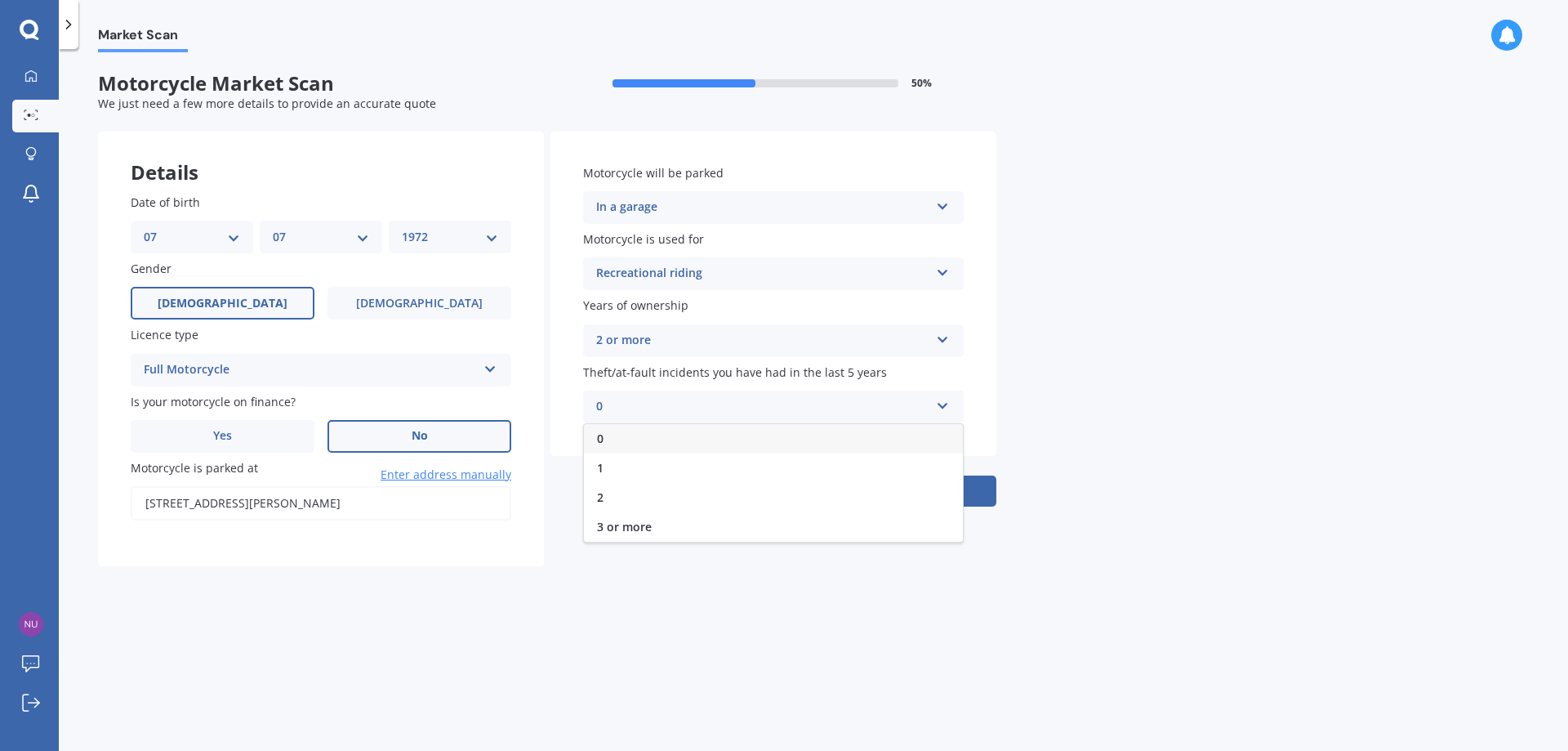
click at [687, 439] on div "0" at bounding box center [773, 439] width 379 height 30
click at [896, 489] on button "Next" at bounding box center [895, 491] width 204 height 31
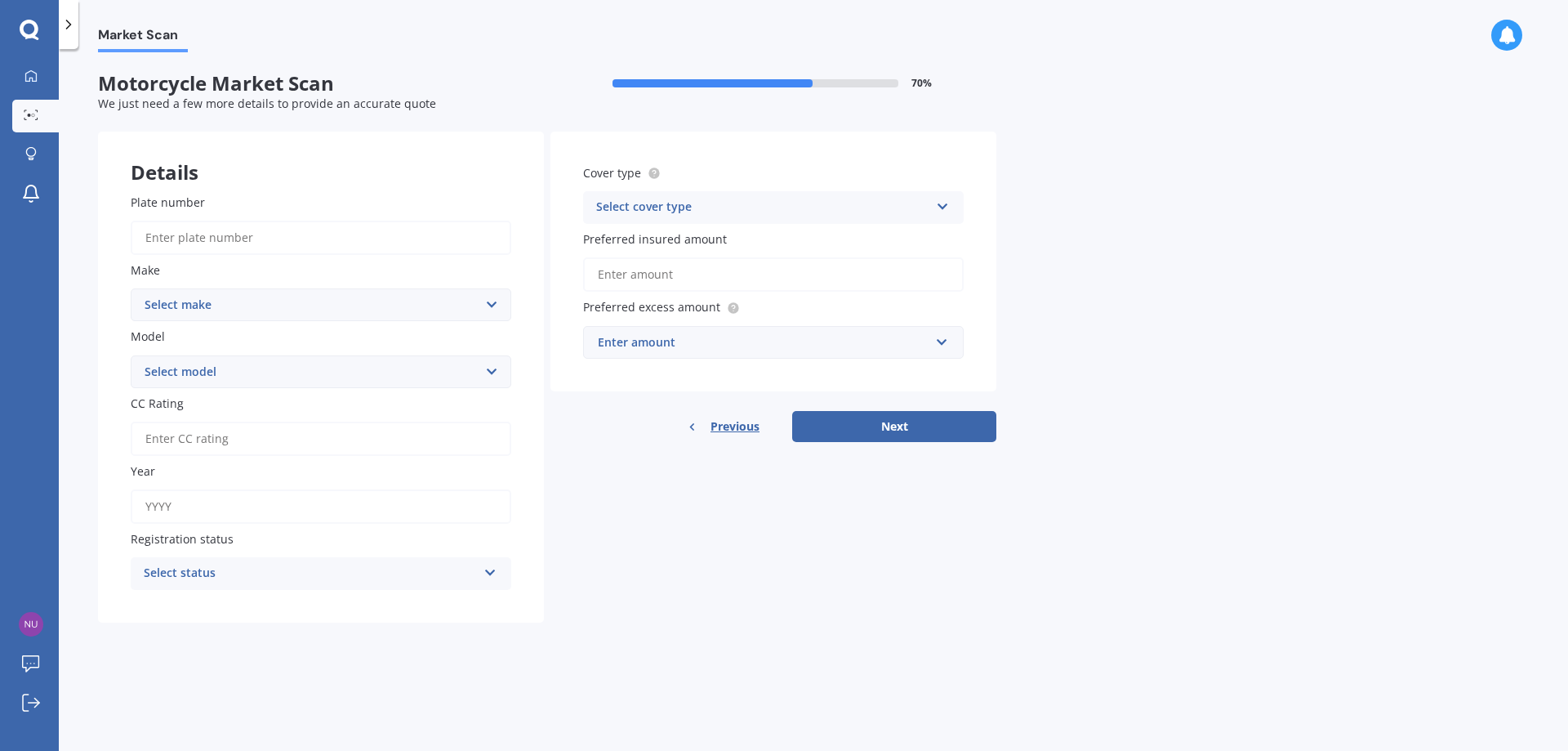
click at [208, 247] on input "Plate number" at bounding box center [321, 237] width 381 height 34
type input "C1TUQ"
click at [225, 302] on select "Select make Ace Adly Aeon AJP American Iron Horse Aprilia Arrow Baotian [PERSON…" at bounding box center [321, 305] width 381 height 33
select select "Triumph"
click at [131, 288] on select "Select make Ace Adly Aeon AJP American Iron Horse Aprilia Arrow Baotian [PERSON…" at bounding box center [321, 305] width 381 height 33
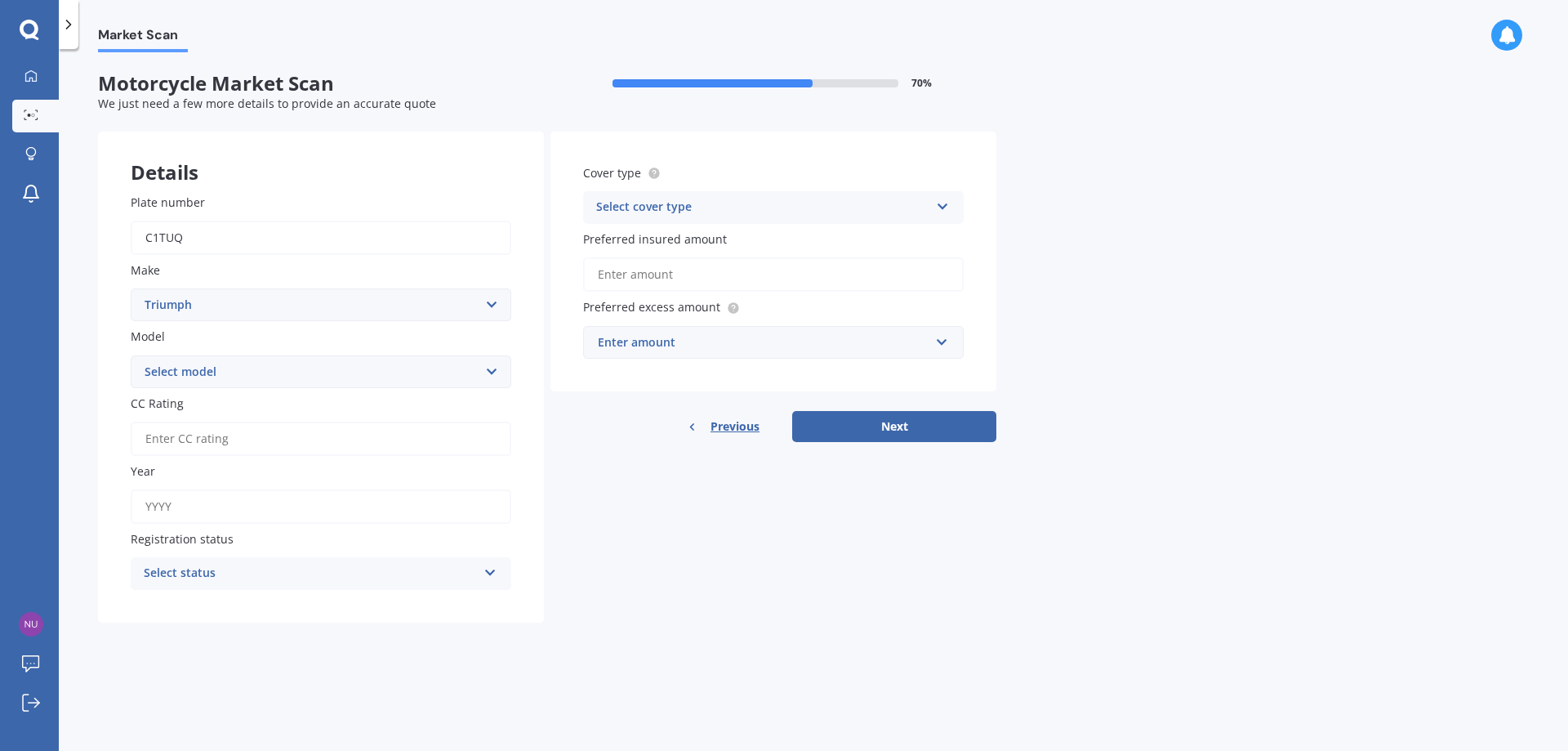
click at [213, 361] on select "Select model 955i Adventurer America America LT Bonneville [GEOGRAPHIC_DATA] [G…" at bounding box center [321, 372] width 381 height 33
select select "Thunderbird"
click at [131, 355] on select "Select model 955i Adventurer America America LT Bonneville [GEOGRAPHIC_DATA] [G…" at bounding box center [321, 372] width 381 height 33
click at [231, 443] on input "CC Rating" at bounding box center [321, 438] width 381 height 34
type input "1"
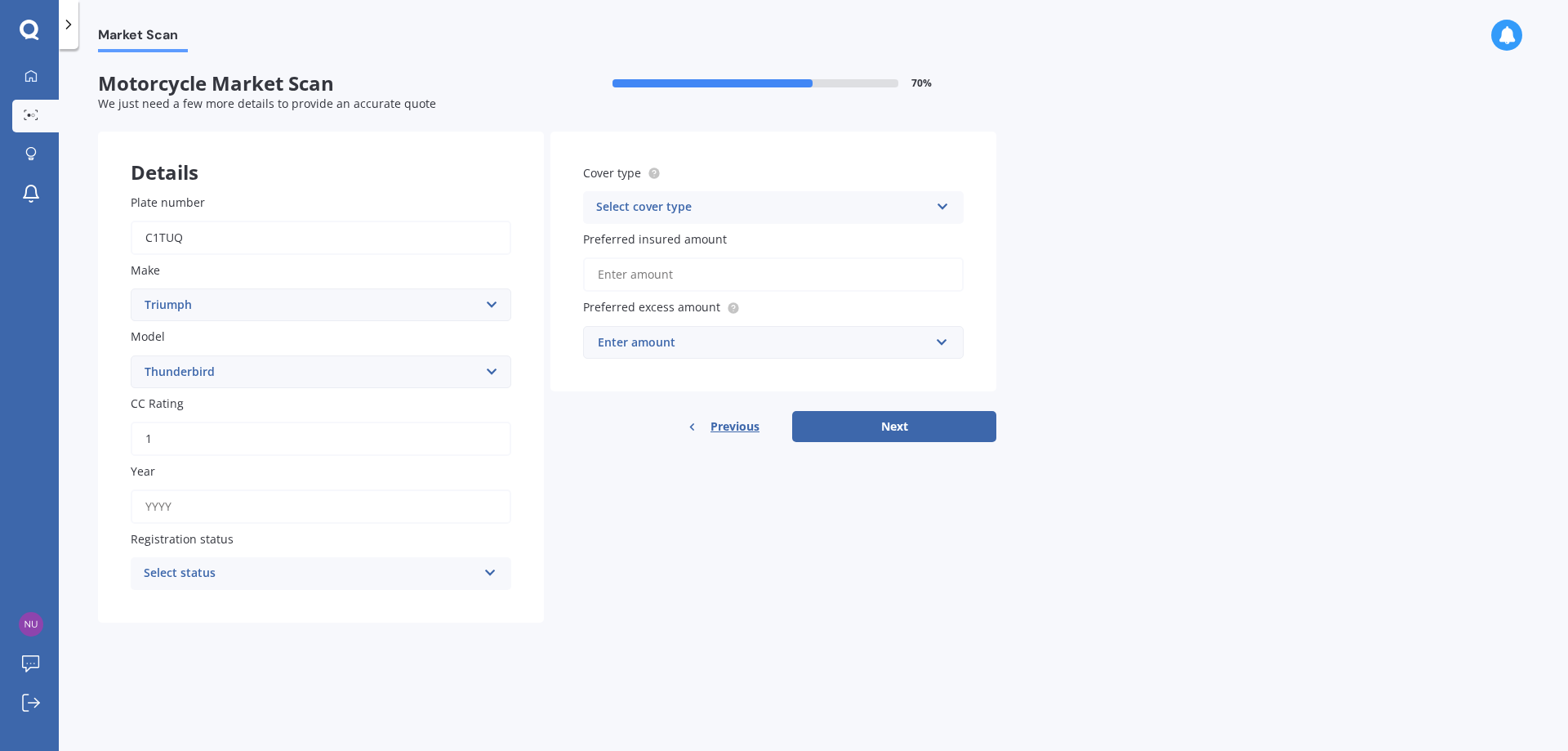
click at [229, 504] on input "Year" at bounding box center [321, 506] width 381 height 34
type input "2009"
click at [231, 577] on div "Select status" at bounding box center [310, 573] width 334 height 20
click at [220, 611] on span "Road registered" at bounding box center [189, 605] width 89 height 16
click at [653, 207] on div "Select cover type" at bounding box center [762, 207] width 334 height 20
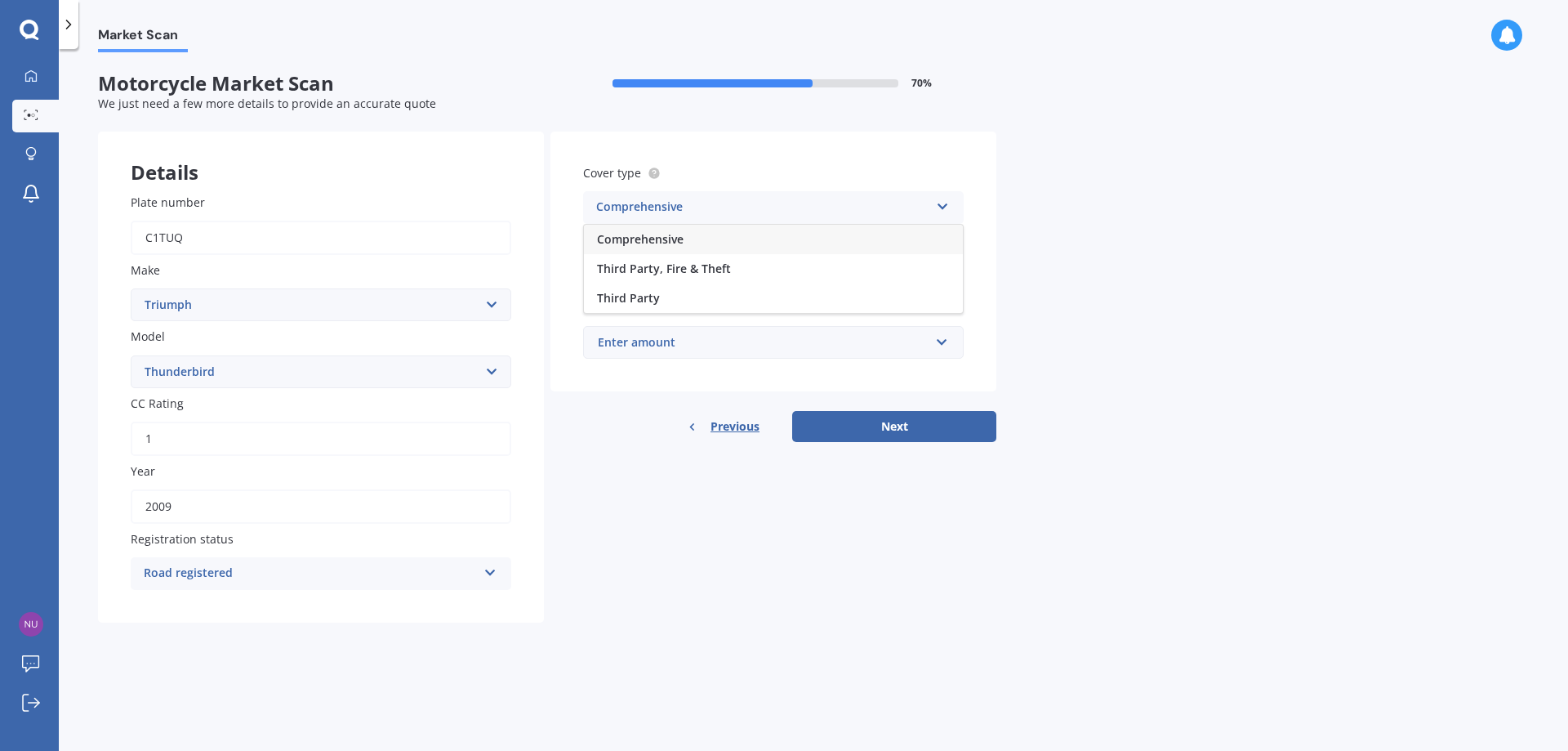
click at [649, 246] on span "Comprehensive" at bounding box center [639, 239] width 86 height 16
click at [651, 280] on input "Preferred insured amount" at bounding box center [773, 274] width 381 height 34
type input "$10,000"
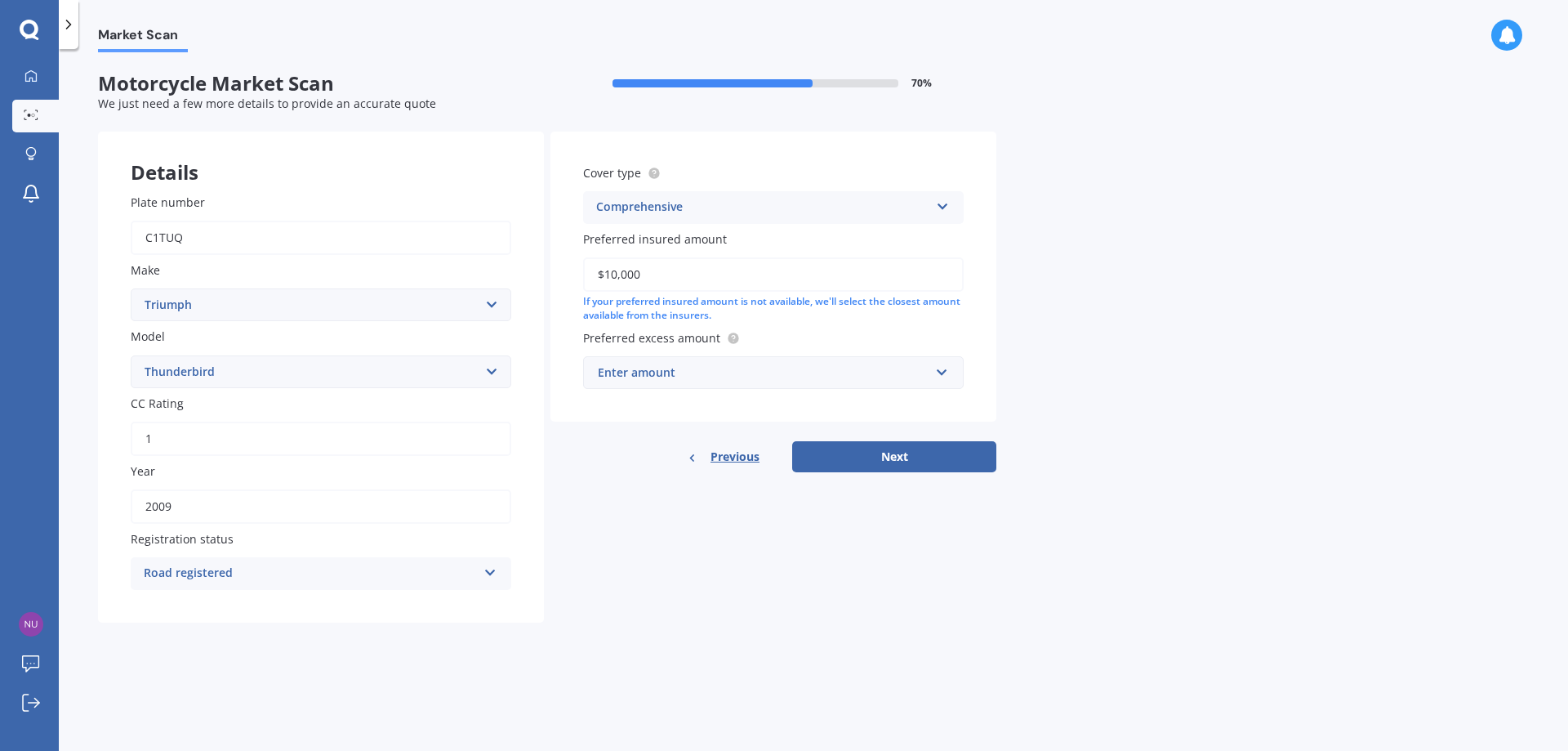
click at [669, 369] on div "Enter amount" at bounding box center [763, 372] width 332 height 18
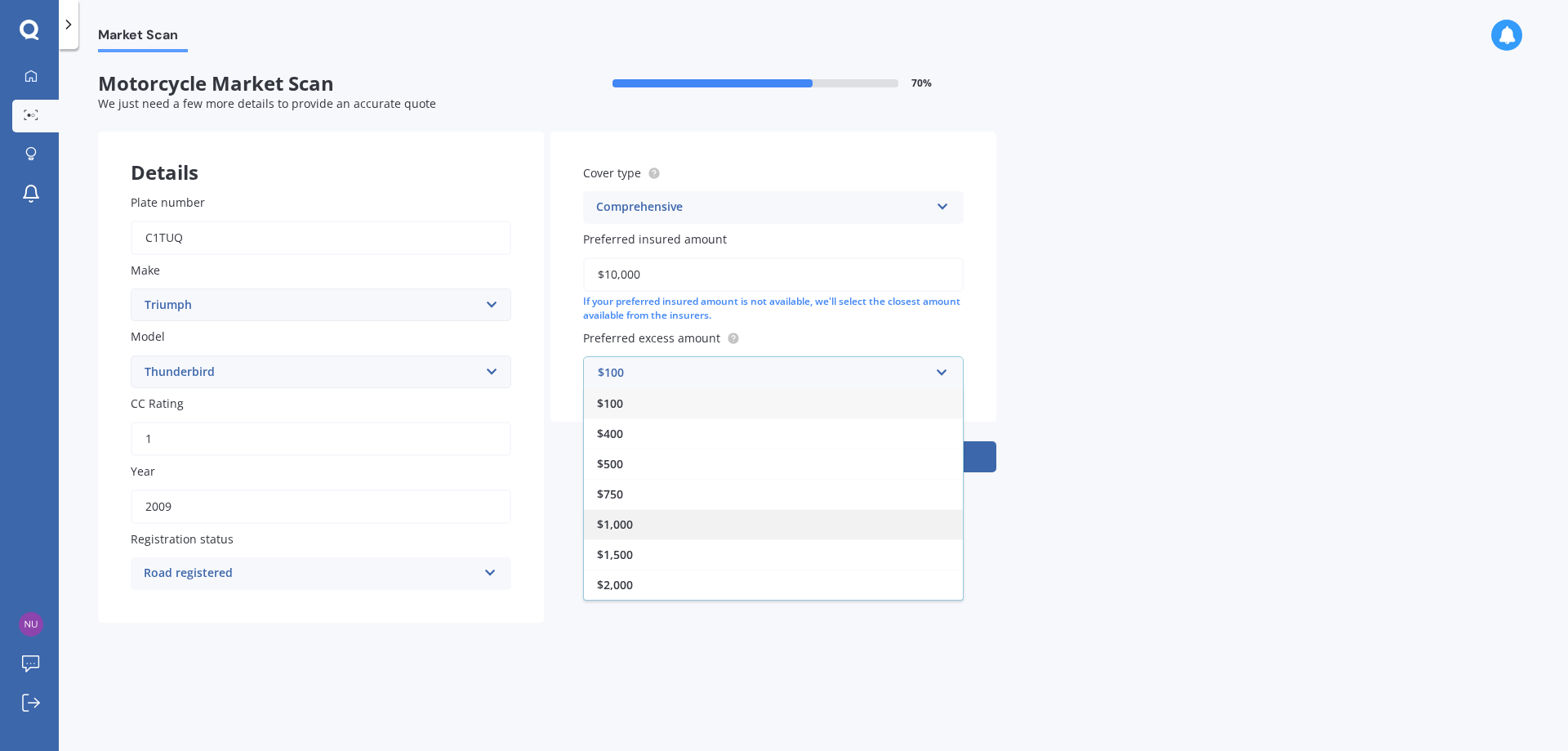
click at [633, 531] on div "$1,000" at bounding box center [773, 524] width 379 height 30
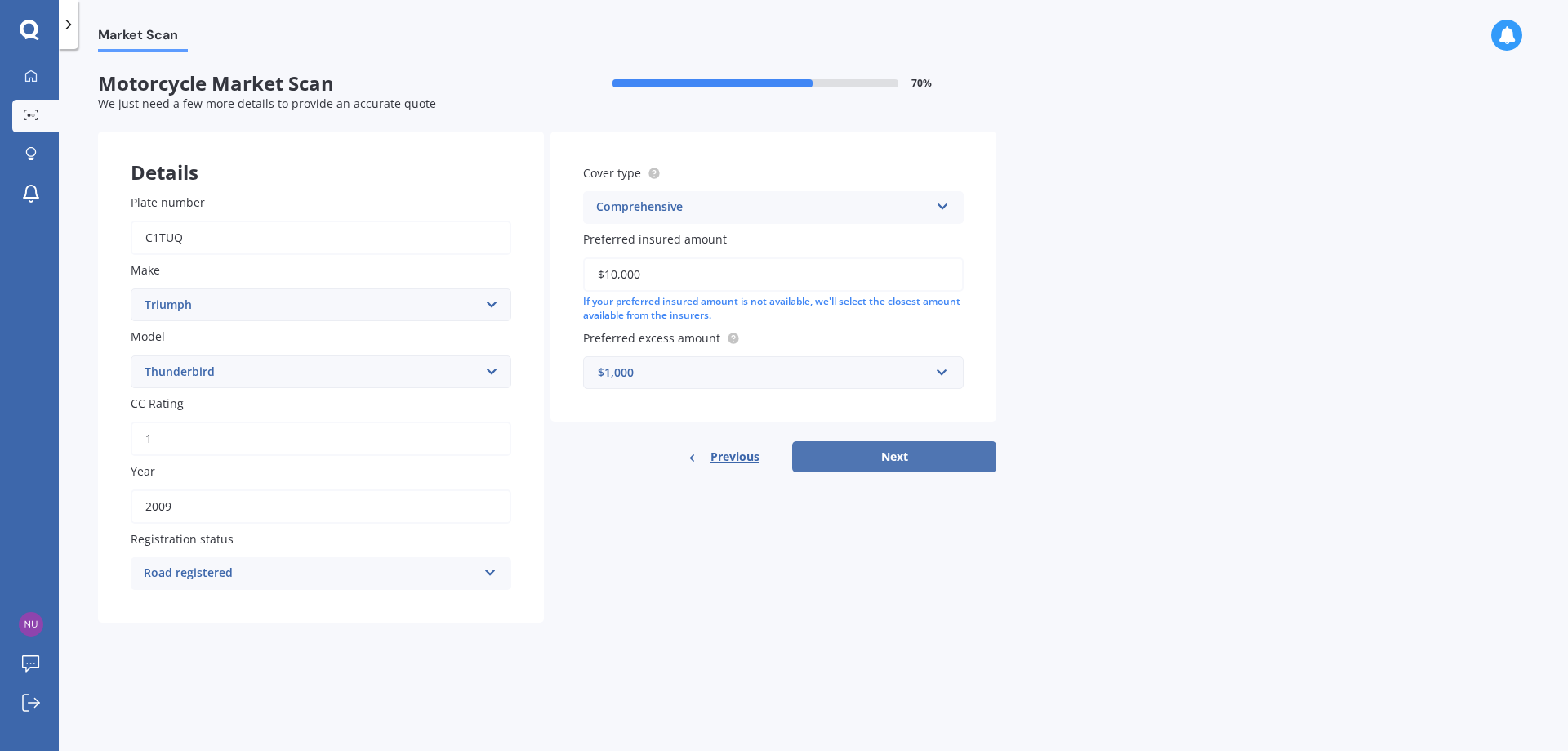
click at [858, 467] on button "Next" at bounding box center [895, 457] width 204 height 31
select select "07"
select select "1972"
